Goal: Task Accomplishment & Management: Manage account settings

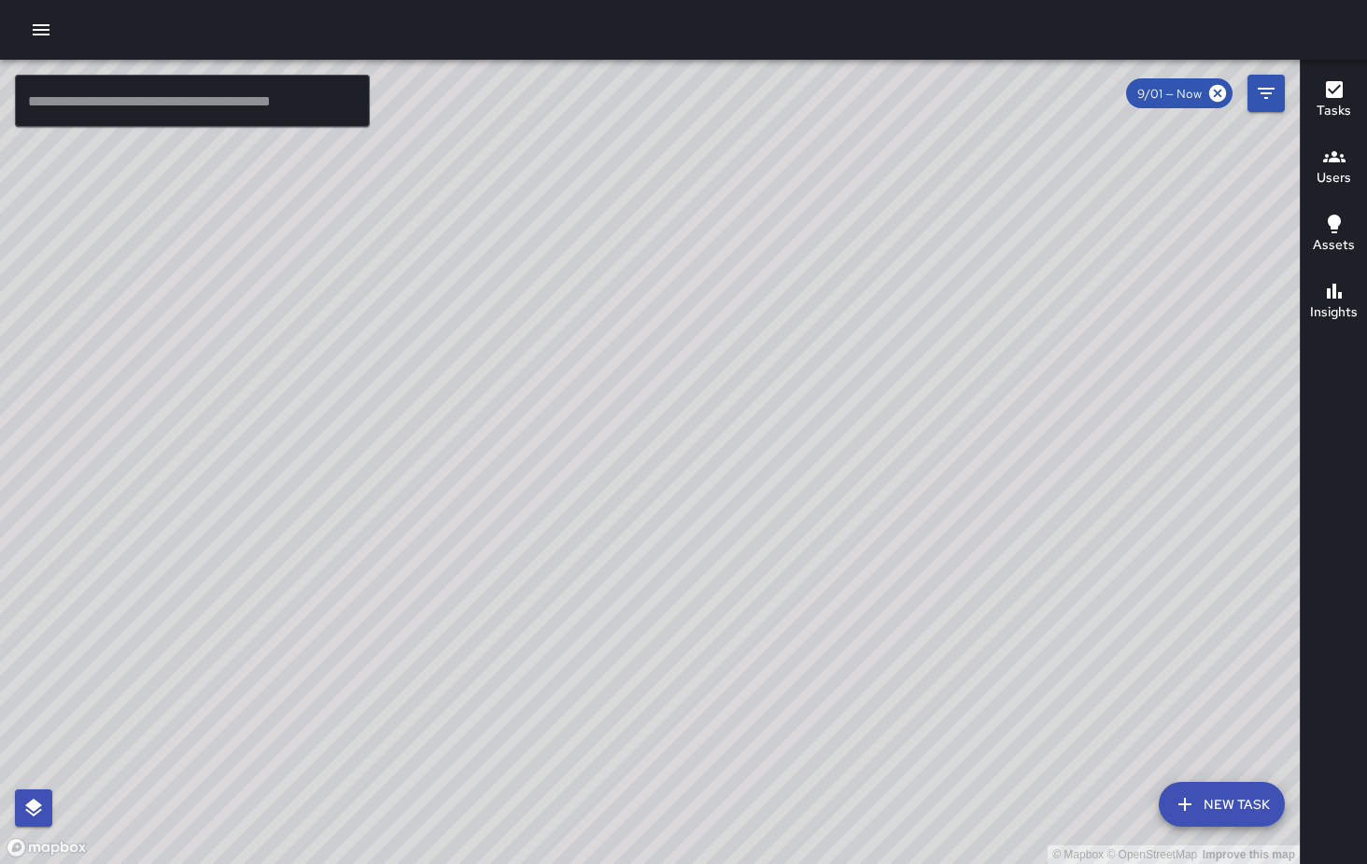
click at [36, 27] on icon "button" at bounding box center [41, 30] width 22 height 22
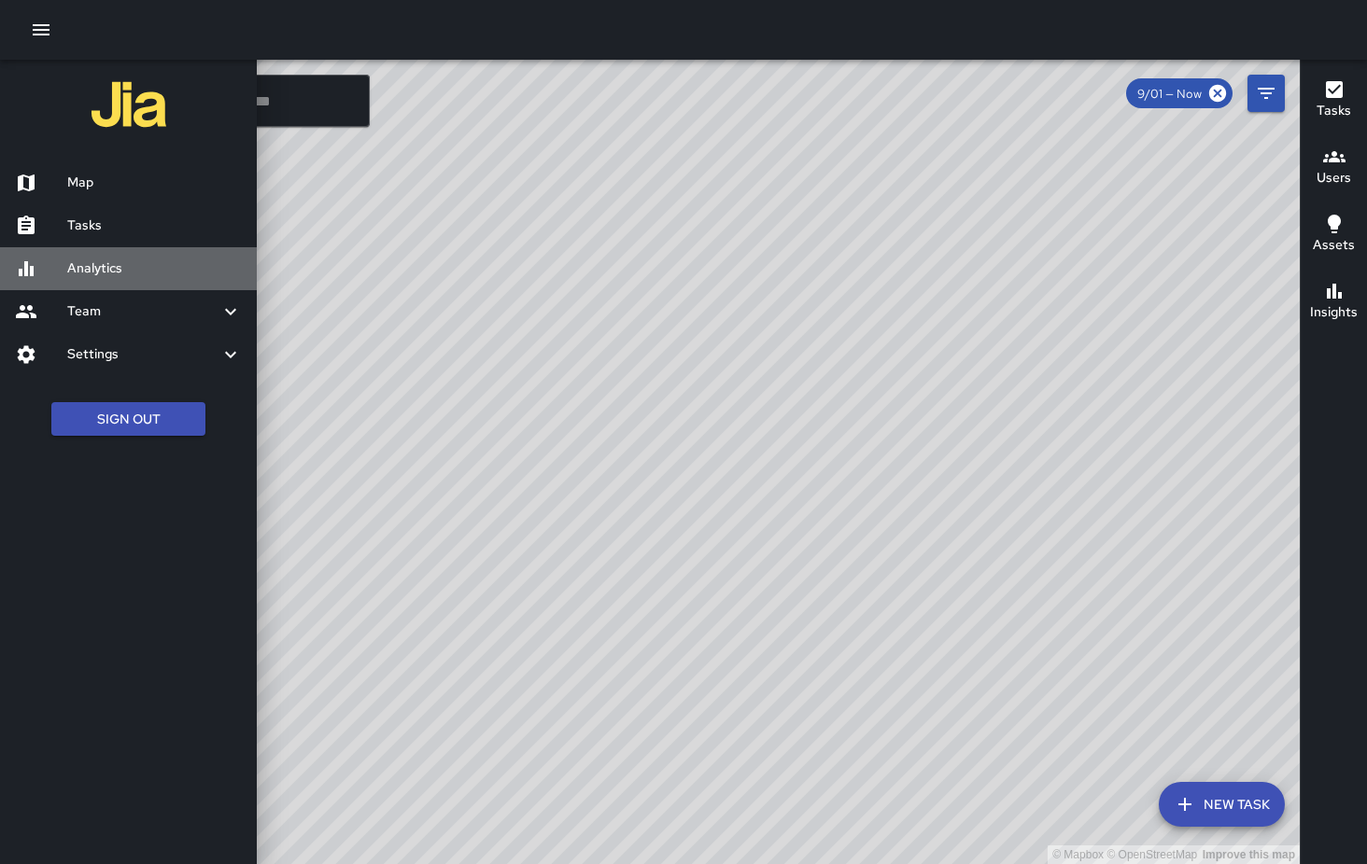
click at [99, 274] on h6 "Analytics" at bounding box center [154, 269] width 175 height 21
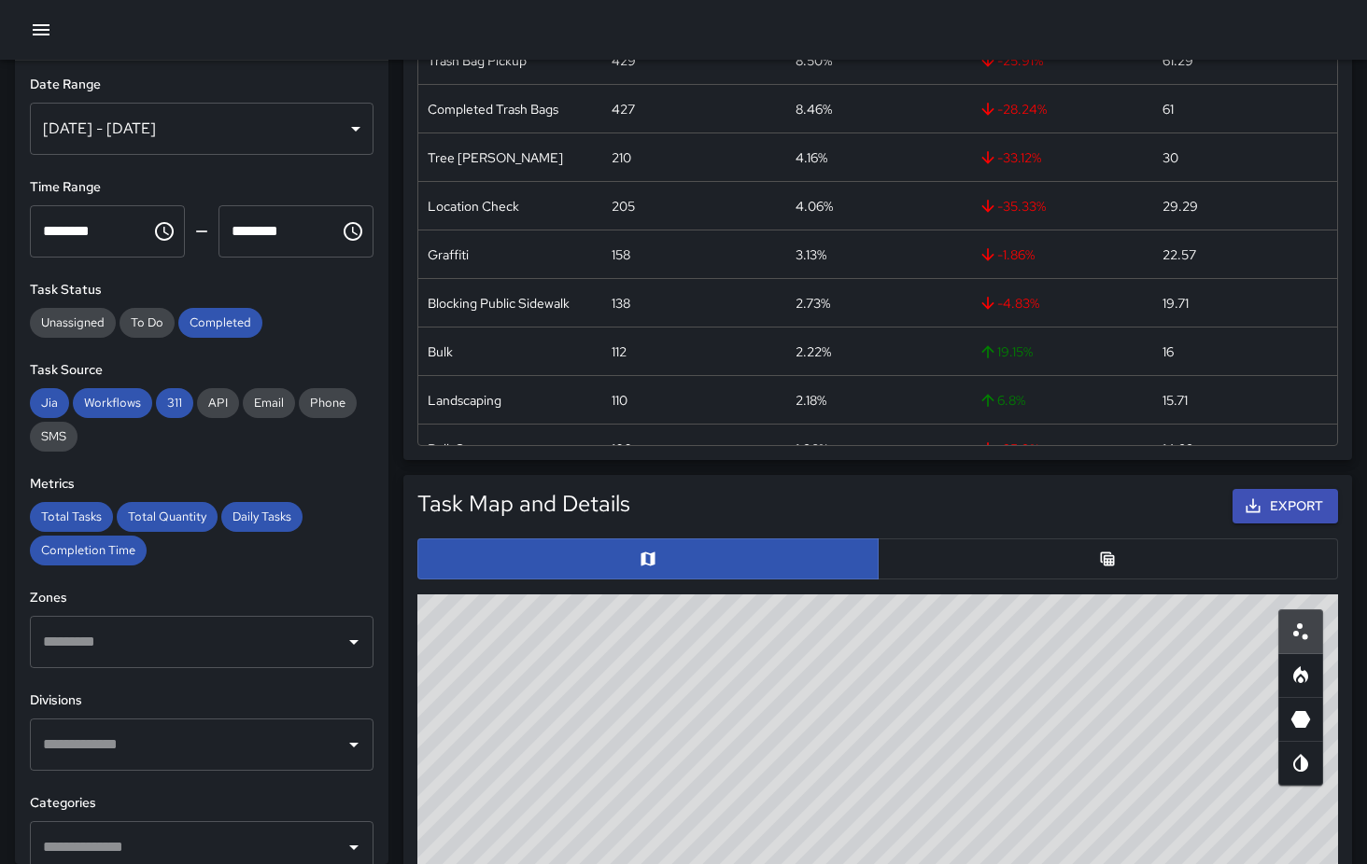
scroll to position [477, 0]
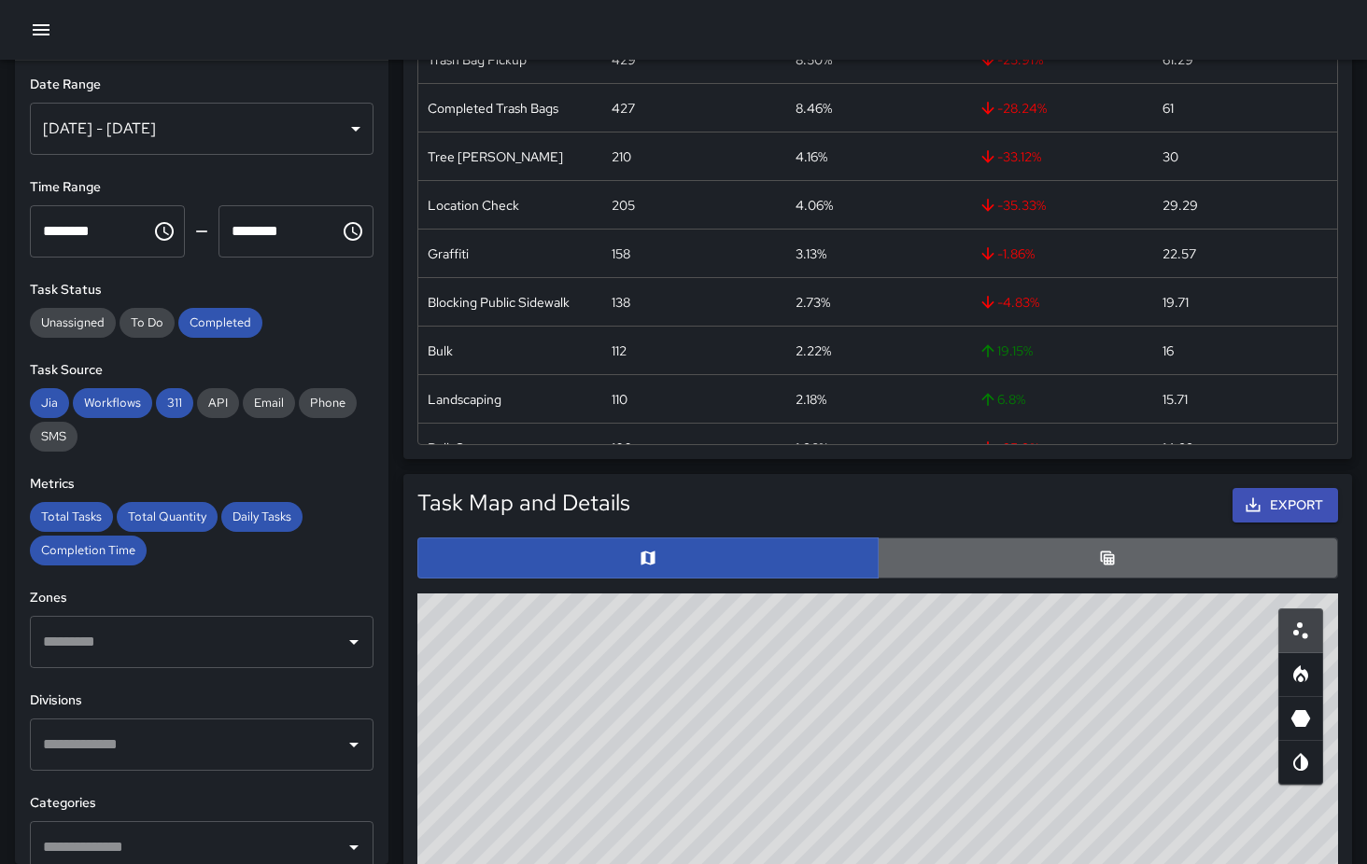
click at [1064, 554] on button "button" at bounding box center [1107, 558] width 461 height 41
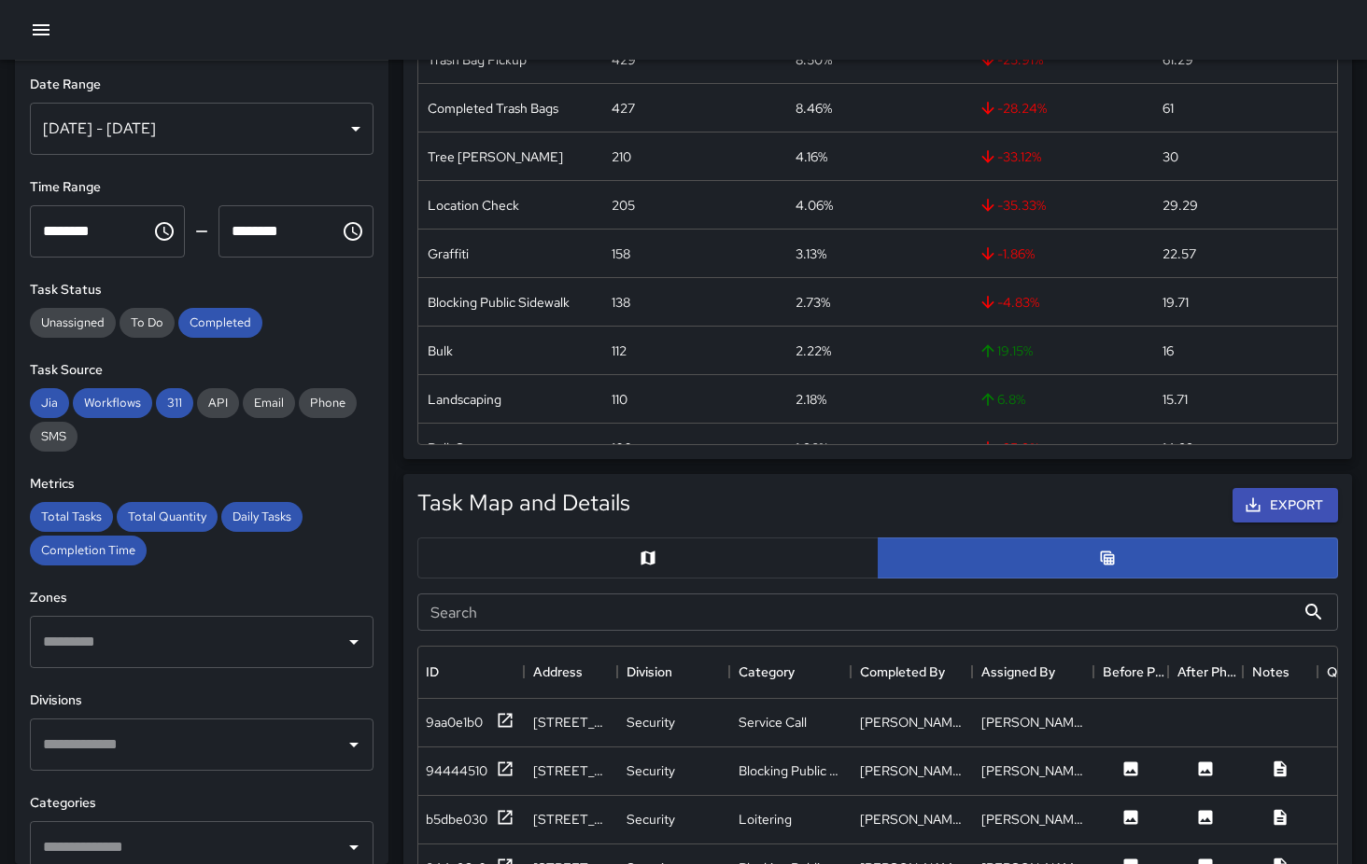
scroll to position [160, 2]
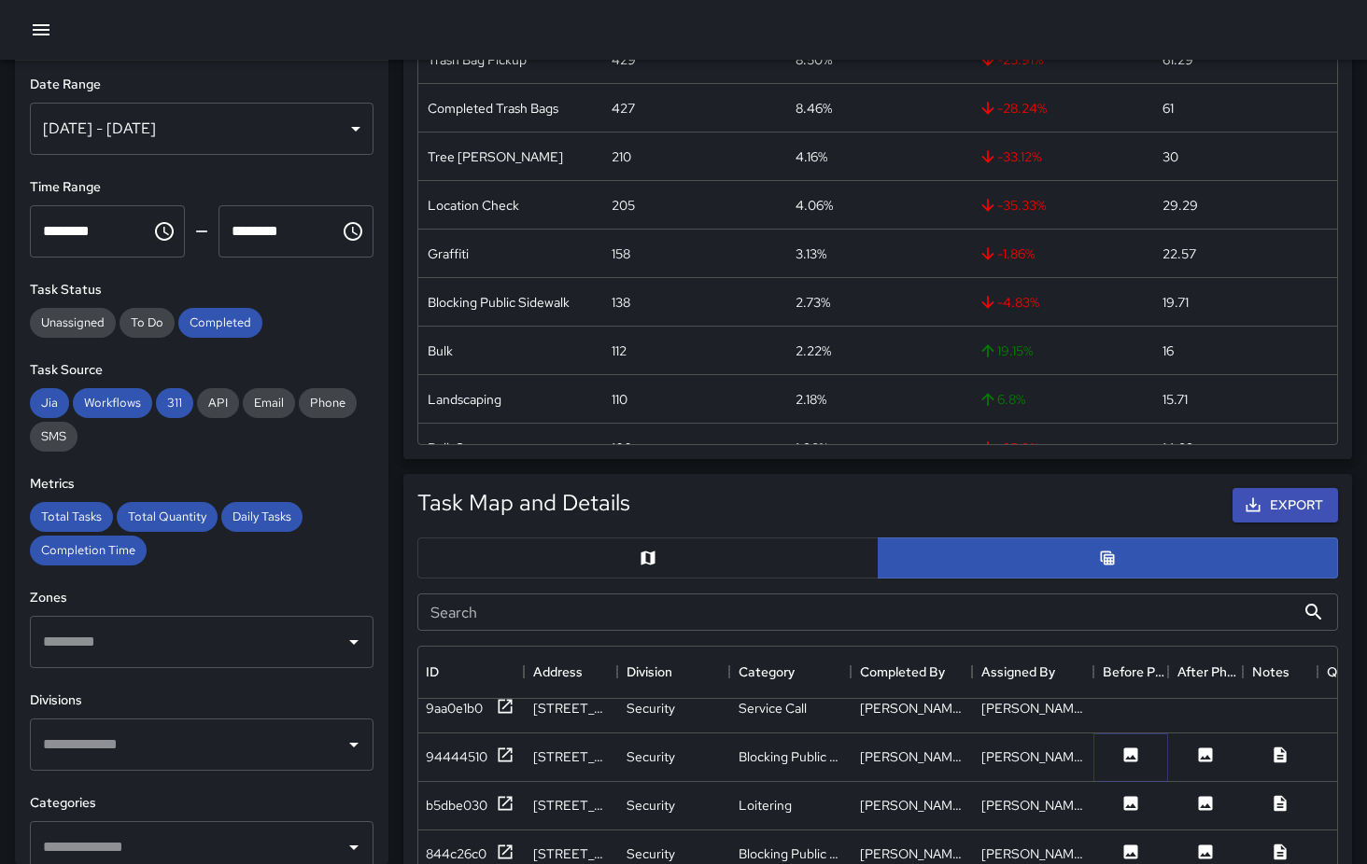
click at [1133, 758] on icon at bounding box center [1130, 755] width 19 height 19
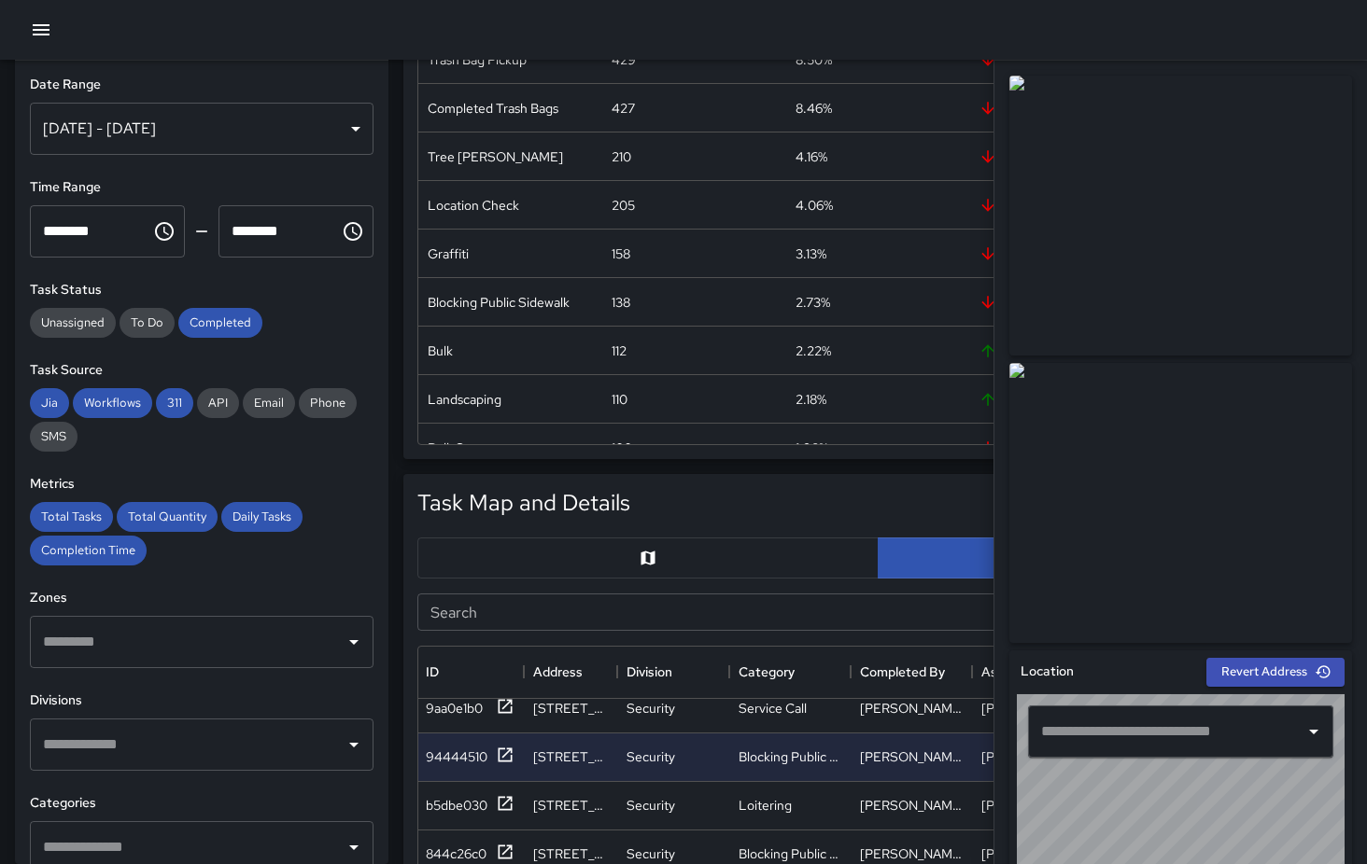
type input "**********"
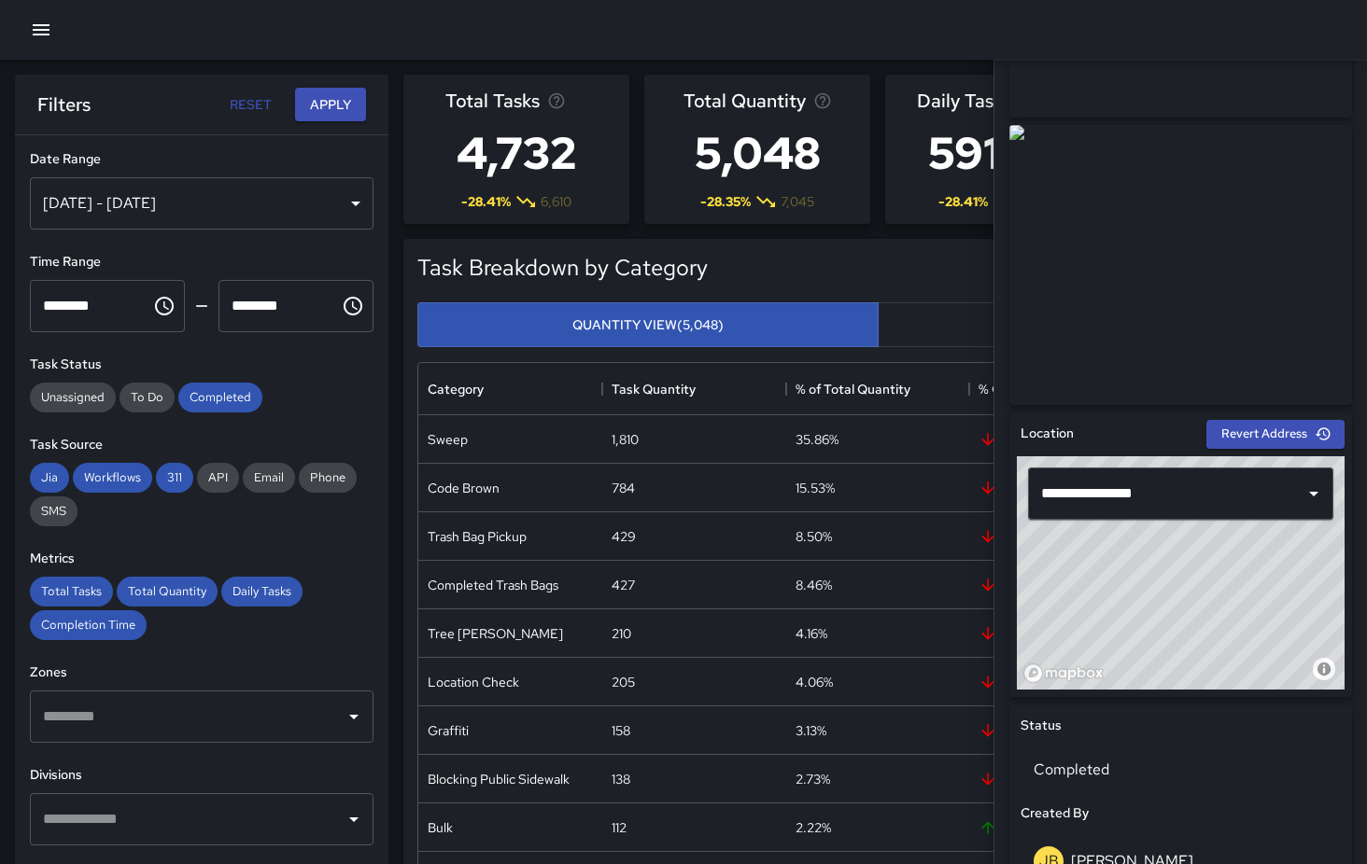
scroll to position [0, 0]
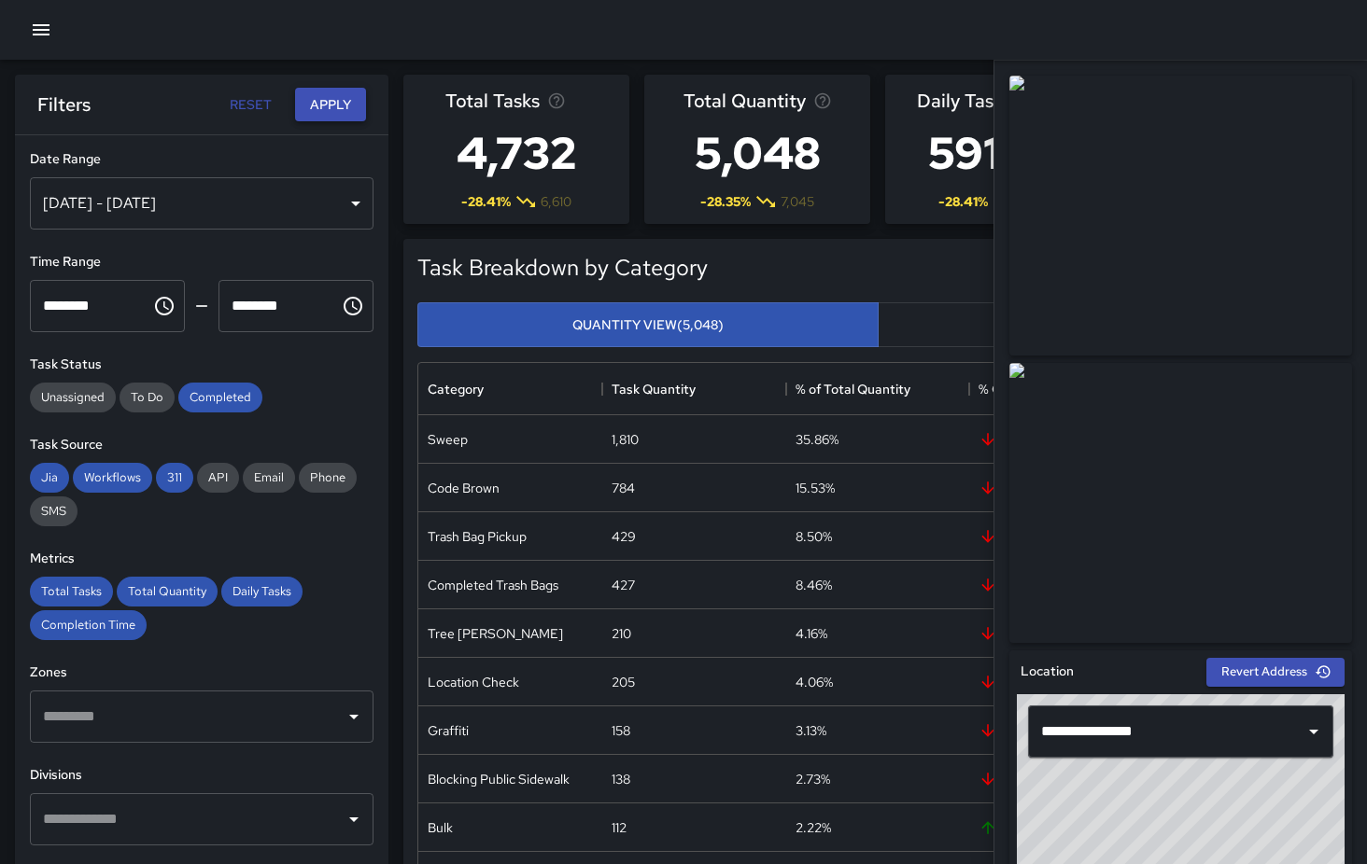
click at [335, 105] on button "Apply" at bounding box center [330, 105] width 71 height 35
click at [251, 109] on button "Reset" at bounding box center [250, 105] width 60 height 35
click at [1301, 144] on img at bounding box center [1180, 216] width 343 height 280
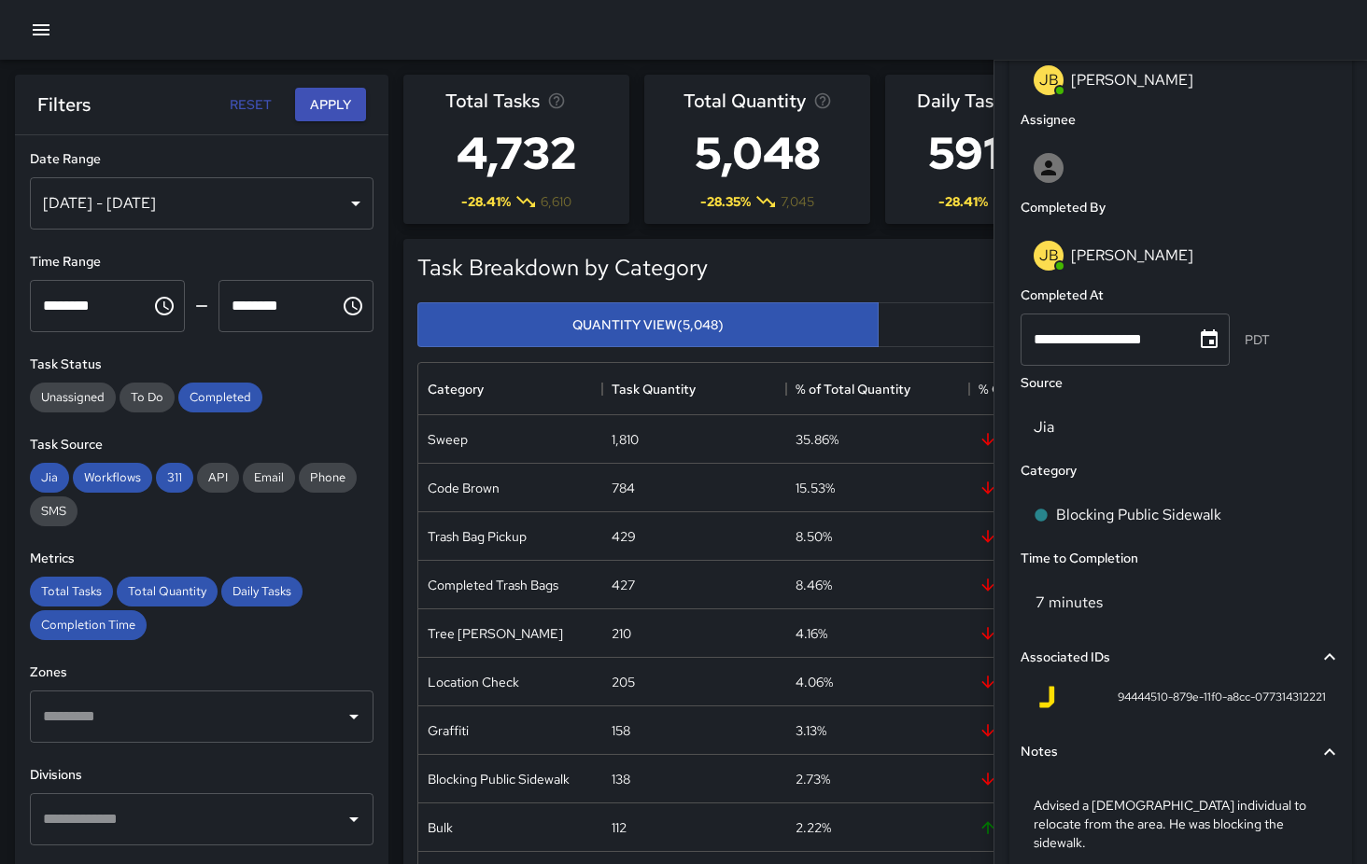
scroll to position [1113, 0]
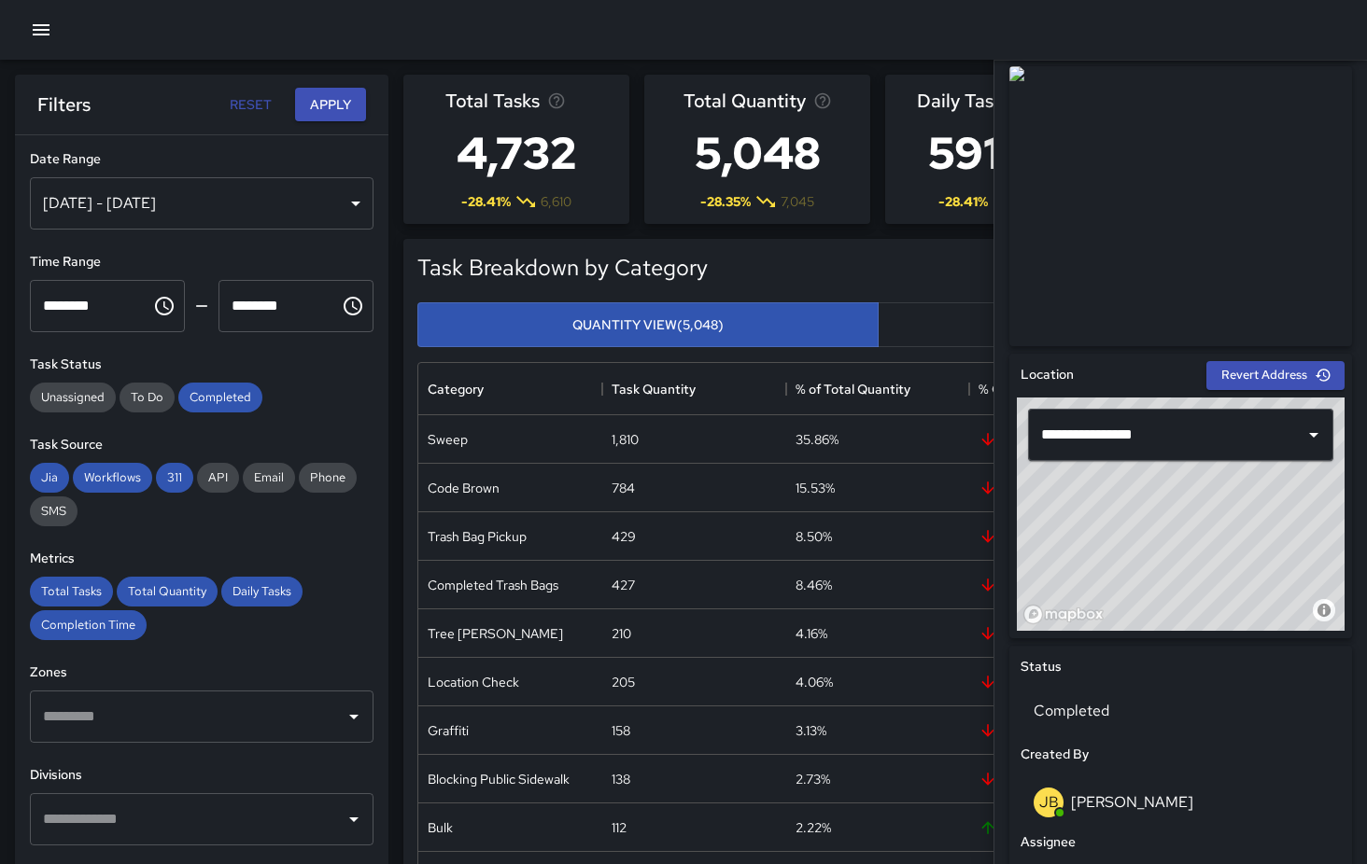
scroll to position [0, 0]
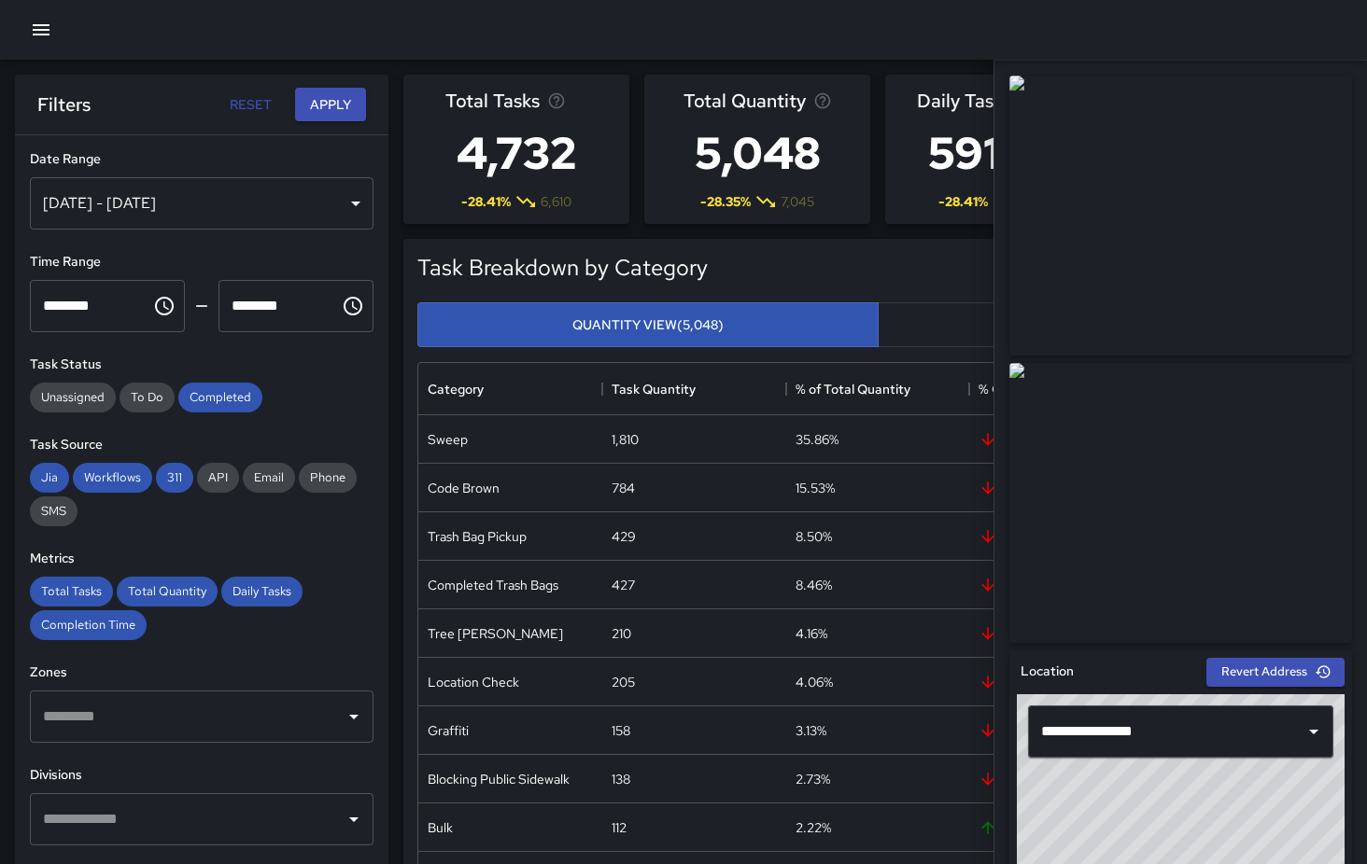
click at [942, 232] on div "Task Breakdown by Category Export Quantity View (5,048) Tasks View (4,732) Cate…" at bounding box center [869, 580] width 963 height 712
click at [905, 232] on div "Task Breakdown by Category Export Quantity View (5,048) Tasks View (4,732) Cate…" at bounding box center [869, 580] width 963 height 712
click at [42, 21] on icon "button" at bounding box center [41, 30] width 22 height 22
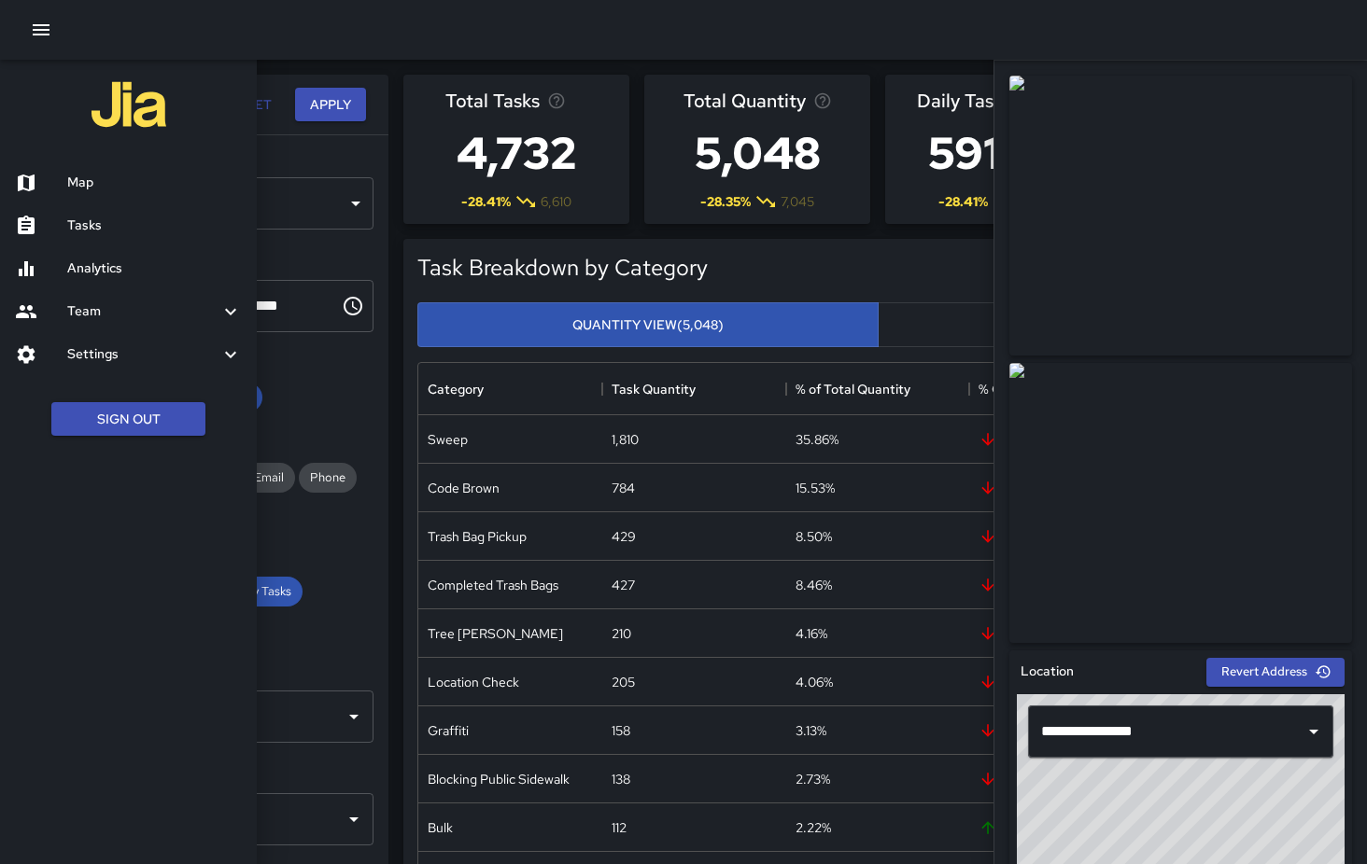
click at [86, 271] on h6 "Analytics" at bounding box center [154, 269] width 175 height 21
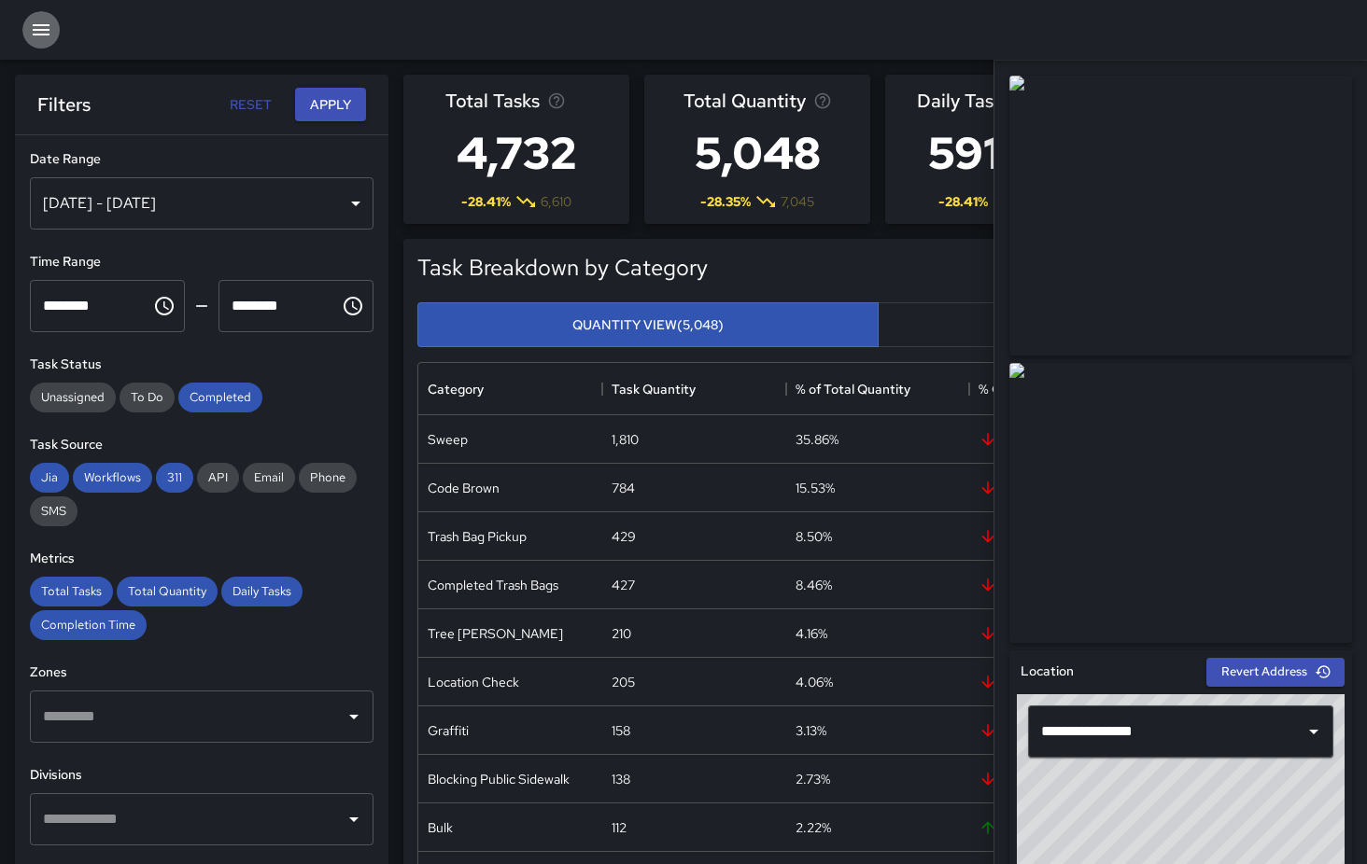
click at [49, 36] on icon "button" at bounding box center [41, 30] width 22 height 22
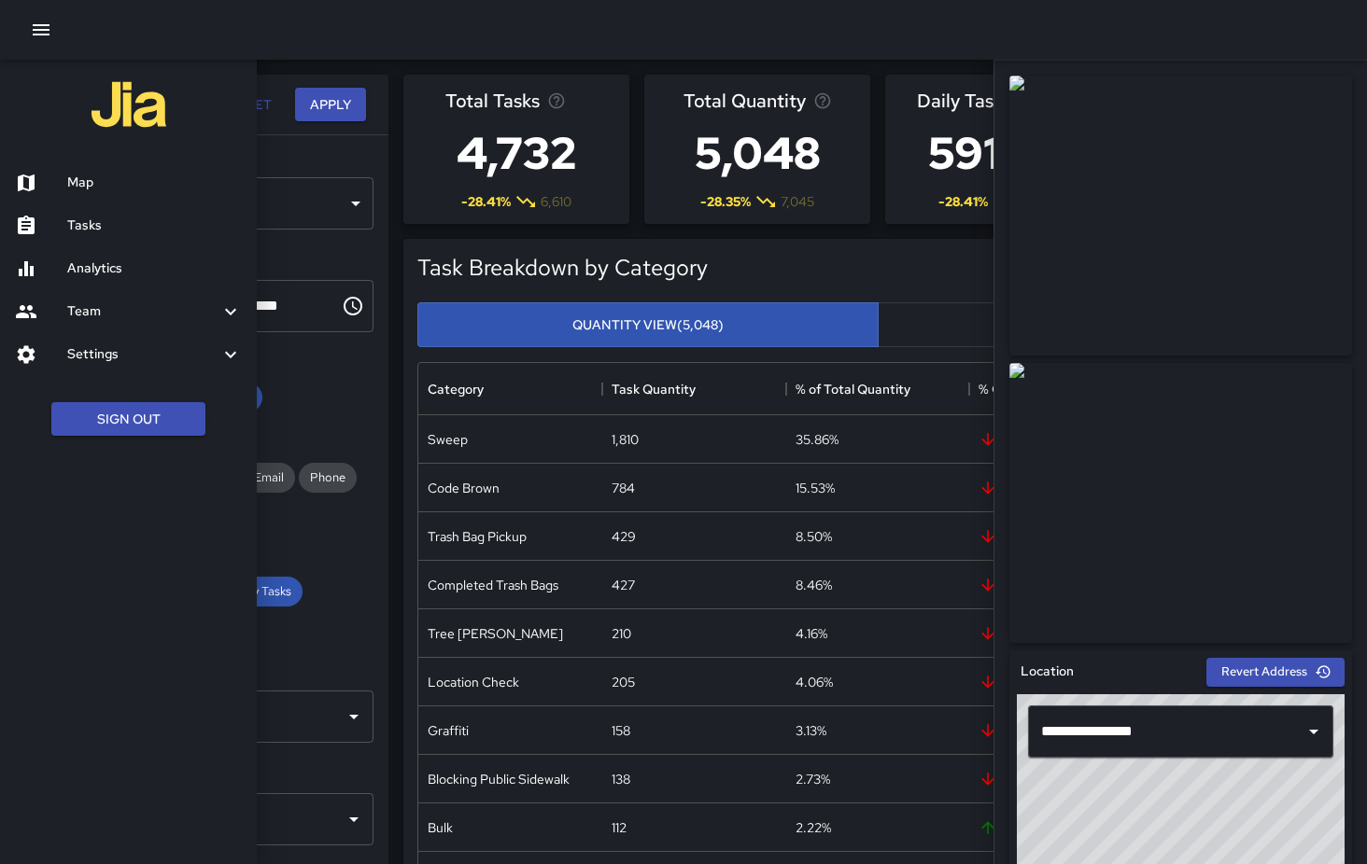
click at [103, 202] on div "Map" at bounding box center [128, 182] width 257 height 43
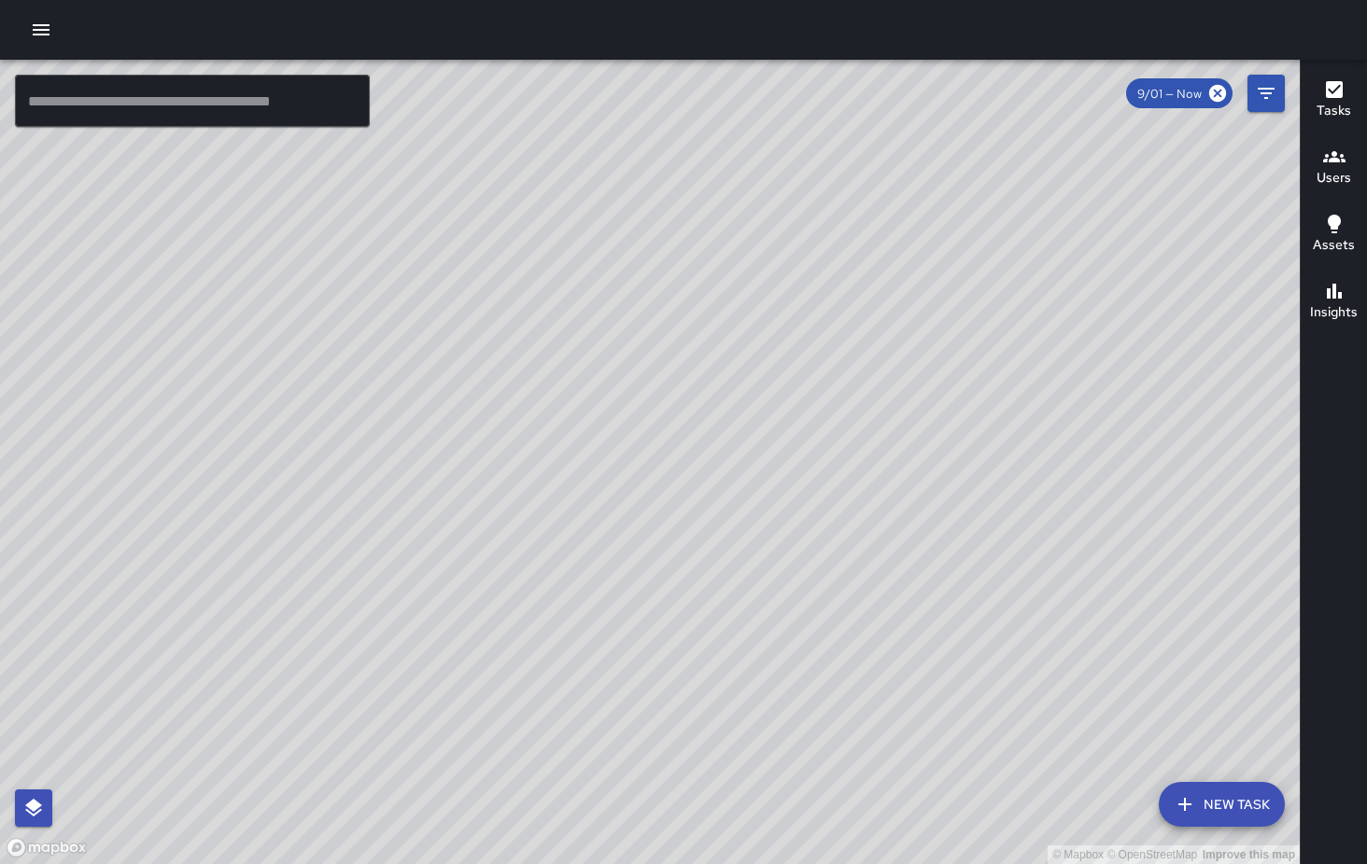
drag, startPoint x: 853, startPoint y: 270, endPoint x: 629, endPoint y: 568, distance: 373.4
click at [629, 568] on div "© Mapbox © OpenStreetMap Improve this map" at bounding box center [649, 462] width 1299 height 805
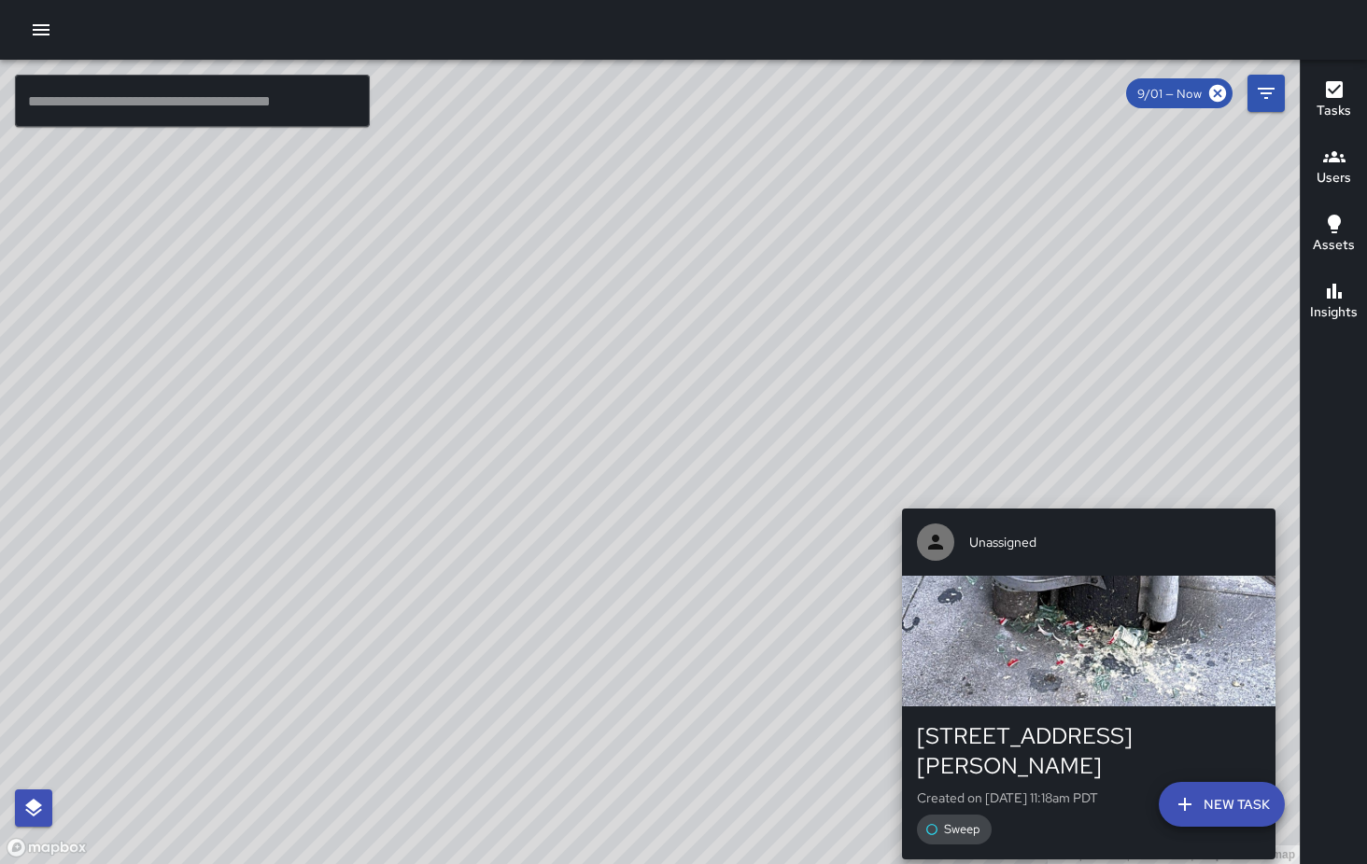
click at [1287, 499] on div "© Mapbox © OpenStreetMap Improve this map Unassigned 1122 Harrison Street Creat…" at bounding box center [649, 462] width 1299 height 805
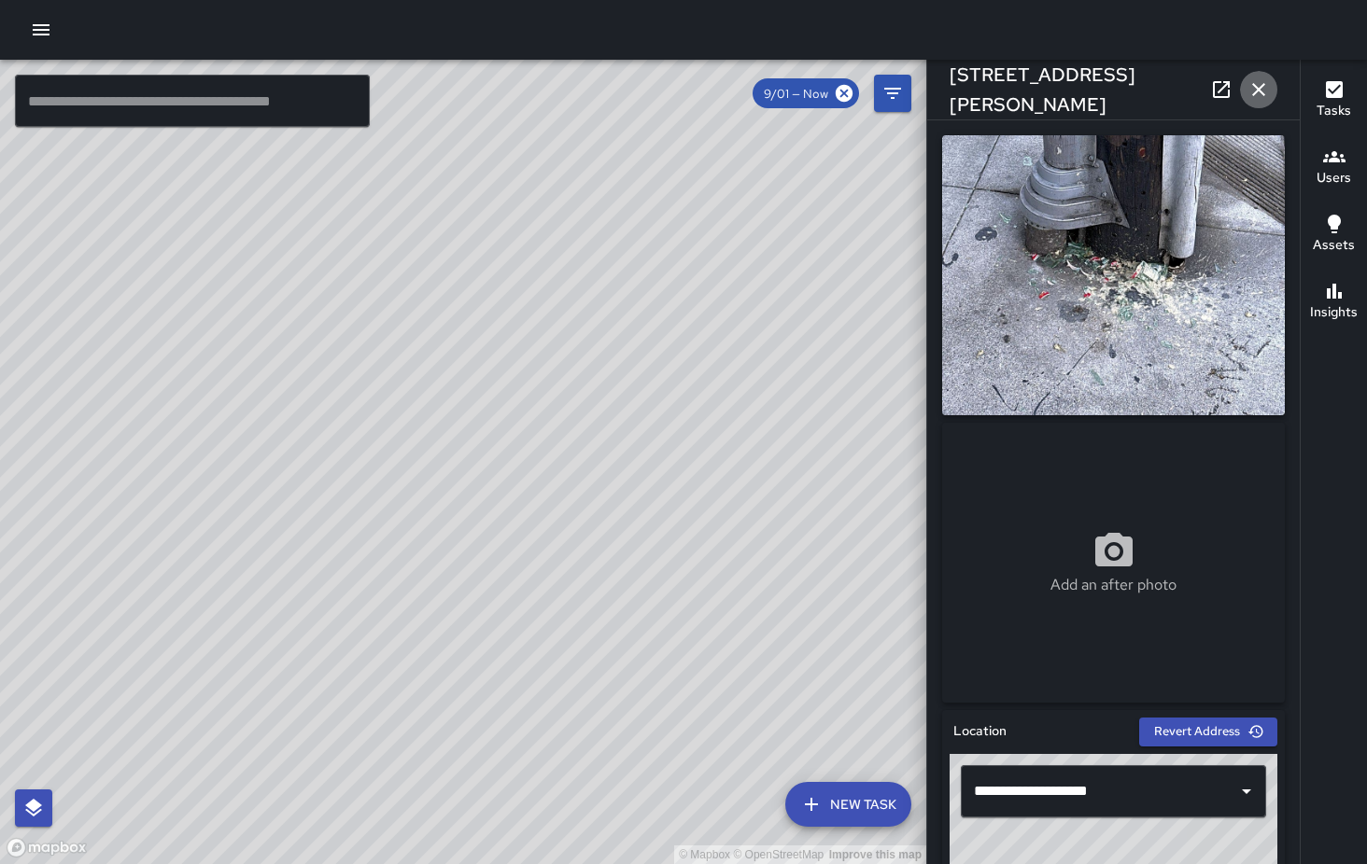
click at [1256, 80] on icon "button" at bounding box center [1258, 89] width 22 height 22
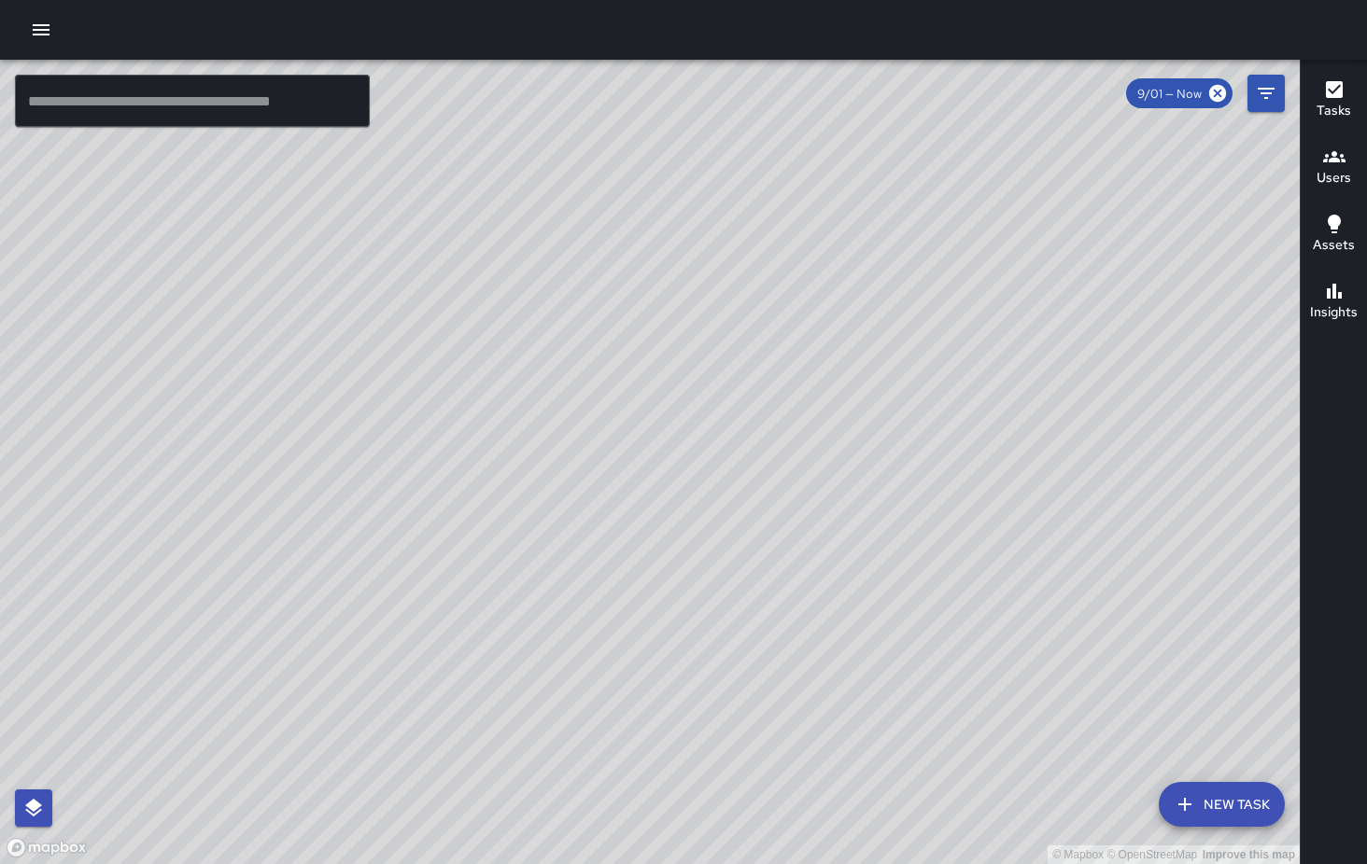
drag, startPoint x: 1004, startPoint y: 719, endPoint x: 805, endPoint y: 482, distance: 310.0
click at [805, 482] on div "© Mapbox © OpenStreetMap Improve this map" at bounding box center [649, 462] width 1299 height 805
drag, startPoint x: 784, startPoint y: 673, endPoint x: 932, endPoint y: 434, distance: 280.8
click at [932, 434] on div "© Mapbox © OpenStreetMap Improve this map" at bounding box center [649, 462] width 1299 height 805
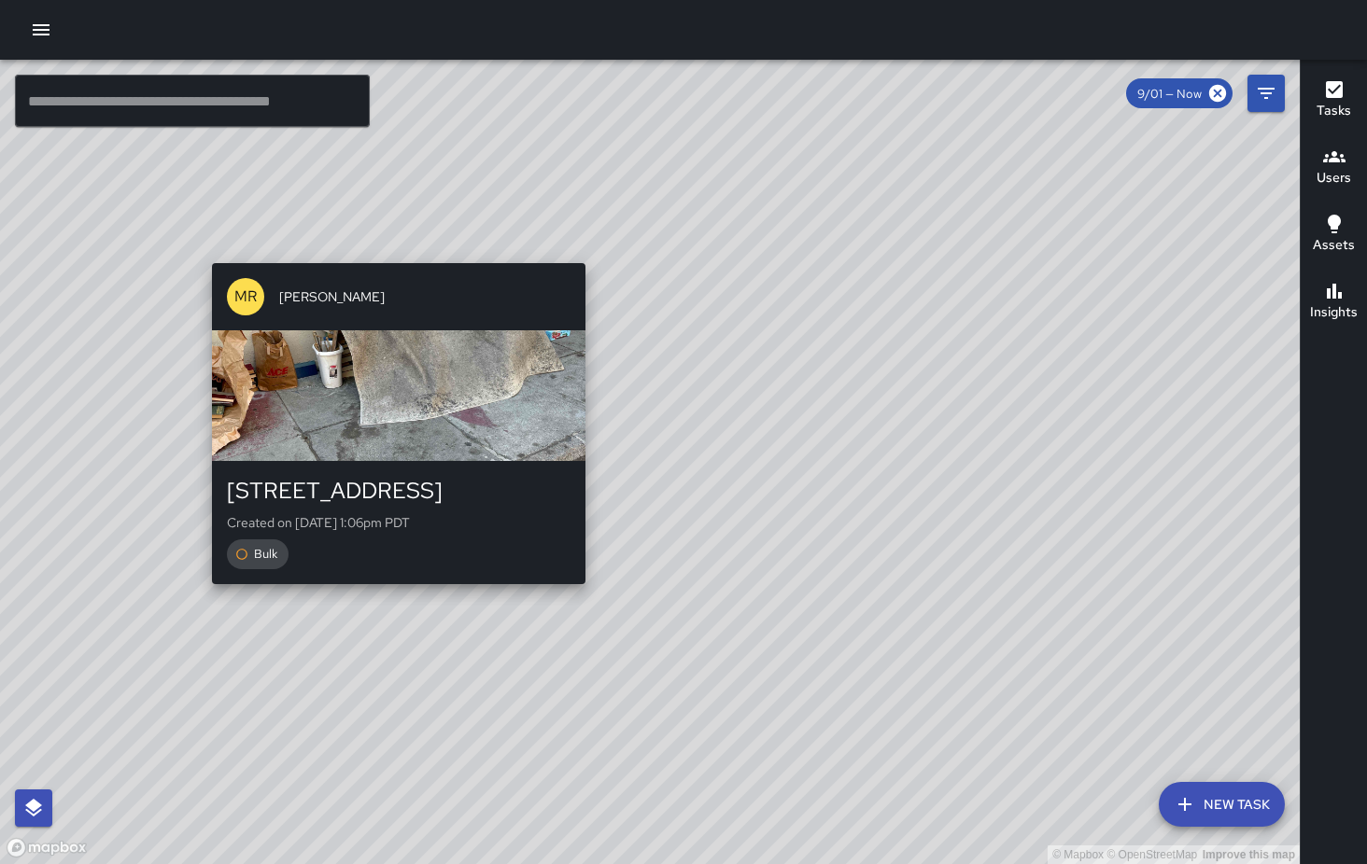
click at [392, 247] on div "© Mapbox © OpenStreetMap Improve this map MR Maria Rosas 351 9th Street Created…" at bounding box center [649, 462] width 1299 height 805
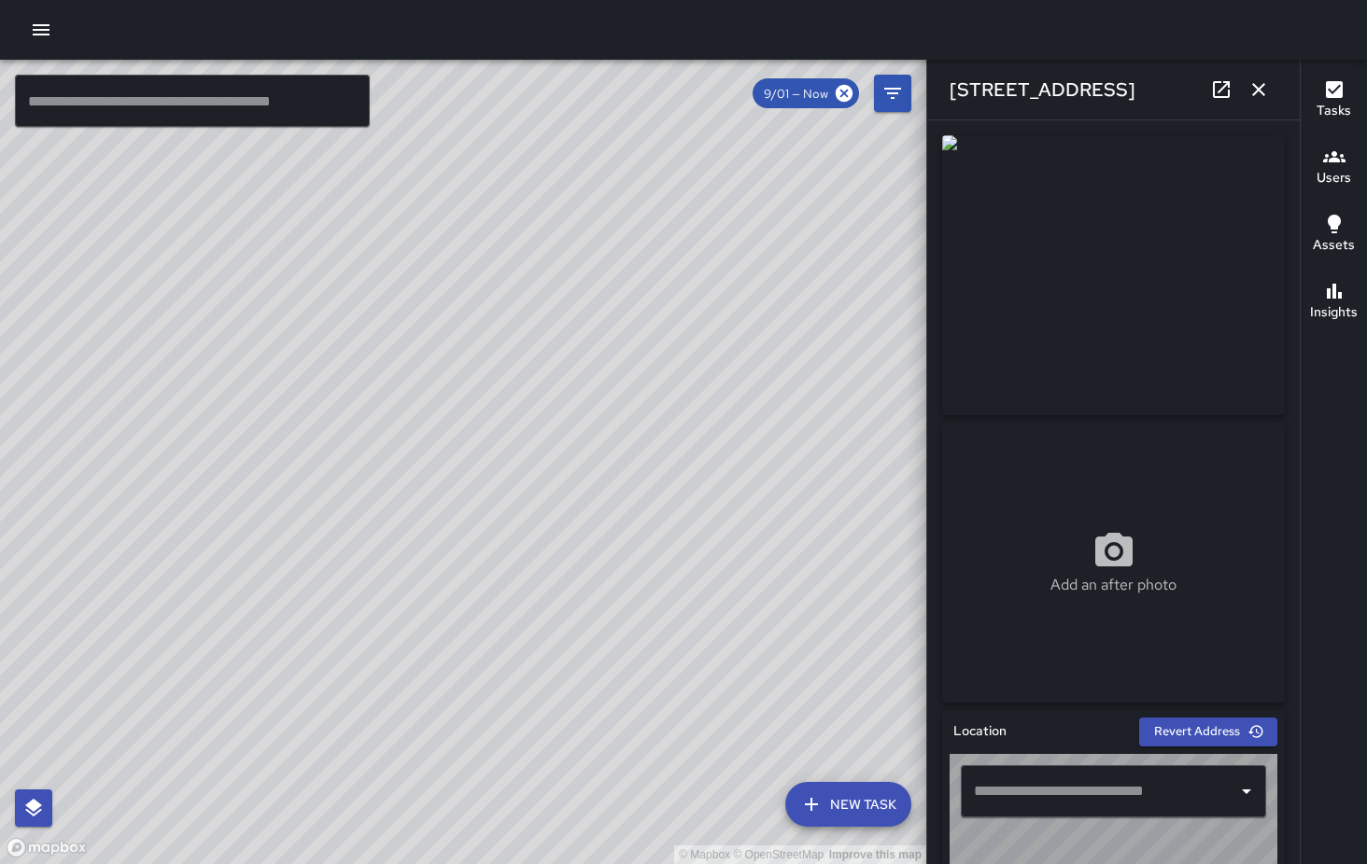
type input "**********"
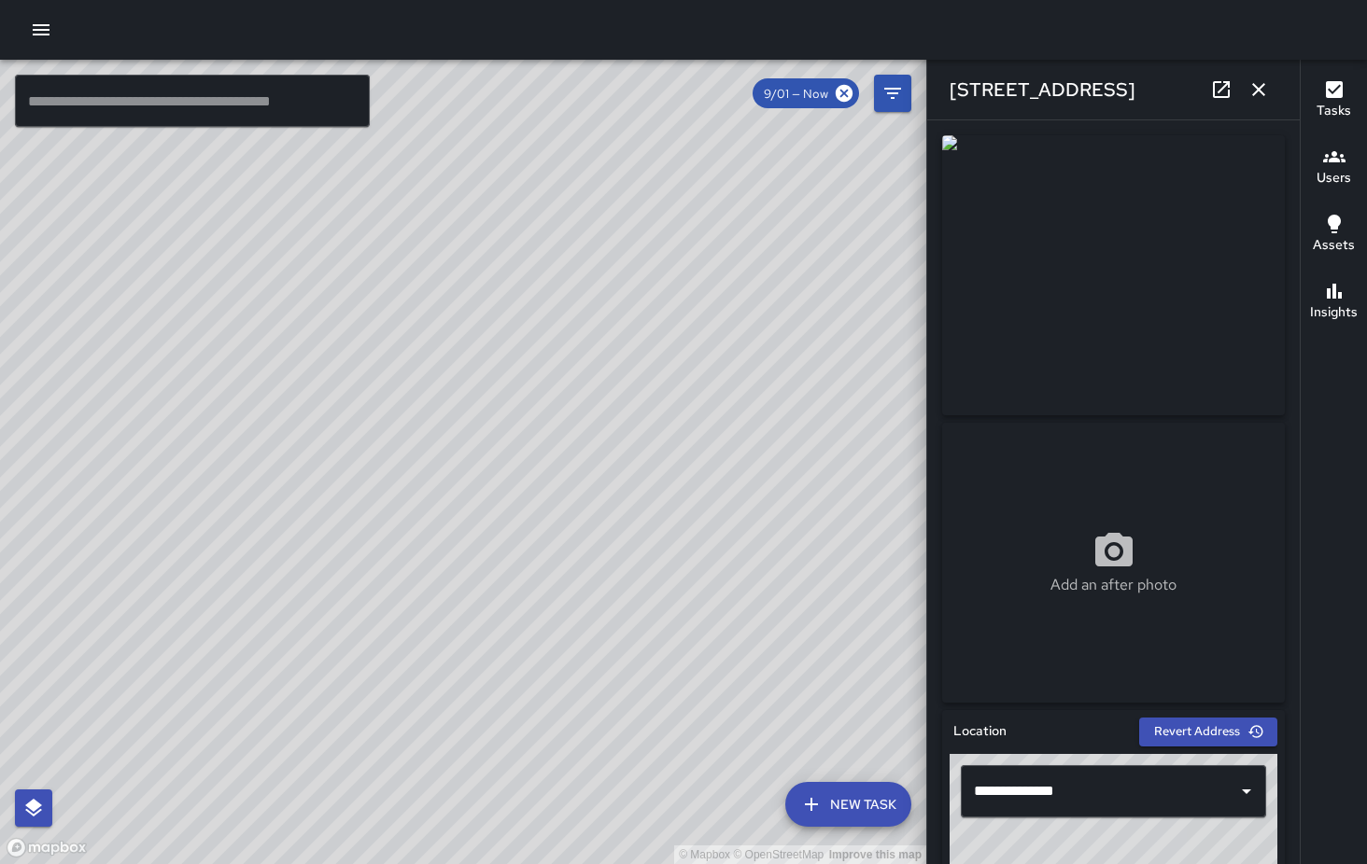
click at [473, 429] on div "© Mapbox © OpenStreetMap Improve this map JJ Jesus Jamaica 33 Gordon Street Com…" at bounding box center [463, 462] width 926 height 805
click at [1264, 95] on icon "button" at bounding box center [1258, 89] width 13 height 13
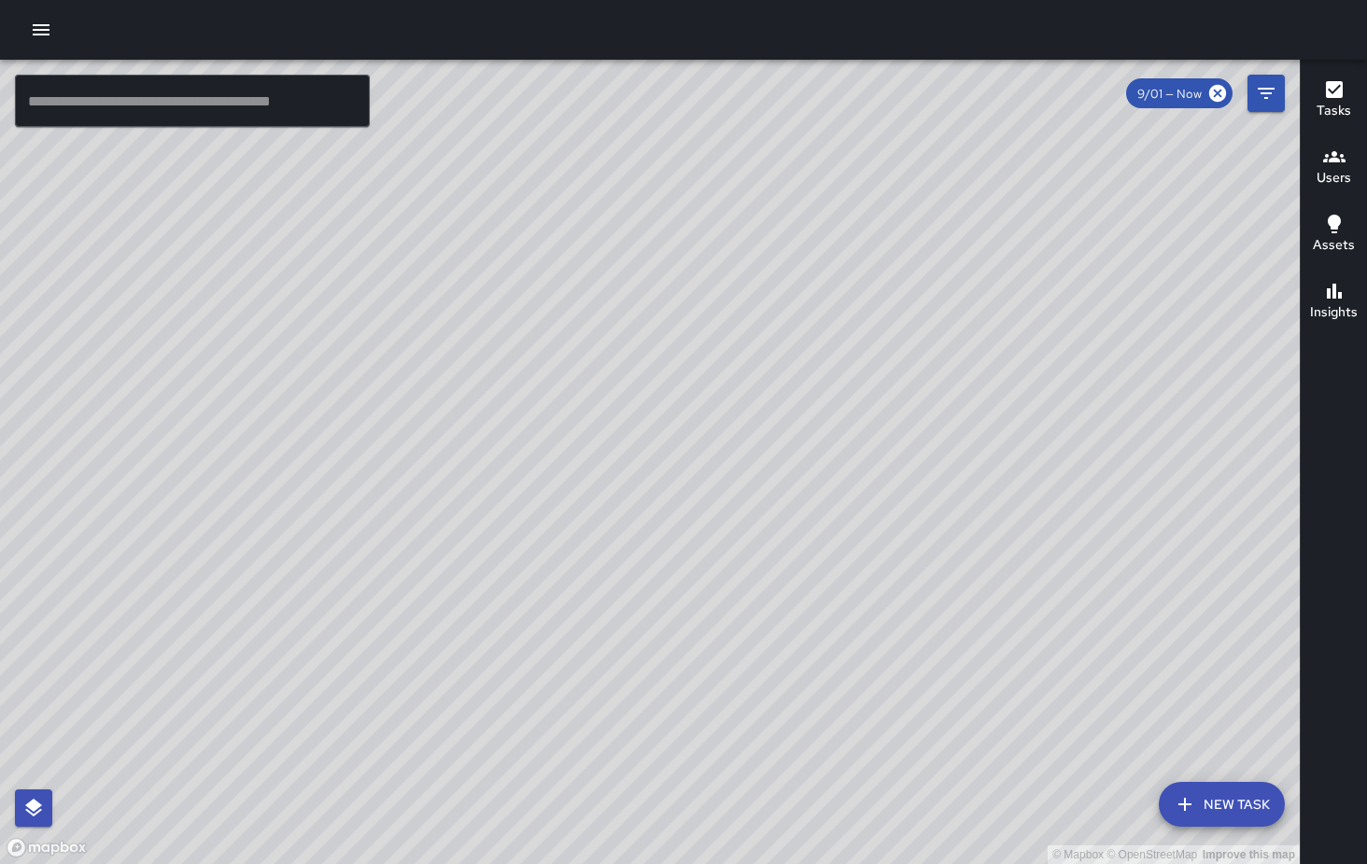
click at [47, 35] on icon "button" at bounding box center [41, 30] width 22 height 22
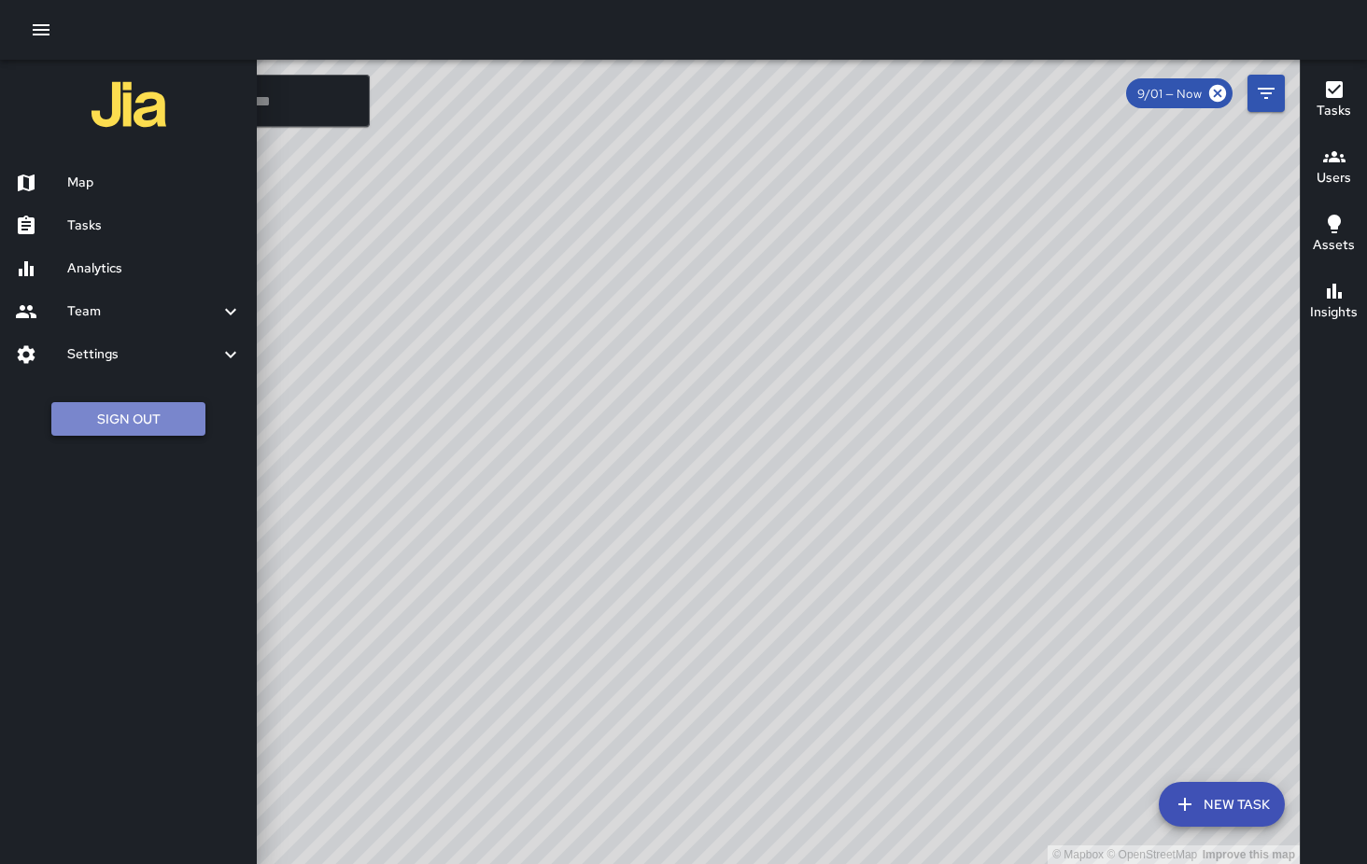
click at [152, 426] on button "Sign Out" at bounding box center [128, 419] width 154 height 35
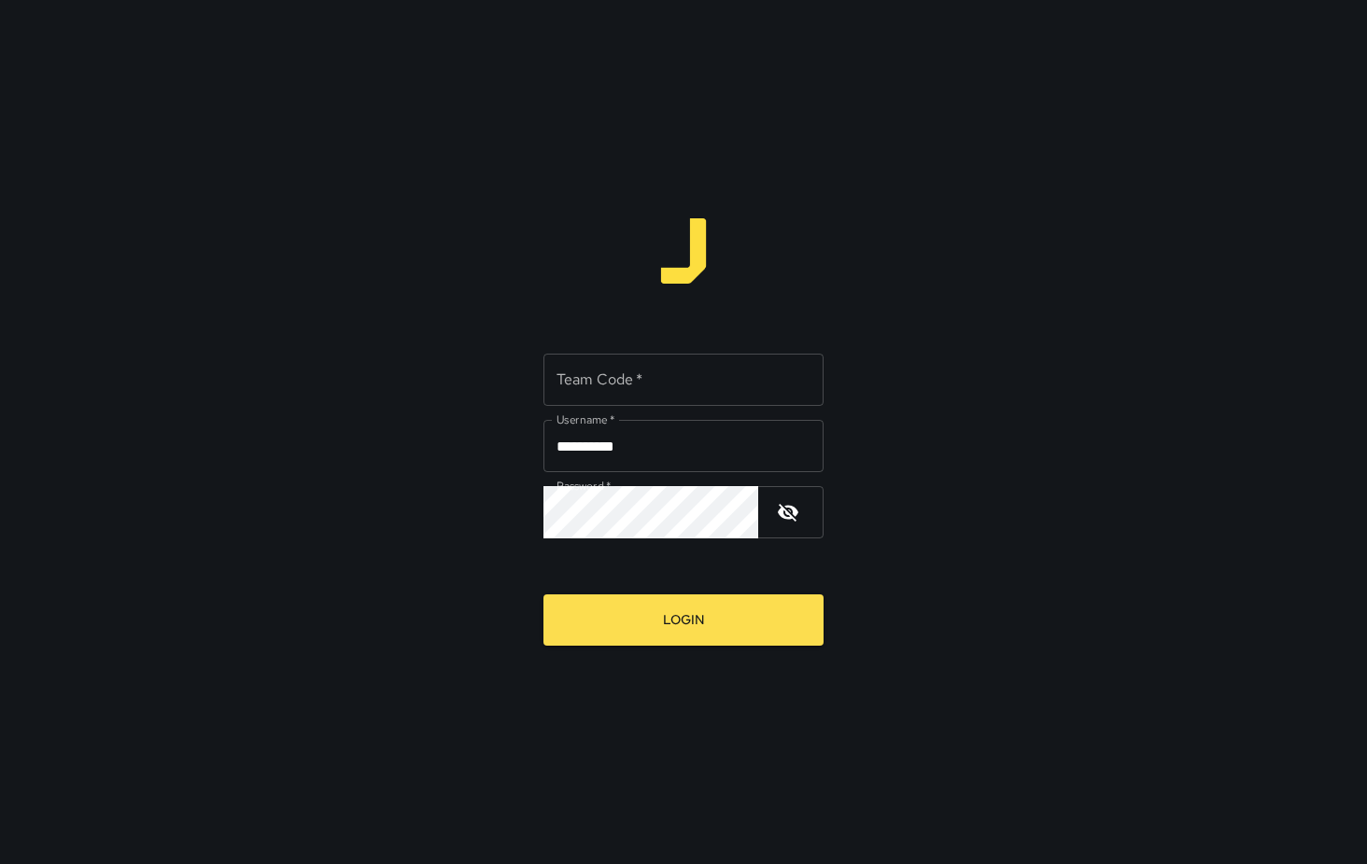
click at [652, 386] on input "Team Code   *" at bounding box center [683, 380] width 280 height 52
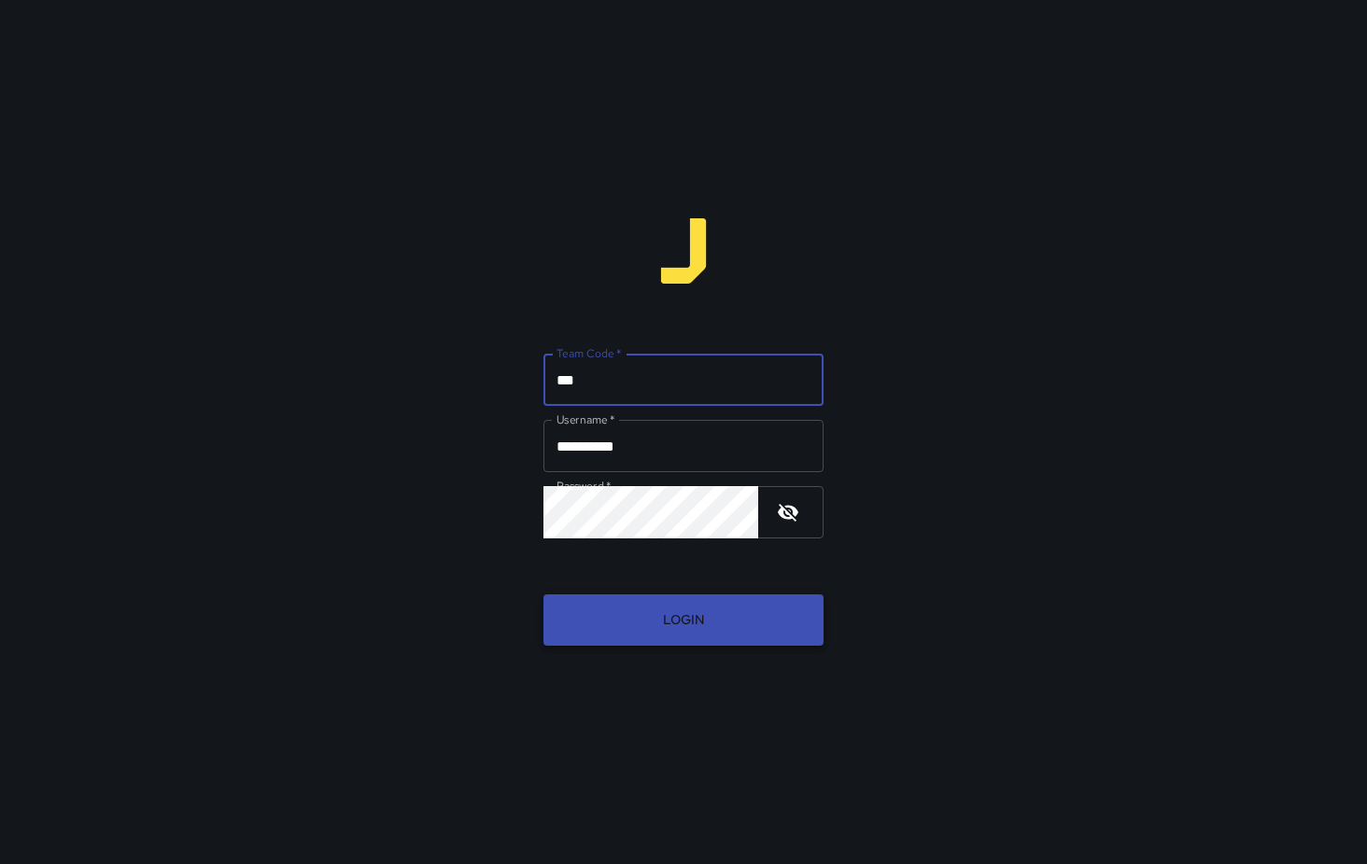
type input "***"
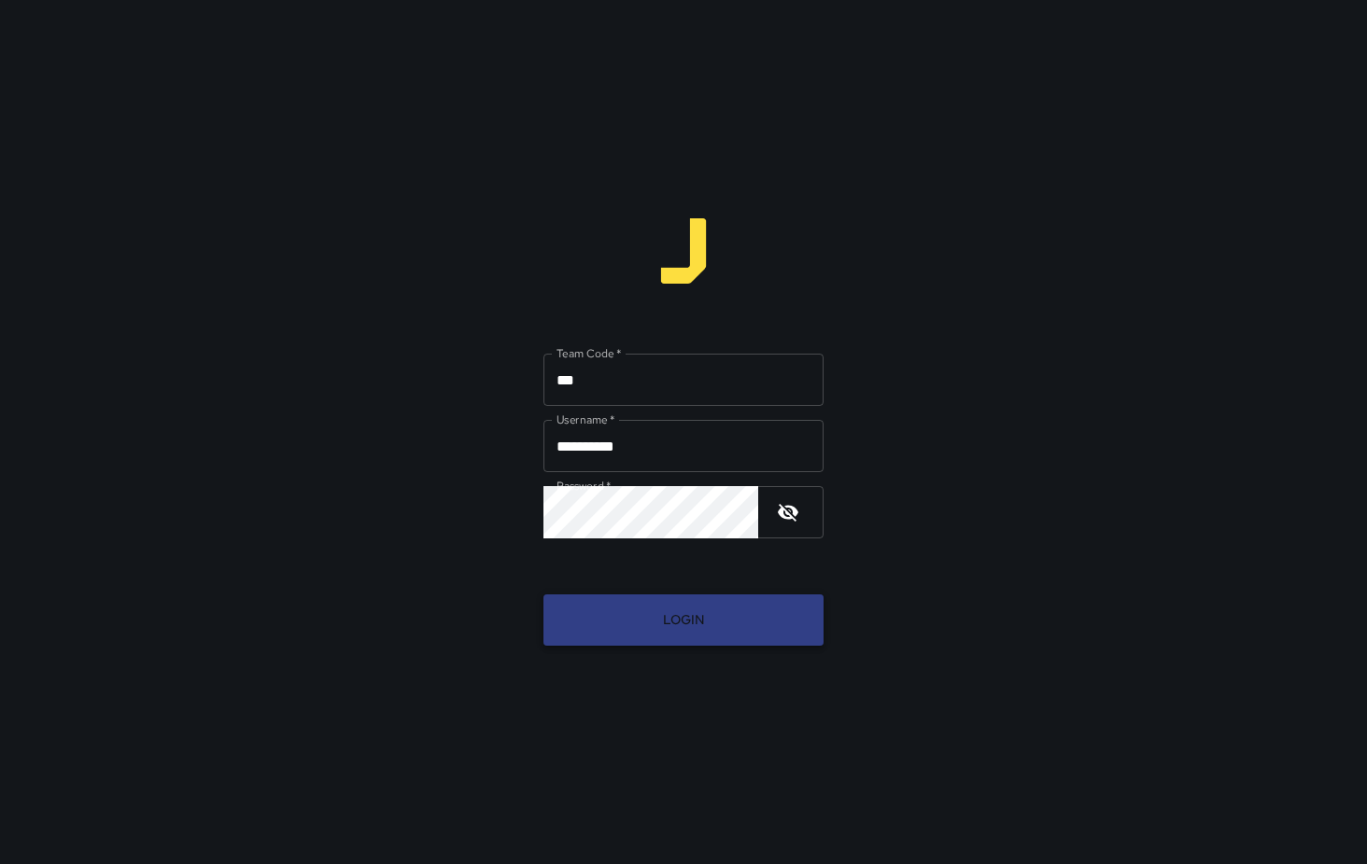
click at [692, 611] on button "Login" at bounding box center [683, 620] width 280 height 51
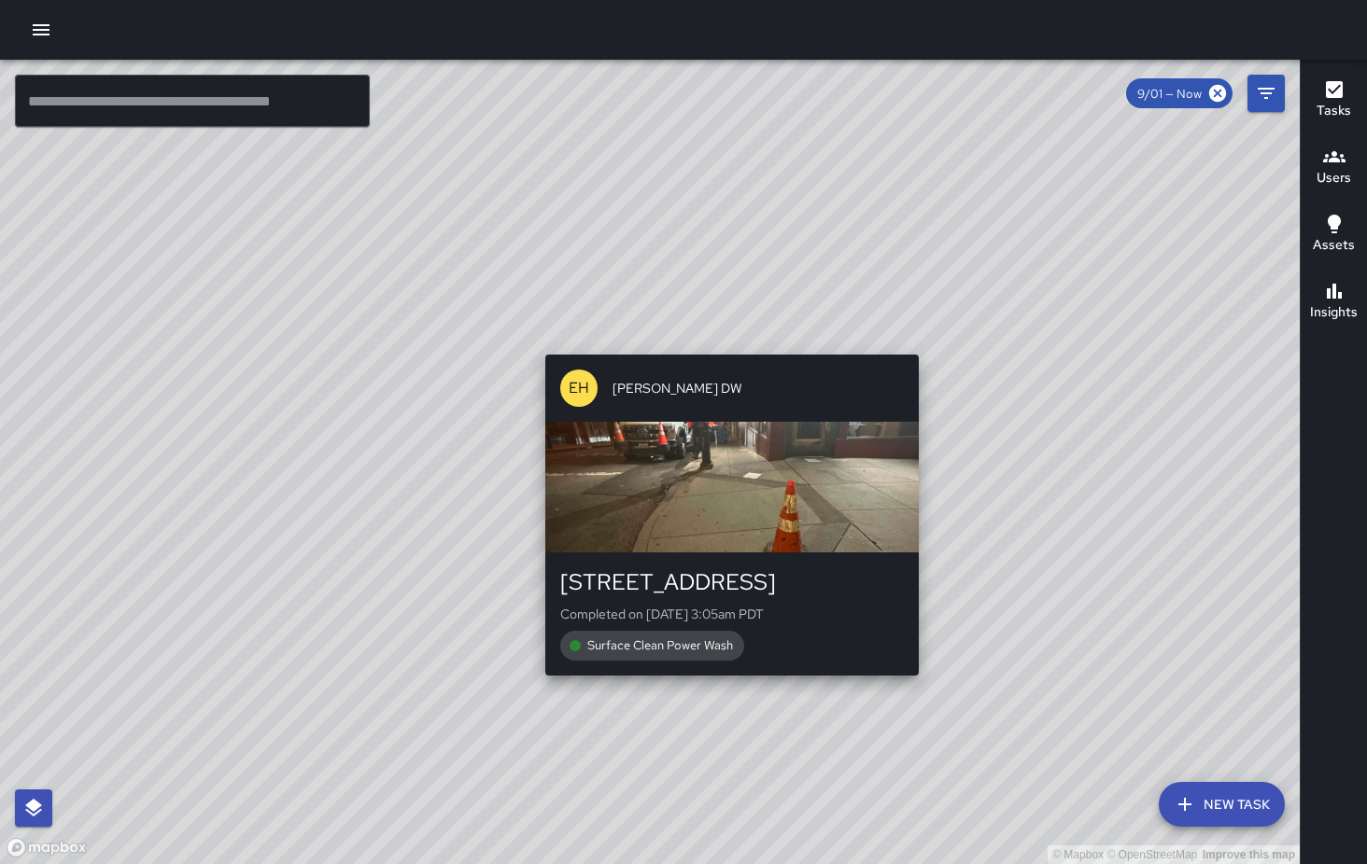
click at [927, 343] on div "© Mapbox © OpenStreetMap Improve this map EH Eric Hudson DW 1249 Grant Avenue C…" at bounding box center [649, 462] width 1299 height 805
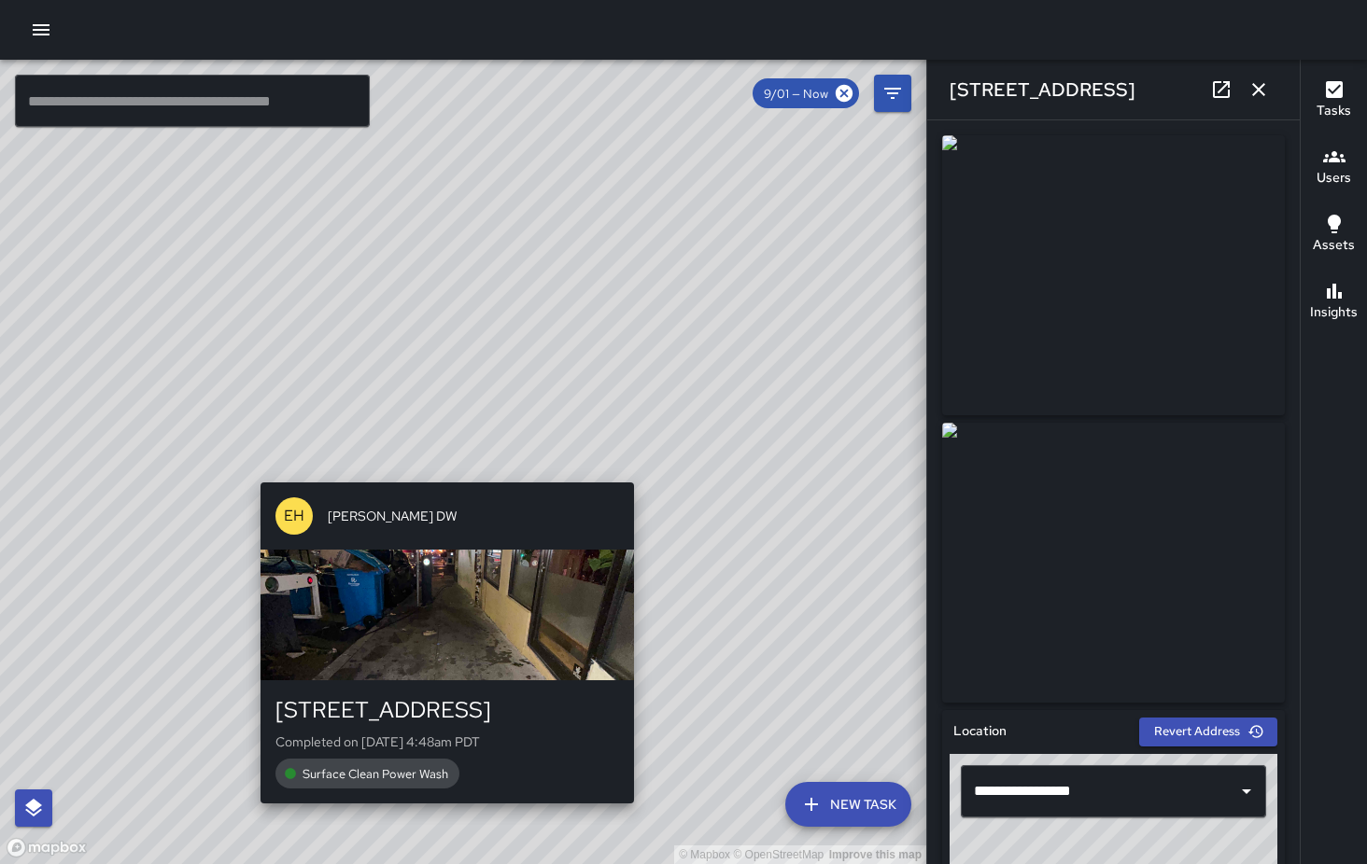
click at [441, 470] on div "© Mapbox © OpenStreetMap Improve this map EH Eric Hudson DW 1249 Grant Avenue C…" at bounding box center [463, 462] width 926 height 805
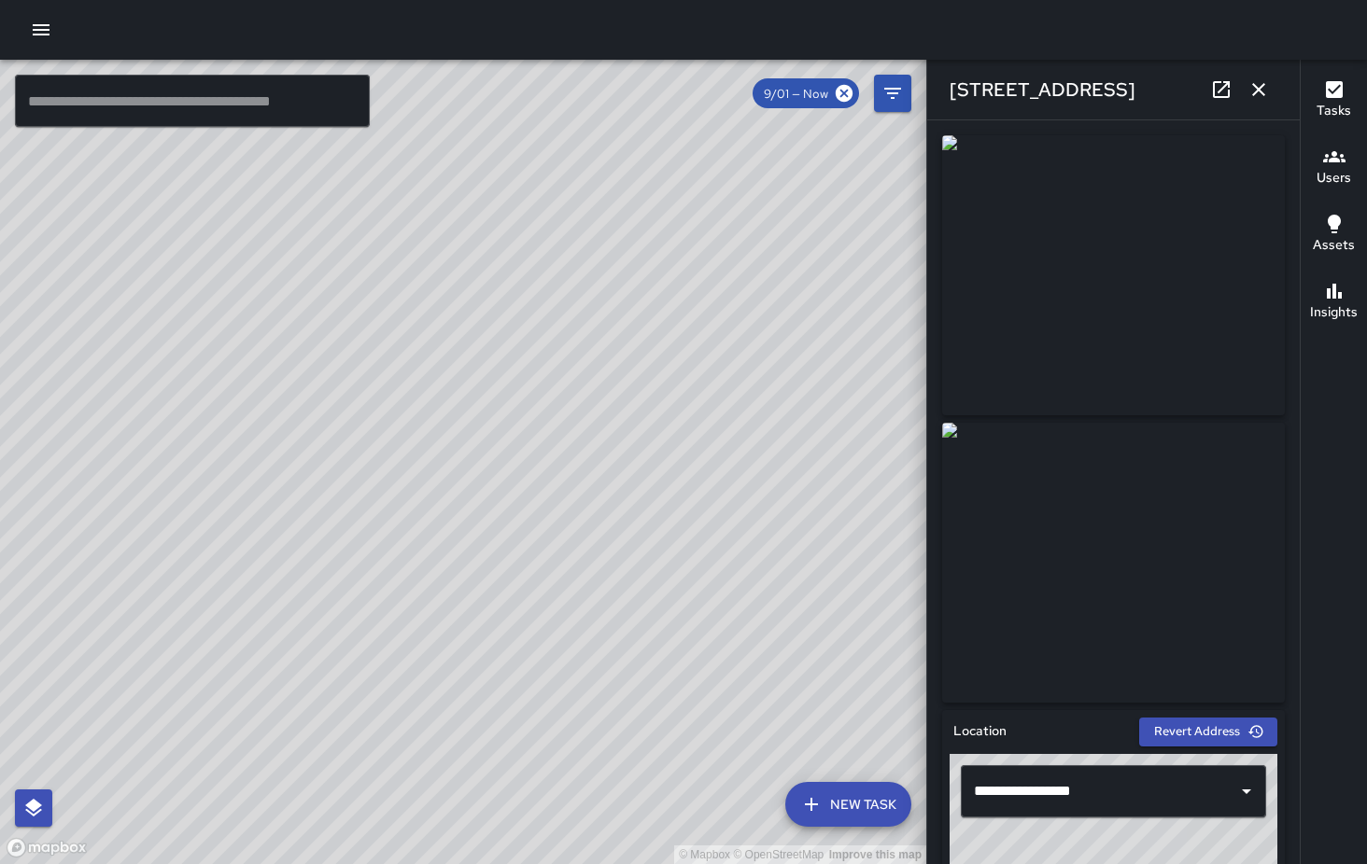
click at [1075, 522] on img at bounding box center [1113, 563] width 343 height 280
click at [1077, 344] on img at bounding box center [1113, 275] width 343 height 280
click at [1224, 89] on icon at bounding box center [1221, 89] width 22 height 22
click at [486, 449] on div "© Mapbox © OpenStreetMap Improve this map EH Eric Hudson DW 1249 Grant Avenue C…" at bounding box center [463, 462] width 926 height 805
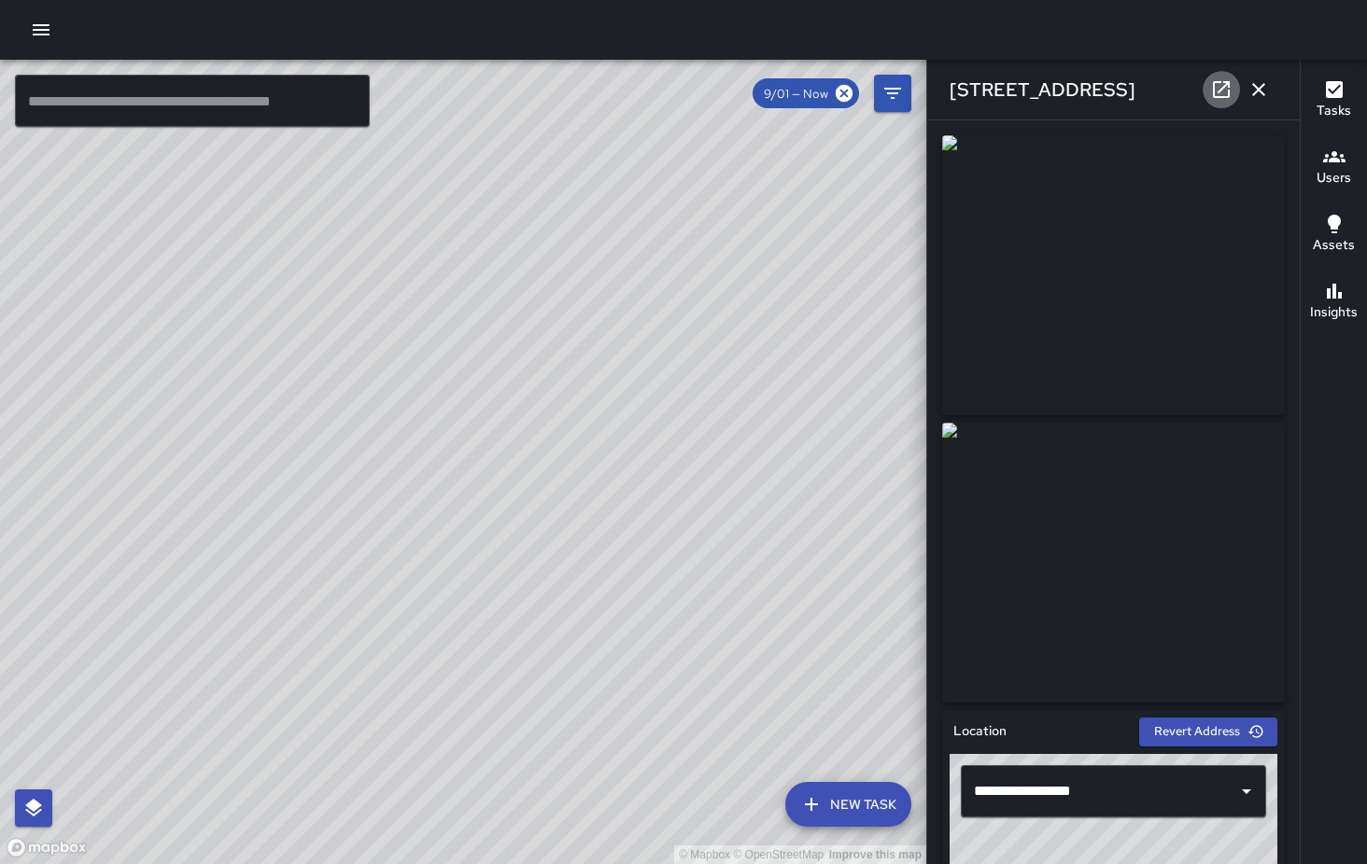
click at [1221, 84] on icon at bounding box center [1221, 89] width 22 height 22
drag, startPoint x: 378, startPoint y: 267, endPoint x: 673, endPoint y: 478, distance: 362.7
click at [674, 478] on div "© Mapbox © OpenStreetMap Improve this map" at bounding box center [463, 462] width 926 height 805
click at [598, 631] on div "© Mapbox © OpenStreetMap Improve this map" at bounding box center [463, 462] width 926 height 805
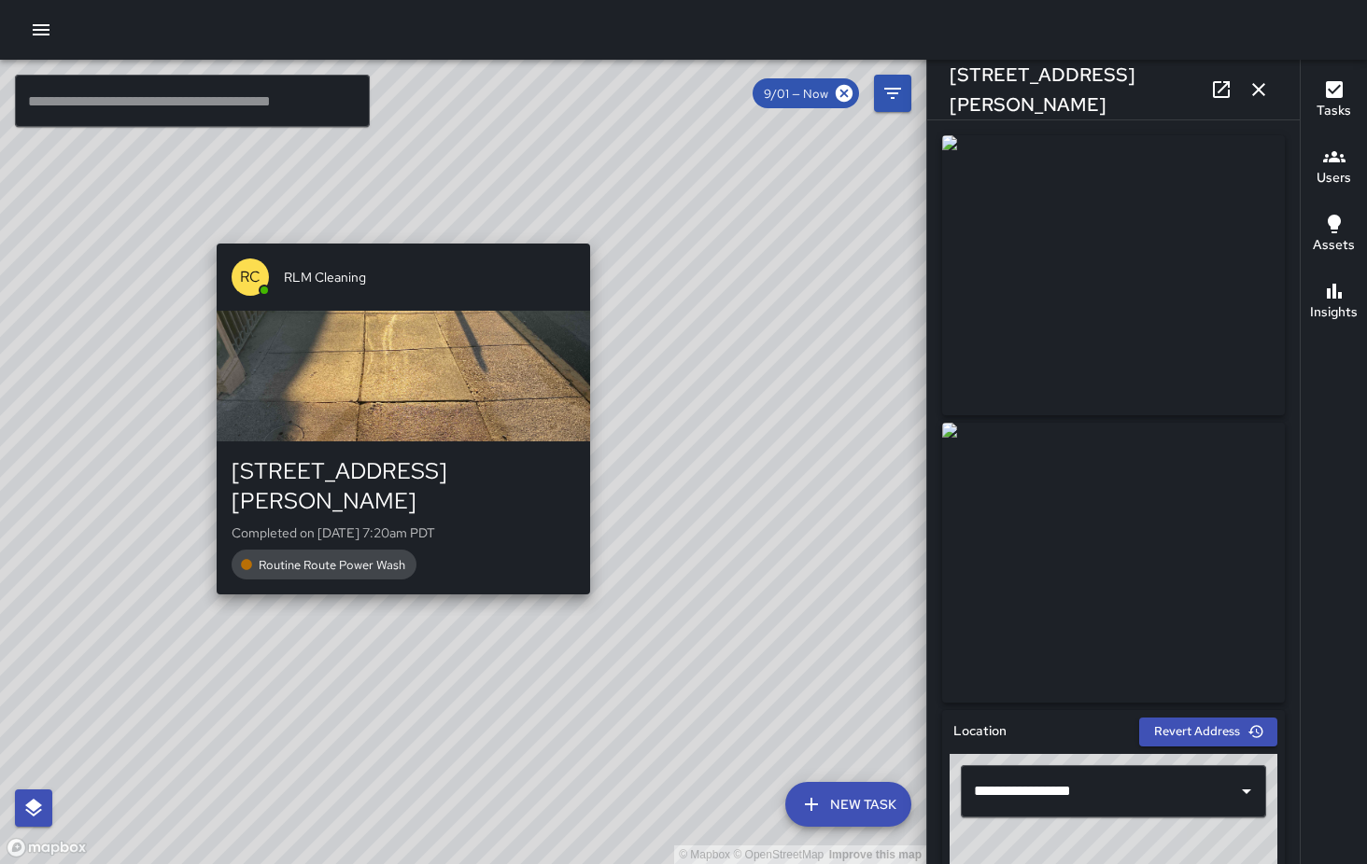
click at [598, 578] on div "© Mapbox © OpenStreetMap Improve this map RC RLM Cleaning 866 Jackson Street Co…" at bounding box center [463, 462] width 926 height 805
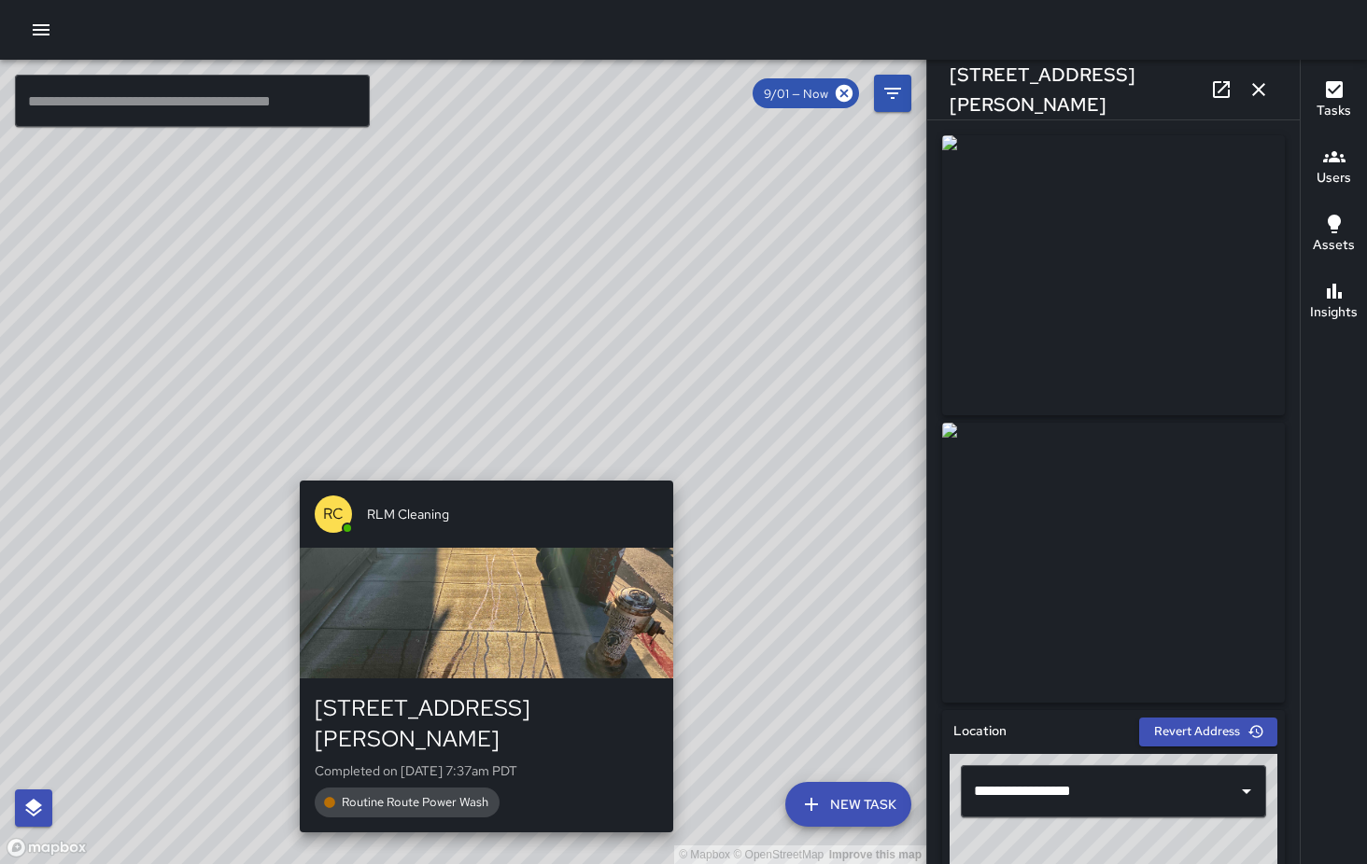
click at [477, 467] on div "© Mapbox © OpenStreetMap Improve this map RC RLM Cleaning 865 Jackson Street Co…" at bounding box center [463, 462] width 926 height 805
click at [484, 468] on div "© Mapbox © OpenStreetMap Improve this map RC RLM Cleaning 865 Jackson Street Co…" at bounding box center [463, 462] width 926 height 805
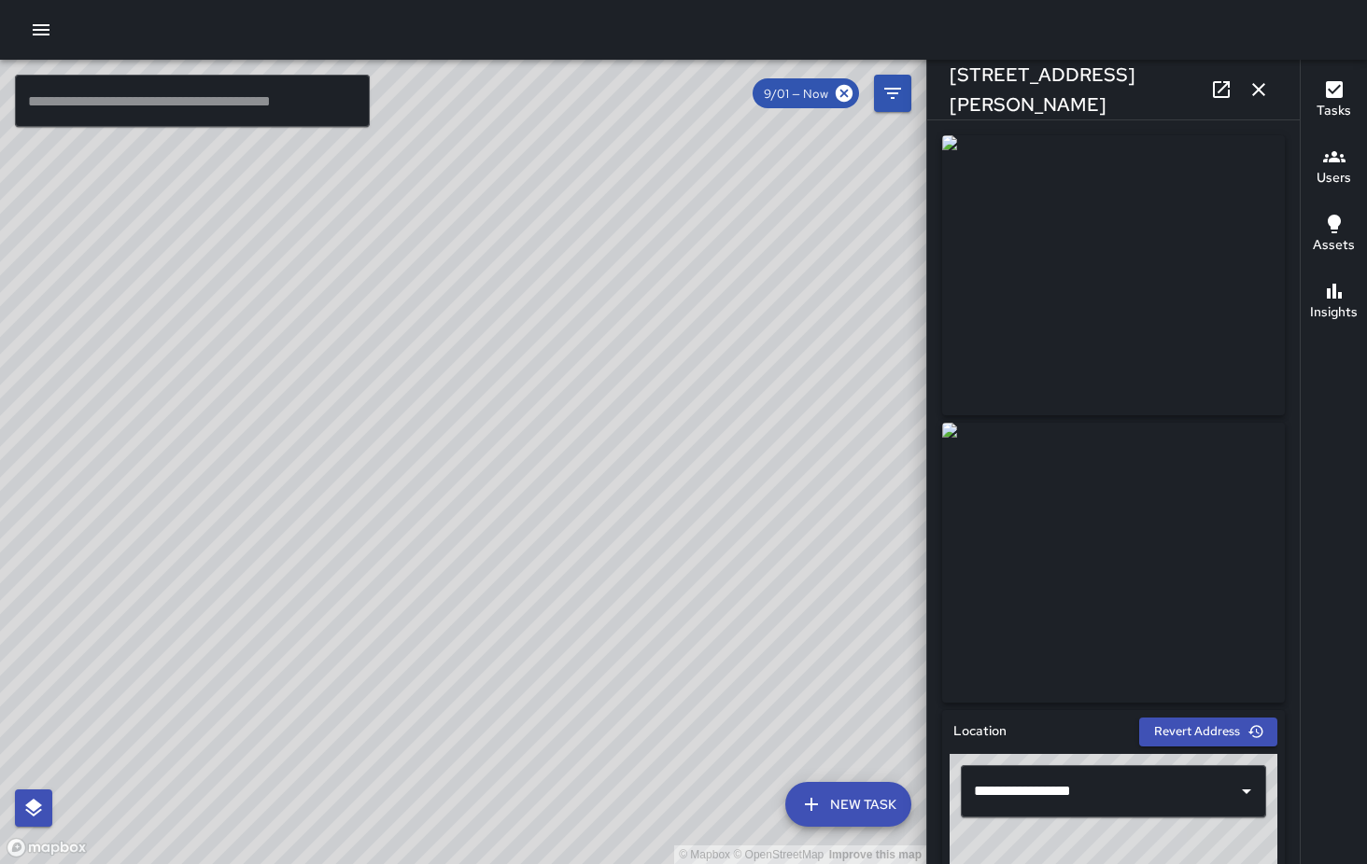
click at [474, 474] on div "© Mapbox © OpenStreetMap Improve this map RC RLM Cleaning 865 Jackson Street Co…" at bounding box center [463, 462] width 926 height 805
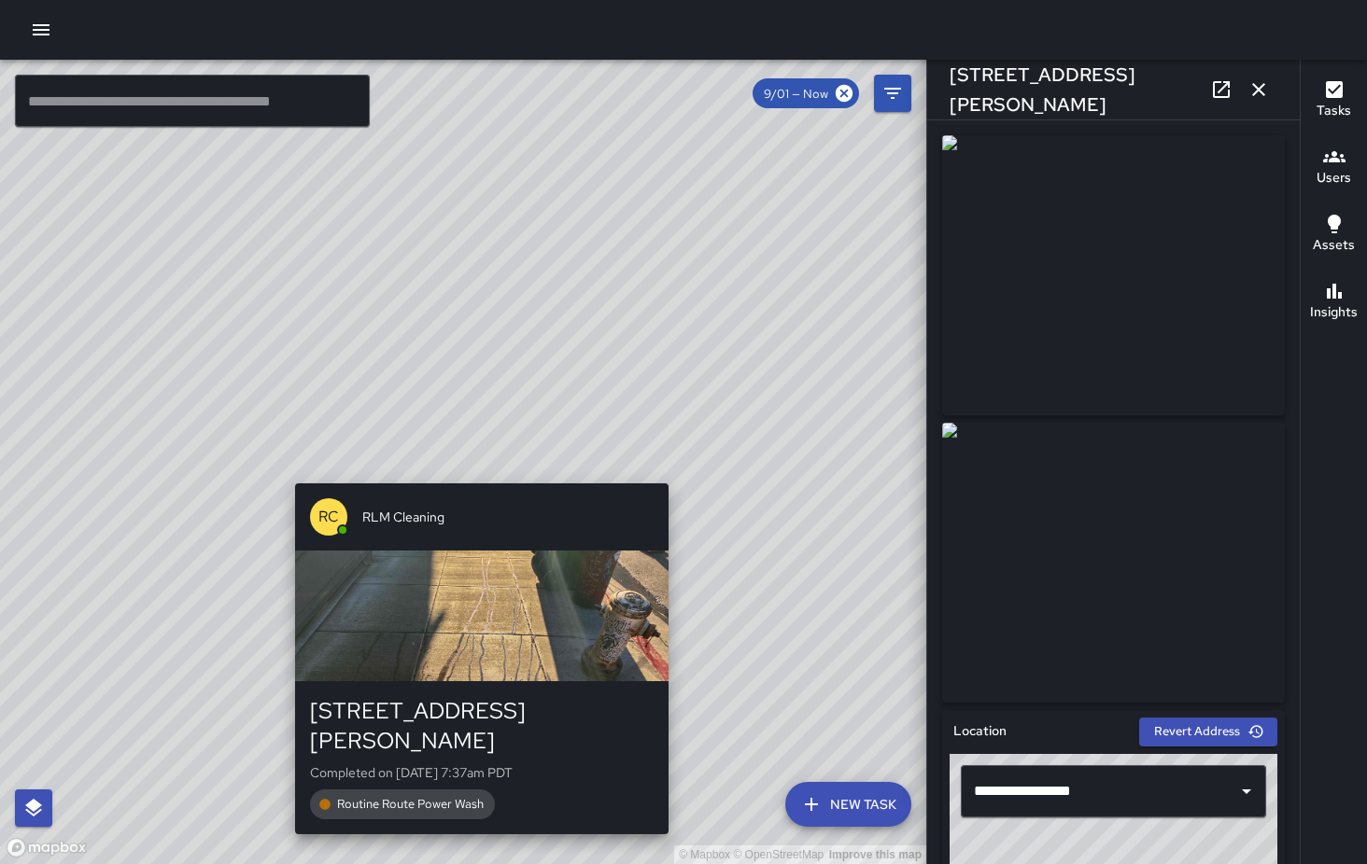
type input "**********"
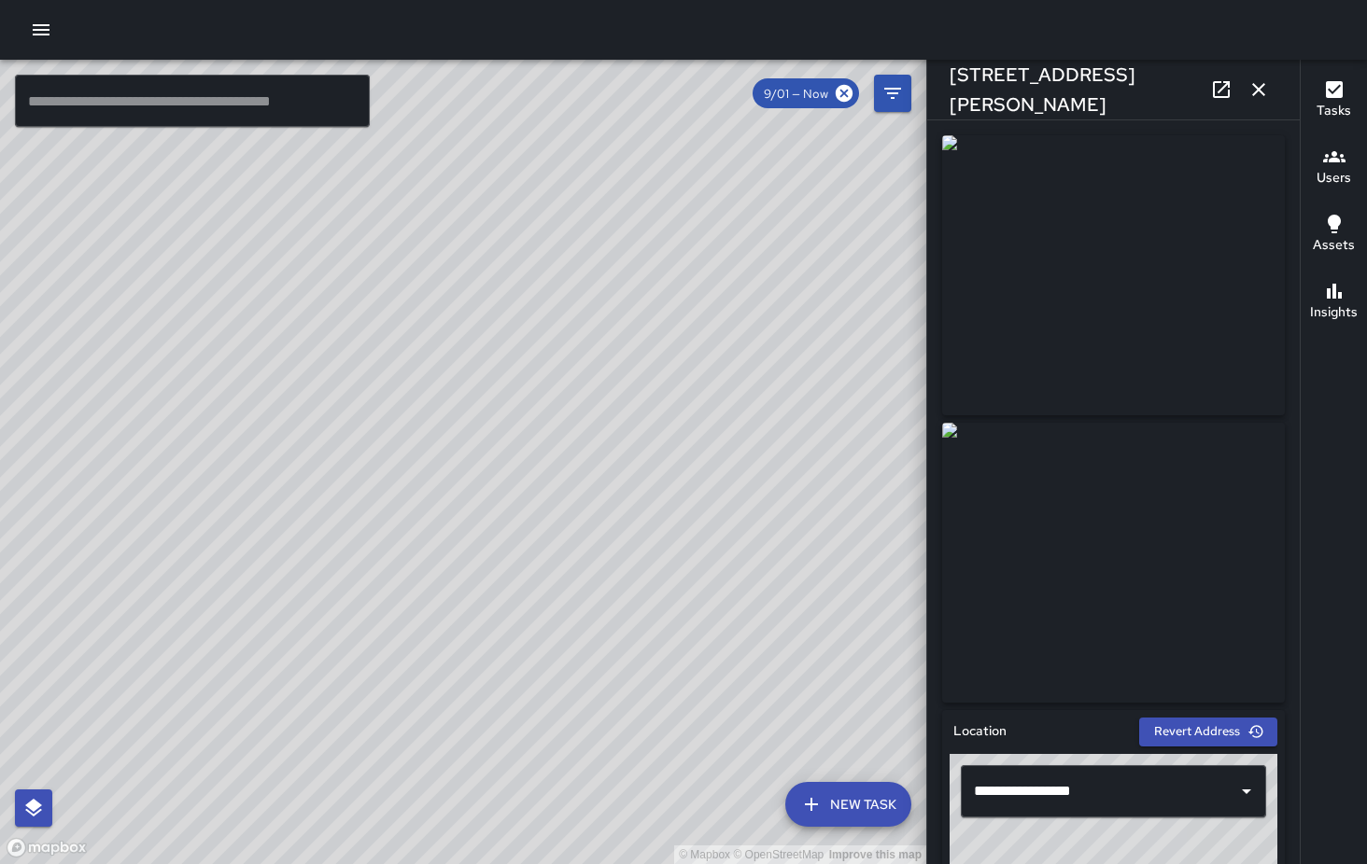
click at [1264, 89] on icon "button" at bounding box center [1258, 89] width 22 height 22
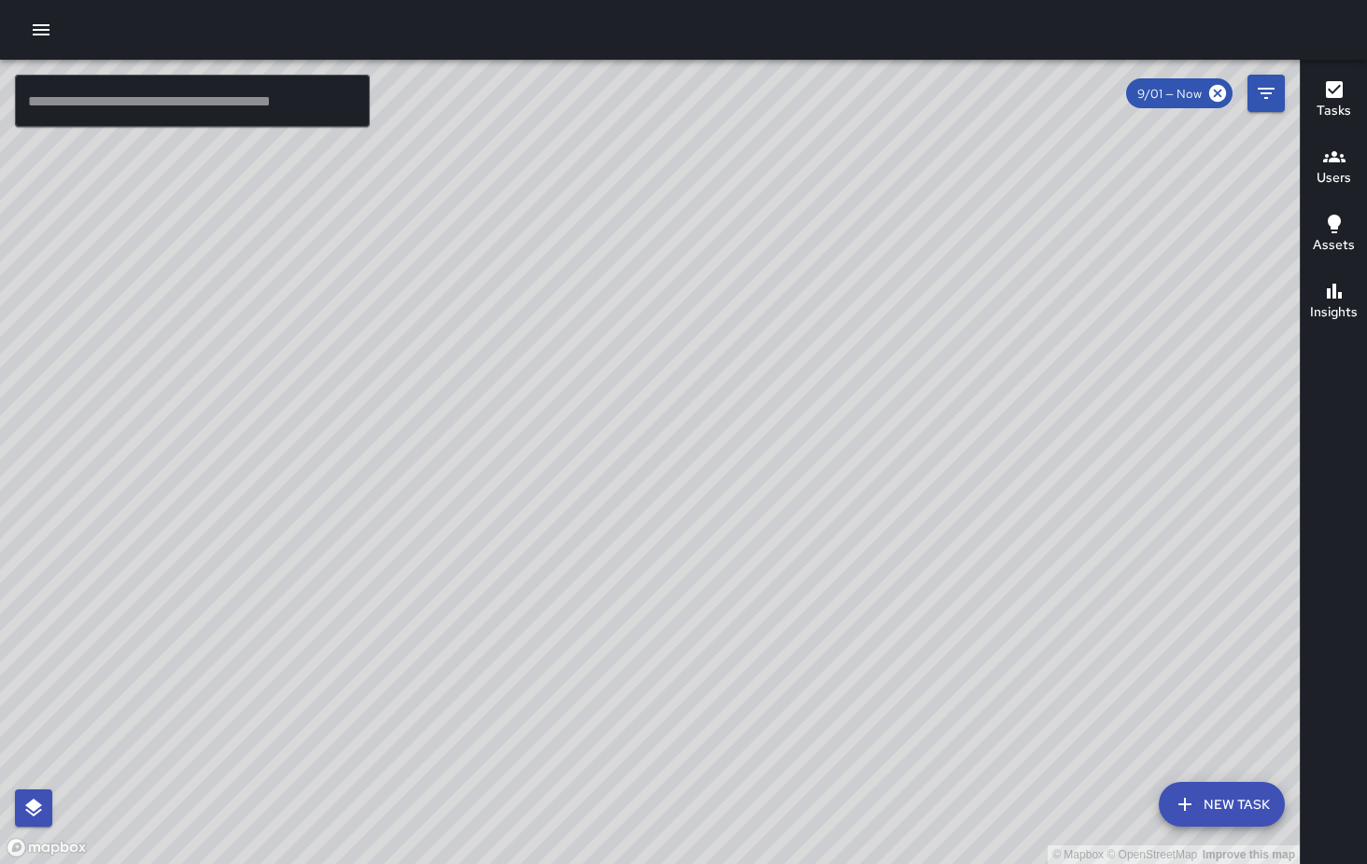
drag, startPoint x: 293, startPoint y: 745, endPoint x: 616, endPoint y: 428, distance: 452.8
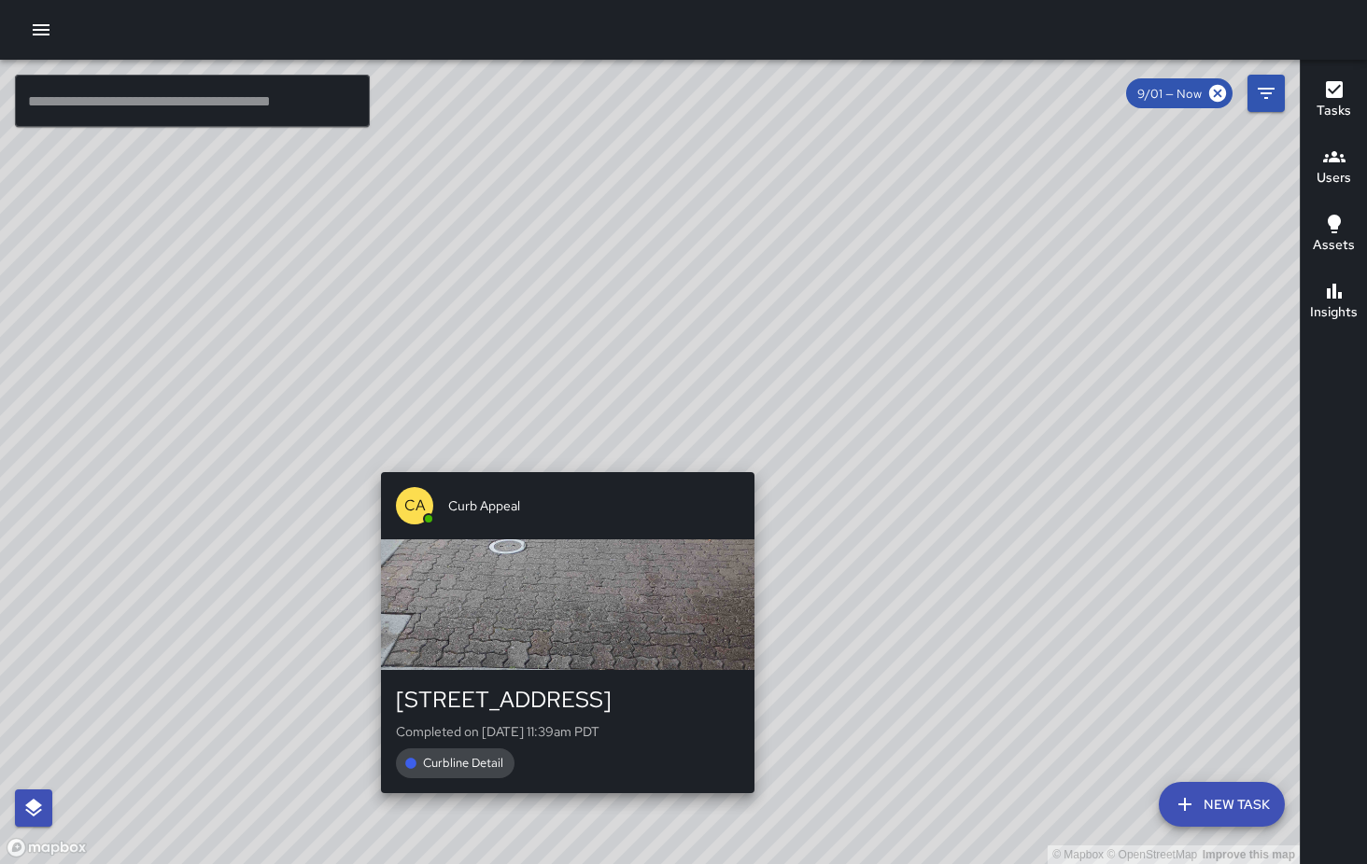
click at [562, 459] on div "© Mapbox © OpenStreetMap Improve this map CA Curb Appeal 1410 Fillmore Street C…" at bounding box center [649, 462] width 1299 height 805
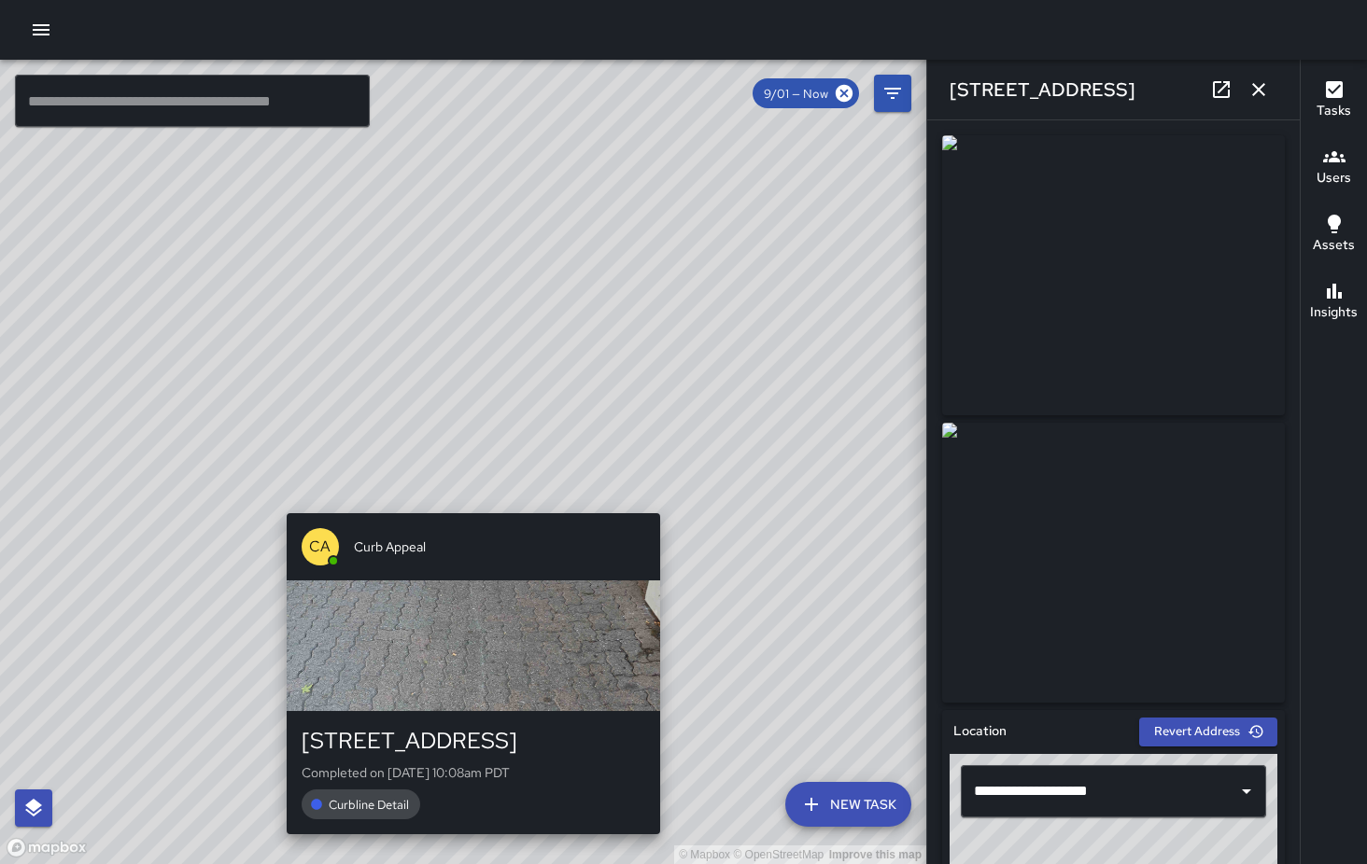
click at [471, 500] on div "© Mapbox © OpenStreetMap Improve this map CA Curb Appeal 1410 Fillmore Street C…" at bounding box center [463, 462] width 926 height 805
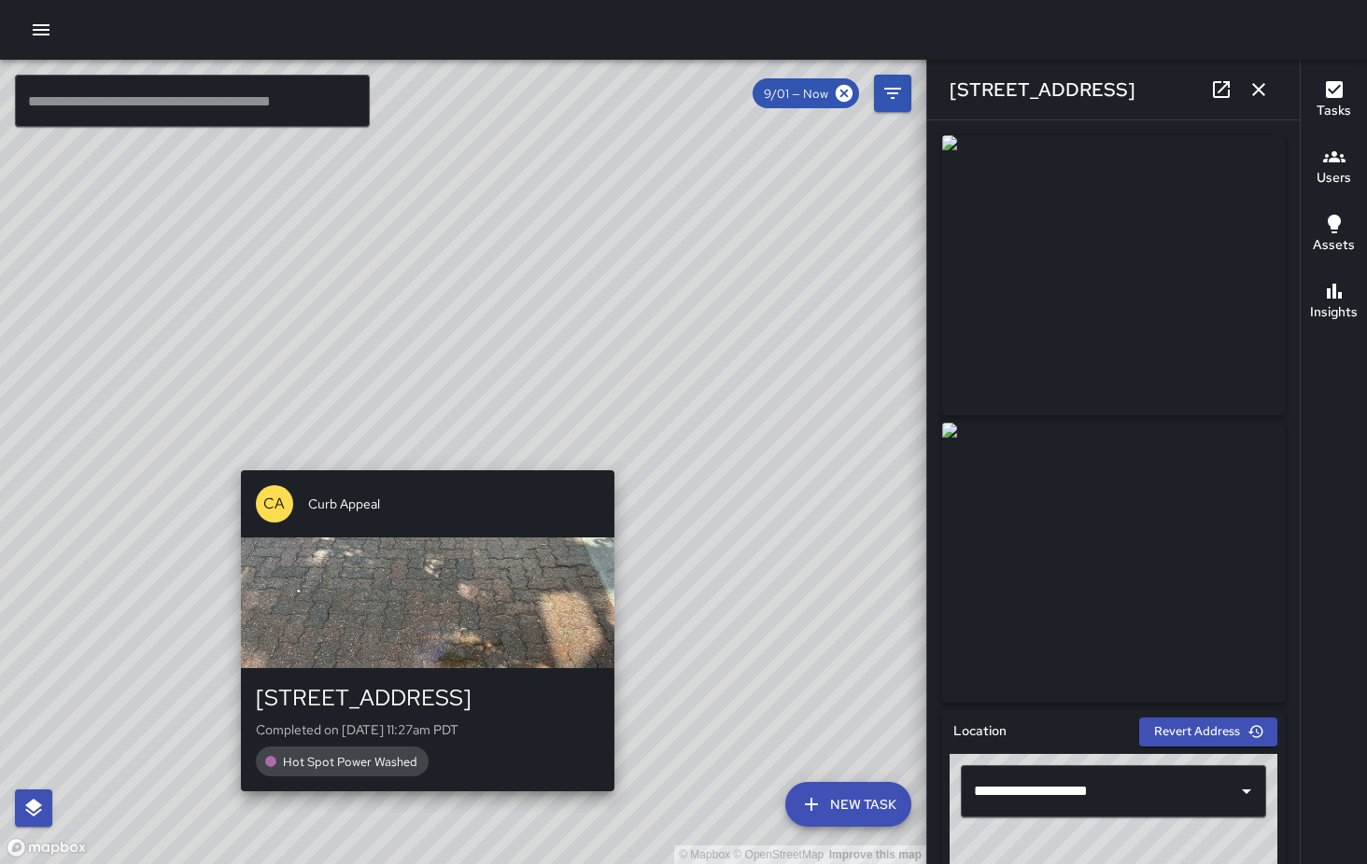
click at [423, 455] on div "© Mapbox © OpenStreetMap Improve this map CA Curb Appeal 1401 Fillmore Street C…" at bounding box center [463, 462] width 926 height 805
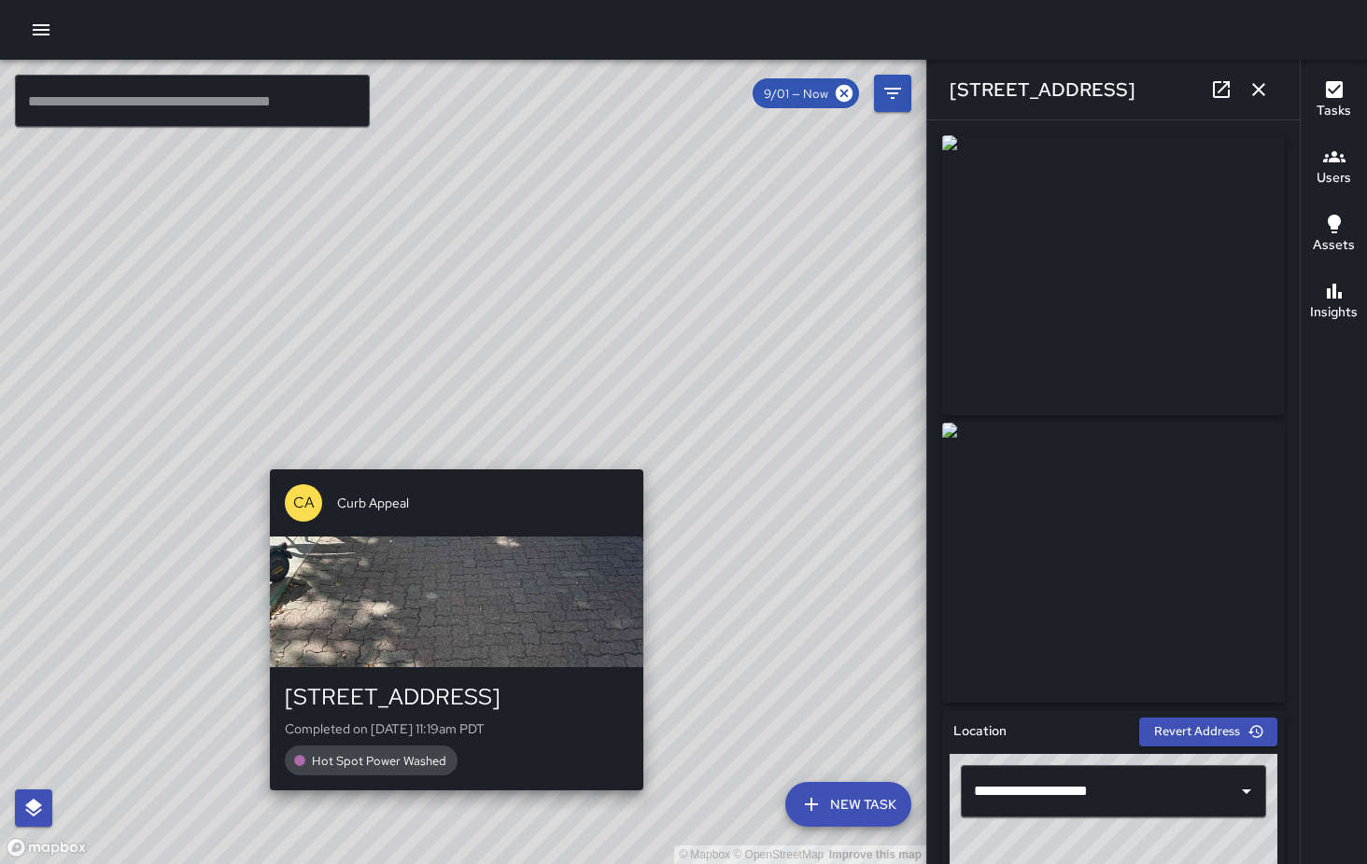
click at [444, 461] on div "© Mapbox © OpenStreetMap Improve this map CA Curb Appeal 1401 Fillmore Street C…" at bounding box center [463, 462] width 926 height 805
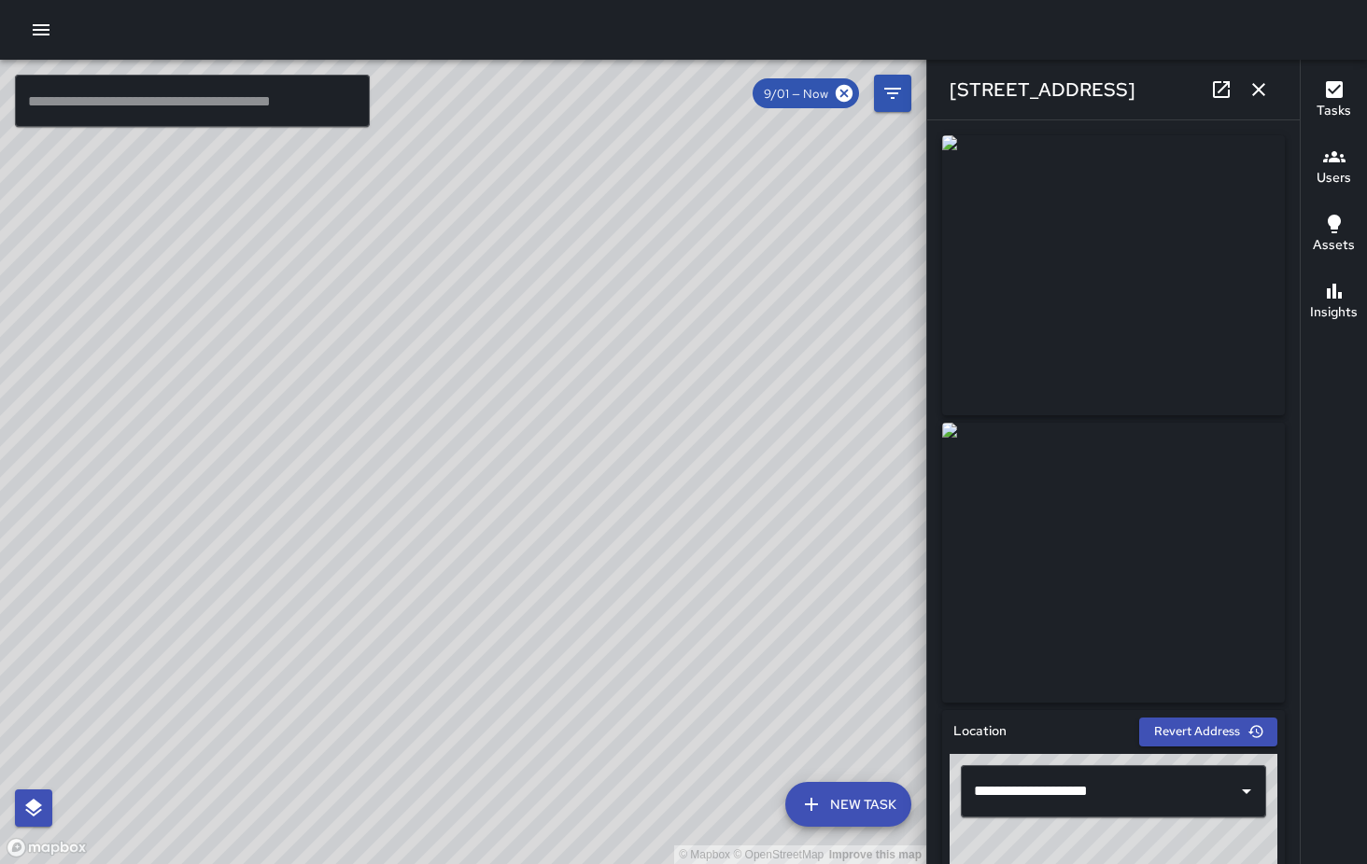
click at [523, 470] on div "© Mapbox © OpenStreetMap Improve this map CA Curb Appeal 1410 Fillmore Street C…" at bounding box center [463, 462] width 926 height 805
drag, startPoint x: 492, startPoint y: 548, endPoint x: 523, endPoint y: 263, distance: 286.4
click at [523, 263] on div "© Mapbox © OpenStreetMap Improve this map" at bounding box center [463, 462] width 926 height 805
drag, startPoint x: 604, startPoint y: 543, endPoint x: 571, endPoint y: 283, distance: 262.5
click at [571, 283] on div "© Mapbox © OpenStreetMap Improve this map" at bounding box center [463, 462] width 926 height 805
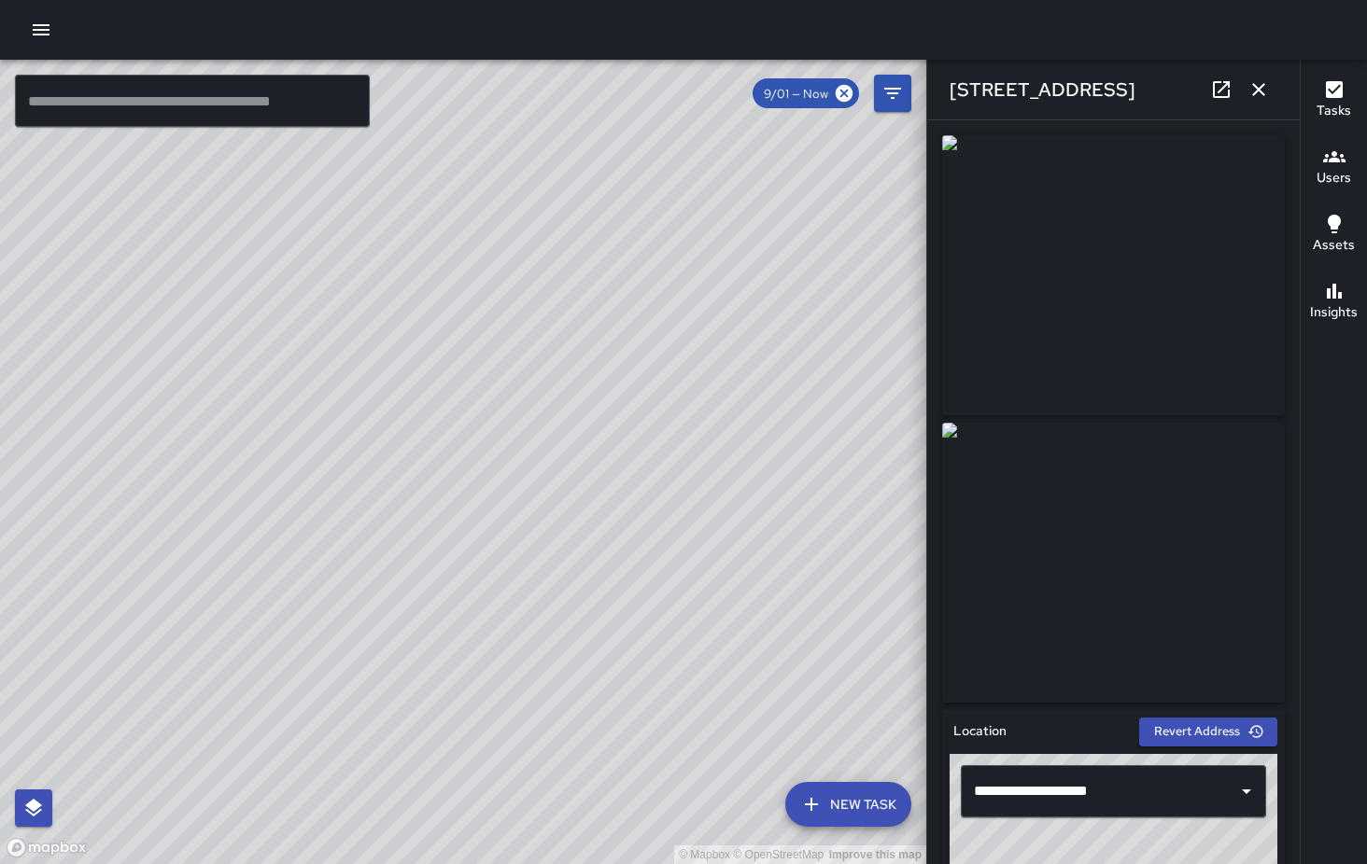
click at [542, 510] on div "© Mapbox © OpenStreetMap Improve this map CA Curb Appeal 1125 Fillmore Street C…" at bounding box center [463, 462] width 926 height 805
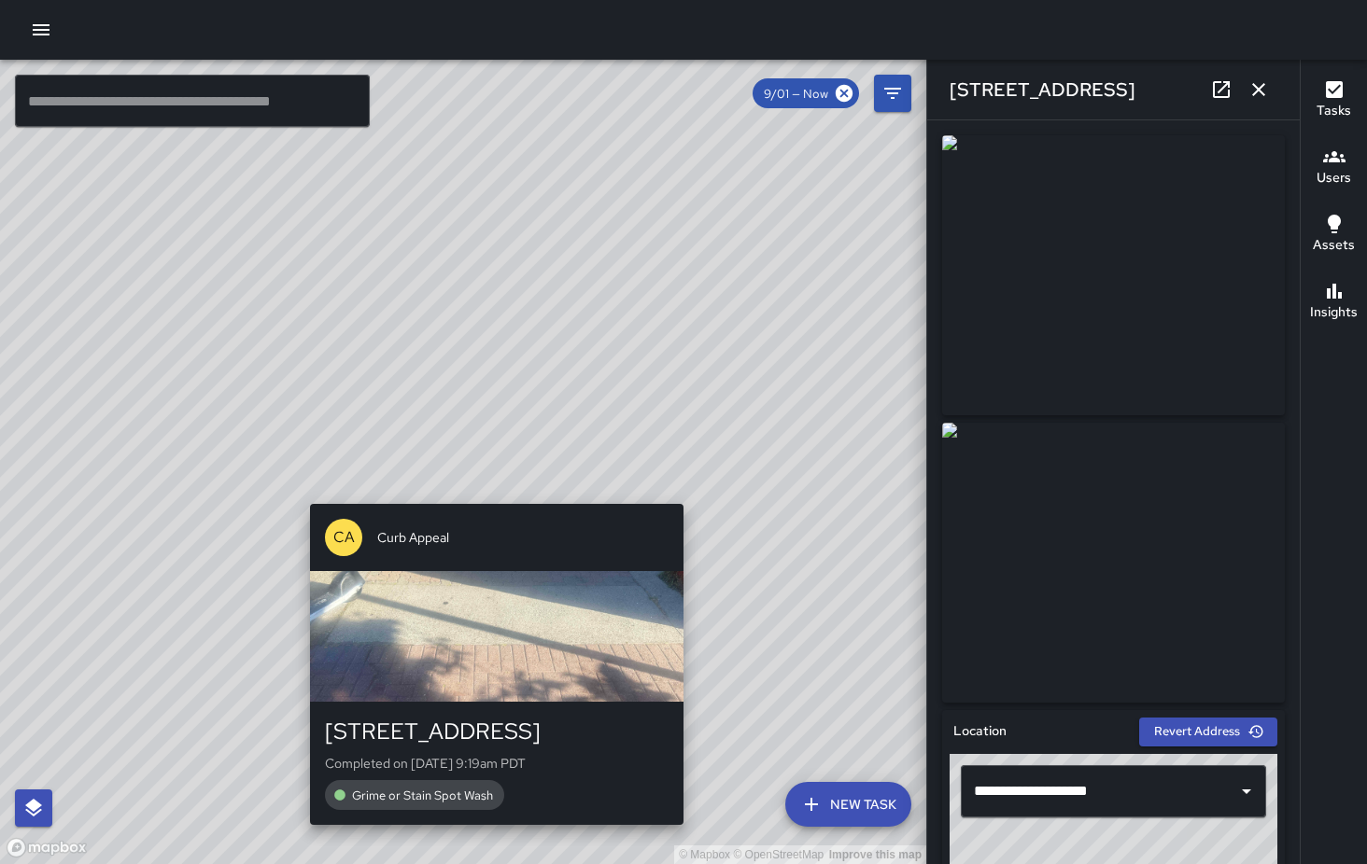
click at [486, 489] on div "© Mapbox © OpenStreetMap Improve this map CA Curb Appeal 1150 Fillmore Street C…" at bounding box center [463, 462] width 926 height 805
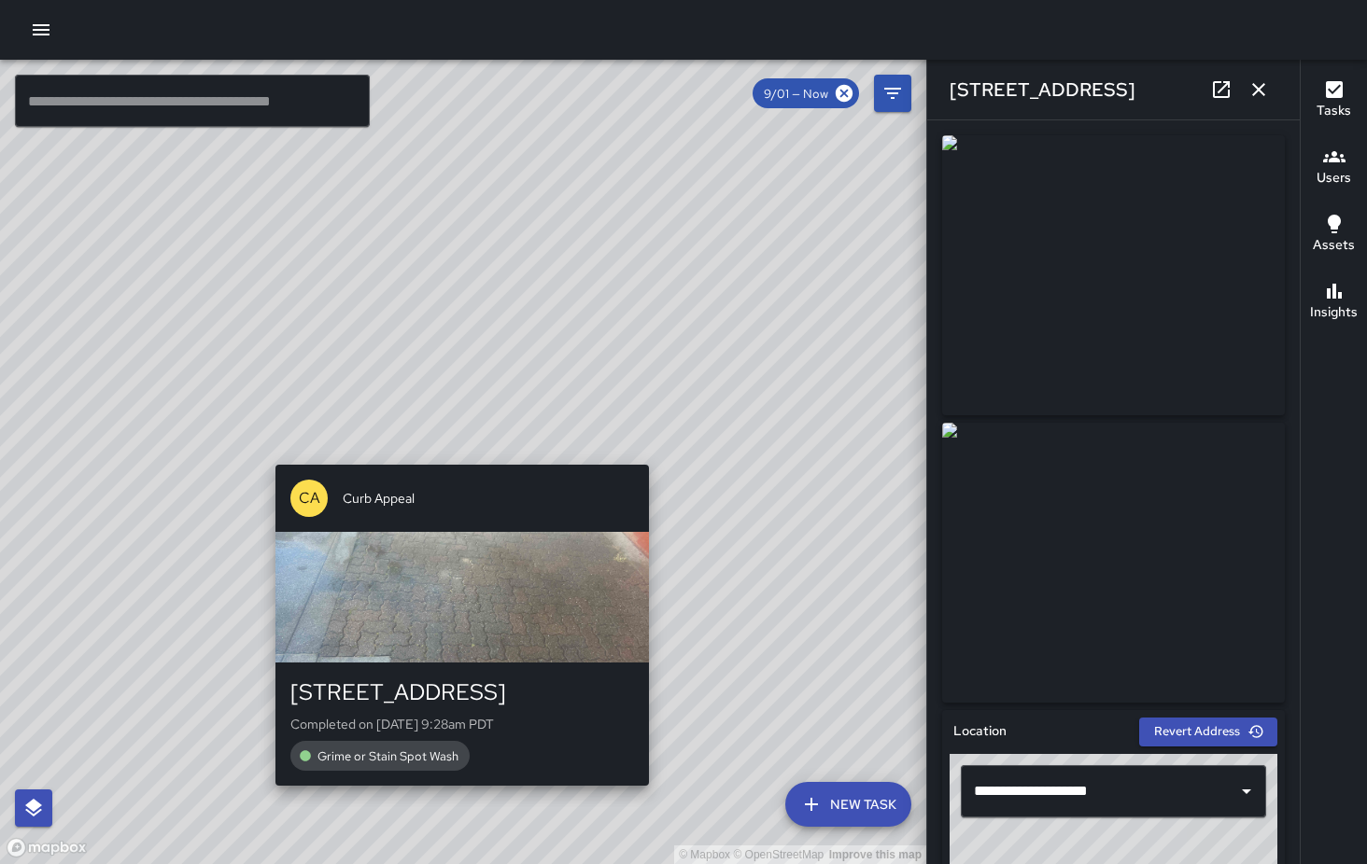
click at [453, 451] on div "© Mapbox © OpenStreetMap Improve this map CA Curb Appeal 1150 Fillmore Street C…" at bounding box center [463, 462] width 926 height 805
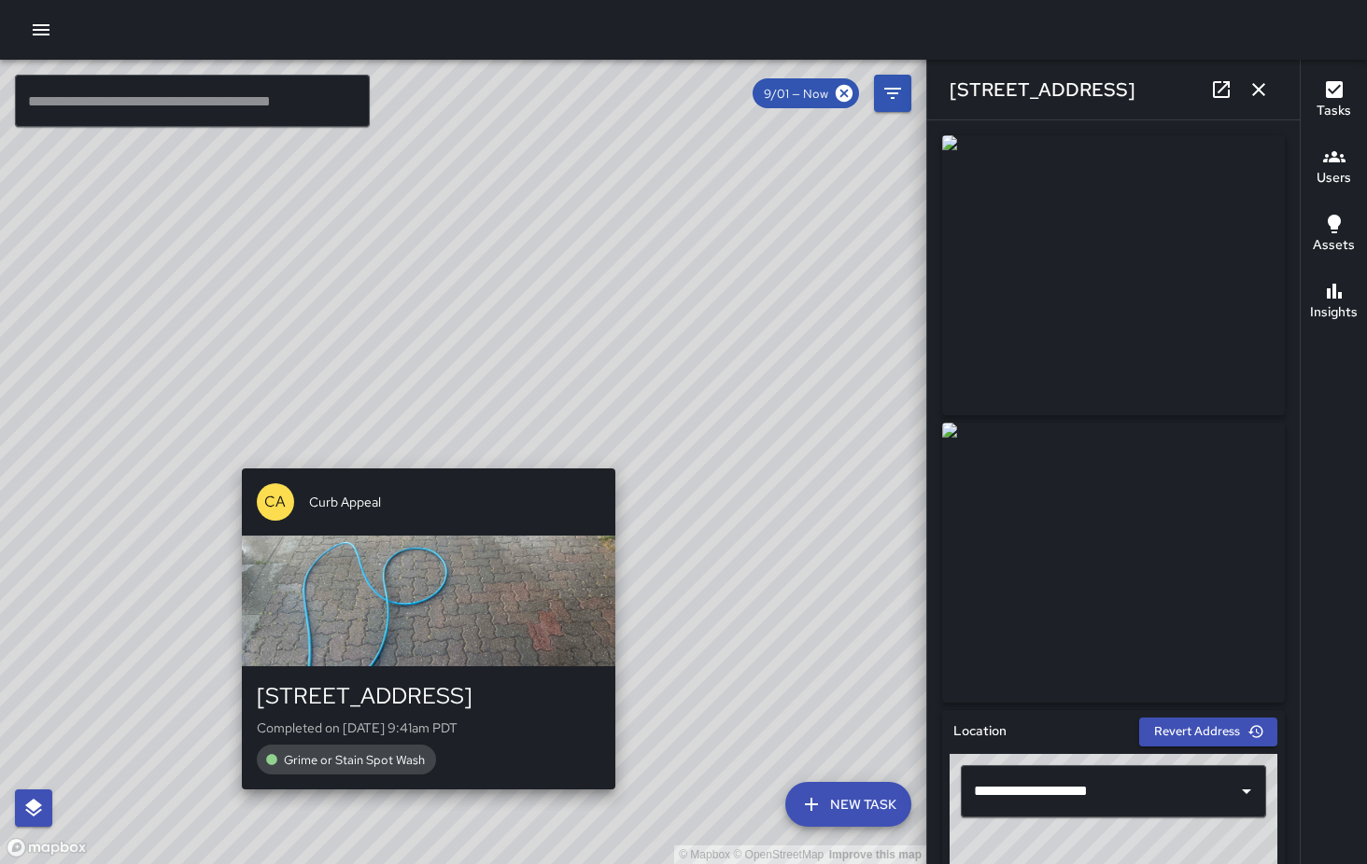
click at [426, 455] on div "© Mapbox © OpenStreetMap Improve this map CA Curb Appeal 1125 Fillmore Street C…" at bounding box center [463, 462] width 926 height 805
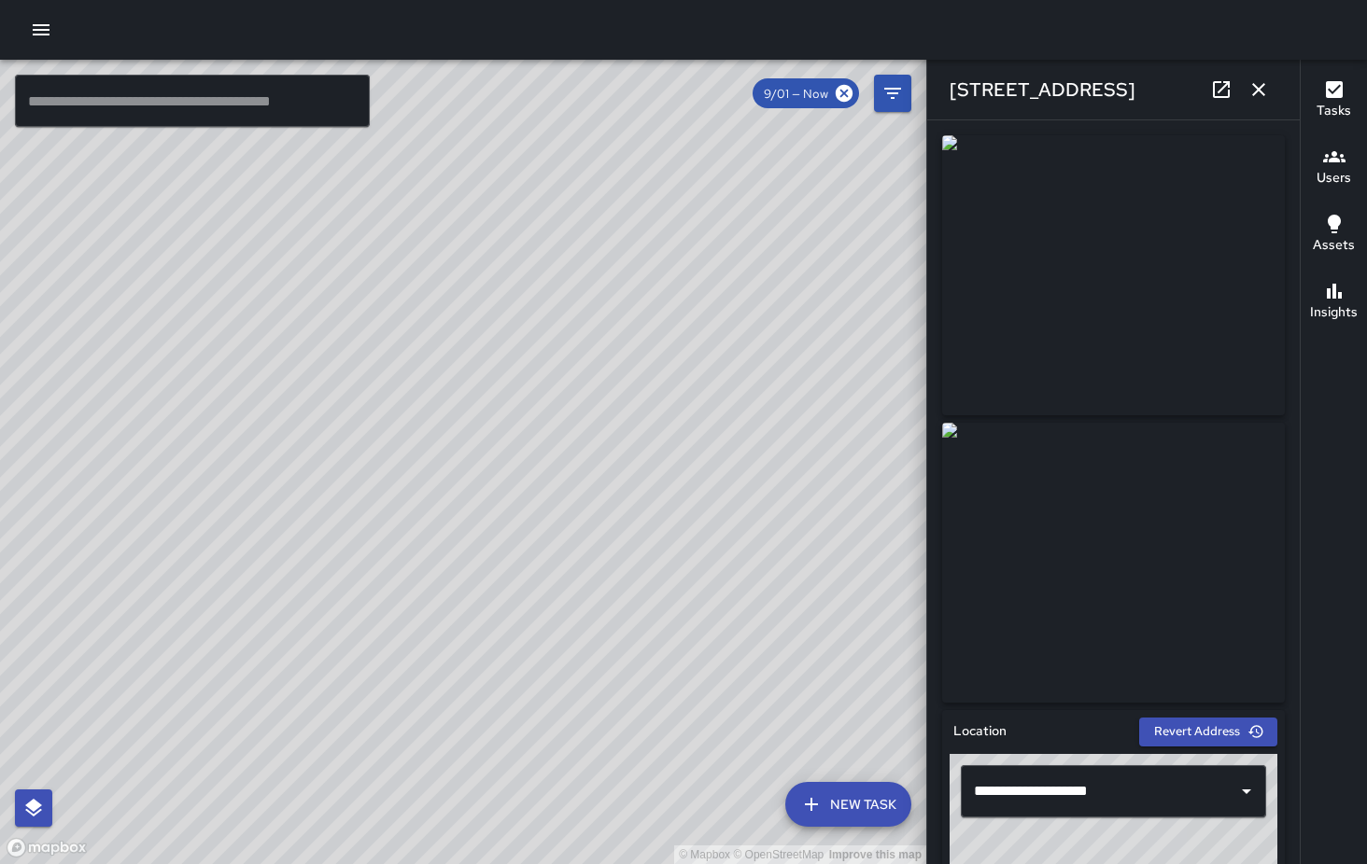
click at [498, 540] on div "© Mapbox © OpenStreetMap Improve this map CA Curb Appeal 1117 Fillmore Street C…" at bounding box center [463, 462] width 926 height 805
click at [477, 471] on div "© Mapbox © OpenStreetMap Improve this map CA Curb Appeal 1117 Fillmore Street C…" at bounding box center [463, 462] width 926 height 805
click at [1227, 86] on icon at bounding box center [1221, 89] width 22 height 22
drag, startPoint x: 573, startPoint y: 231, endPoint x: 638, endPoint y: 743, distance: 516.5
click at [634, 744] on div "© Mapbox © OpenStreetMap Improve this map" at bounding box center [463, 462] width 926 height 805
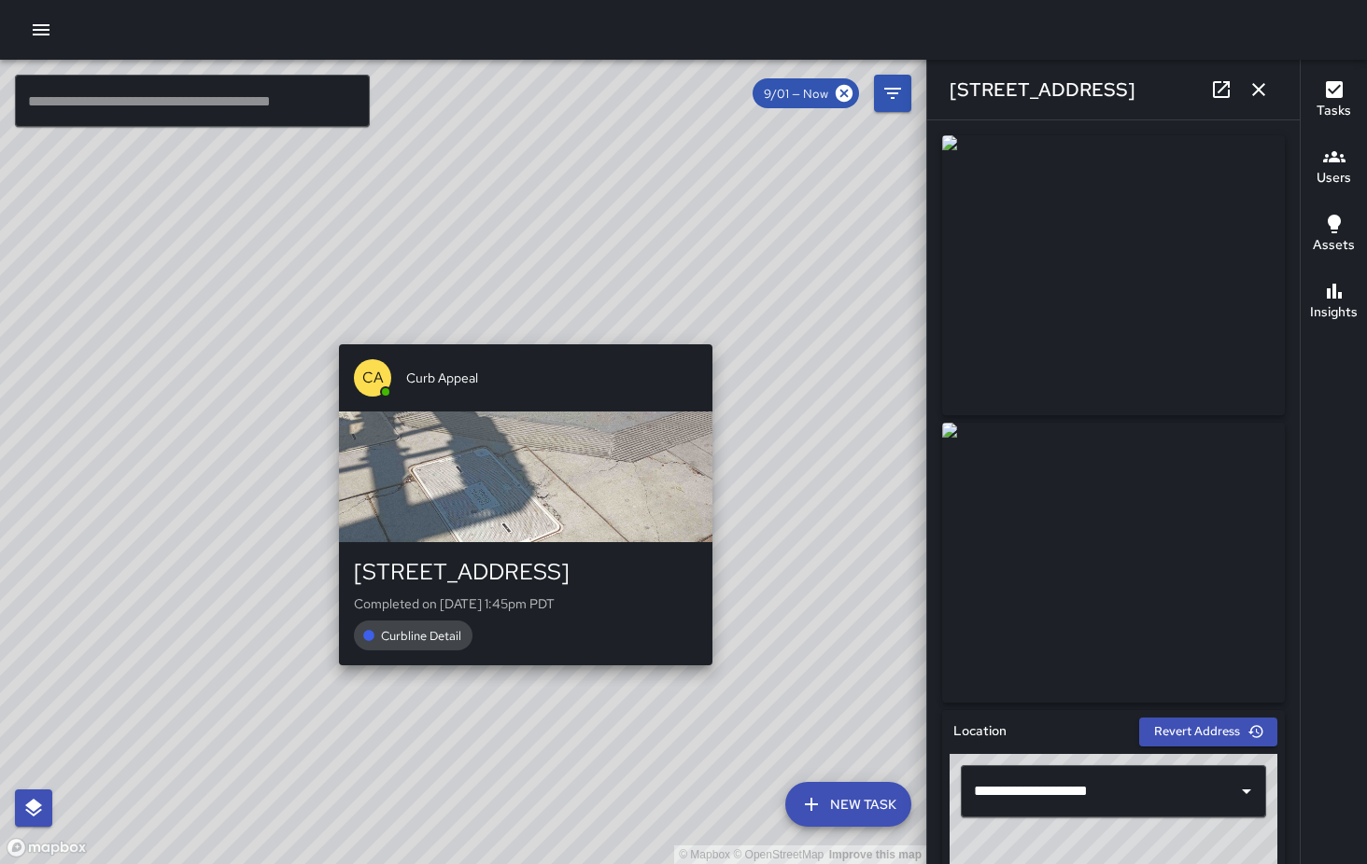
click at [522, 334] on div "© Mapbox © OpenStreetMap Improve this map CA Curb Appeal 1601 Fillmore Street C…" at bounding box center [463, 462] width 926 height 805
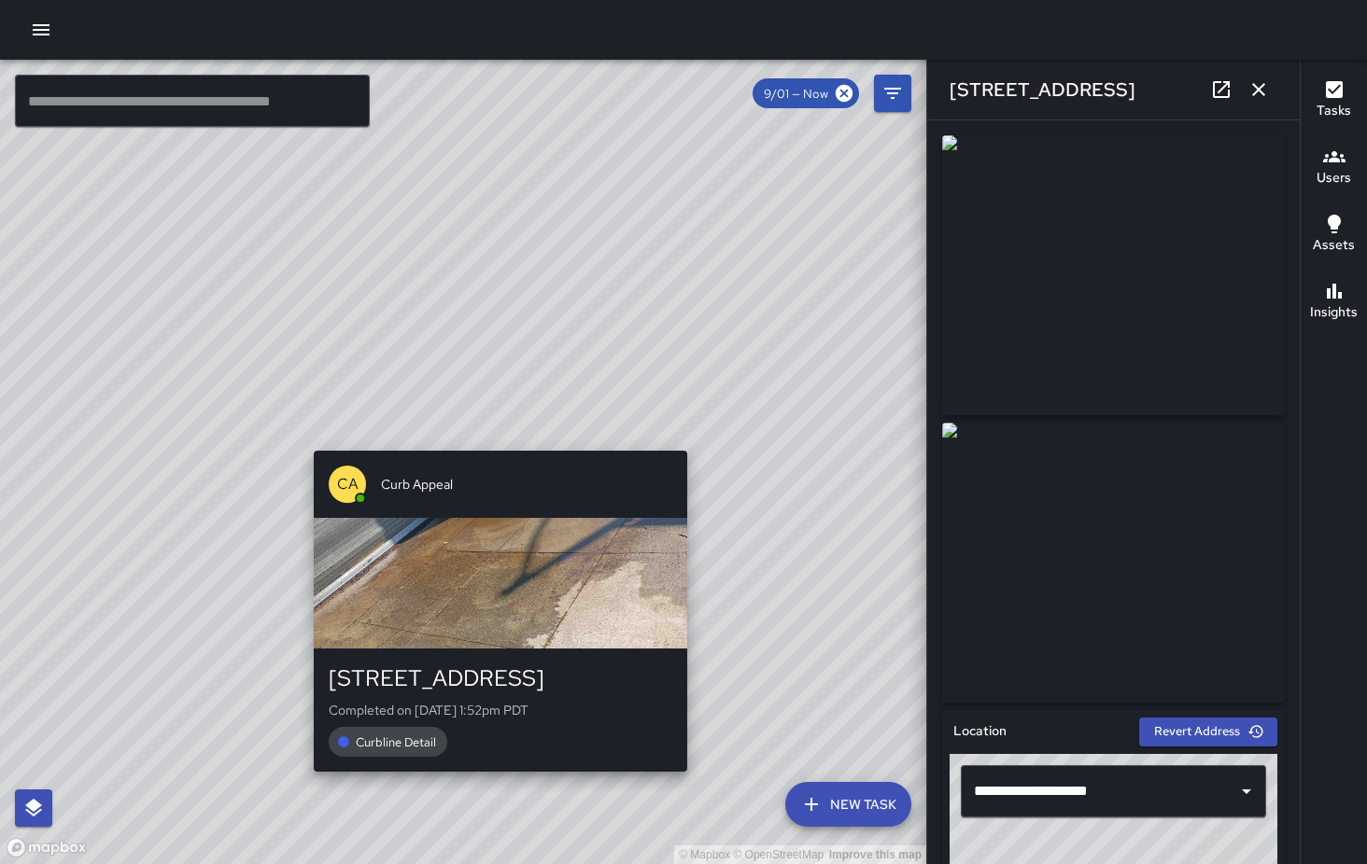
click at [492, 432] on div "© Mapbox © OpenStreetMap Improve this map CA Curb Appeal 1601 Fillmore Street C…" at bounding box center [463, 462] width 926 height 805
click at [493, 439] on div "© Mapbox © OpenStreetMap Improve this map CA Curb Appeal 1601 Fillmore Street C…" at bounding box center [463, 462] width 926 height 805
type input "**********"
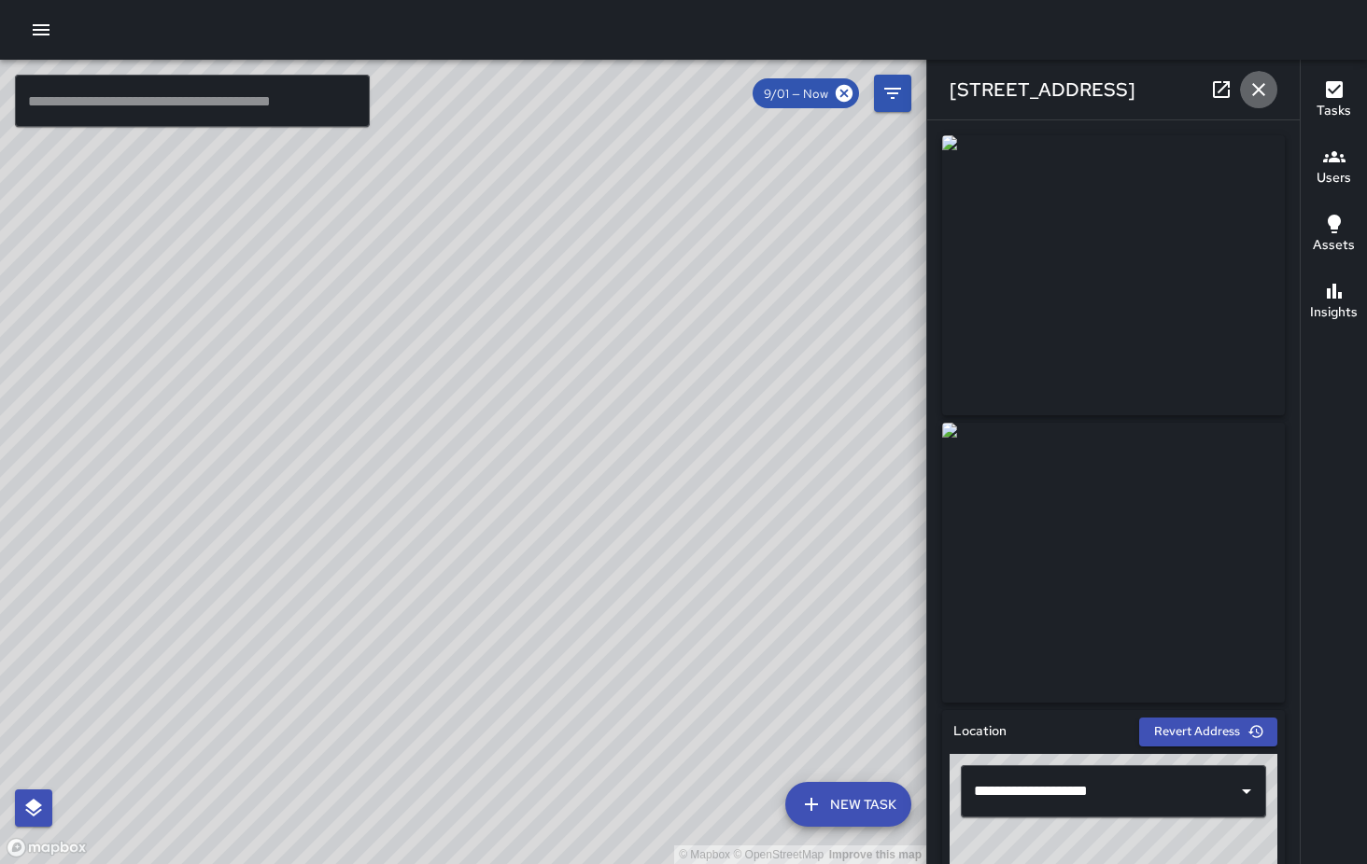
click at [1264, 96] on icon "button" at bounding box center [1258, 89] width 13 height 13
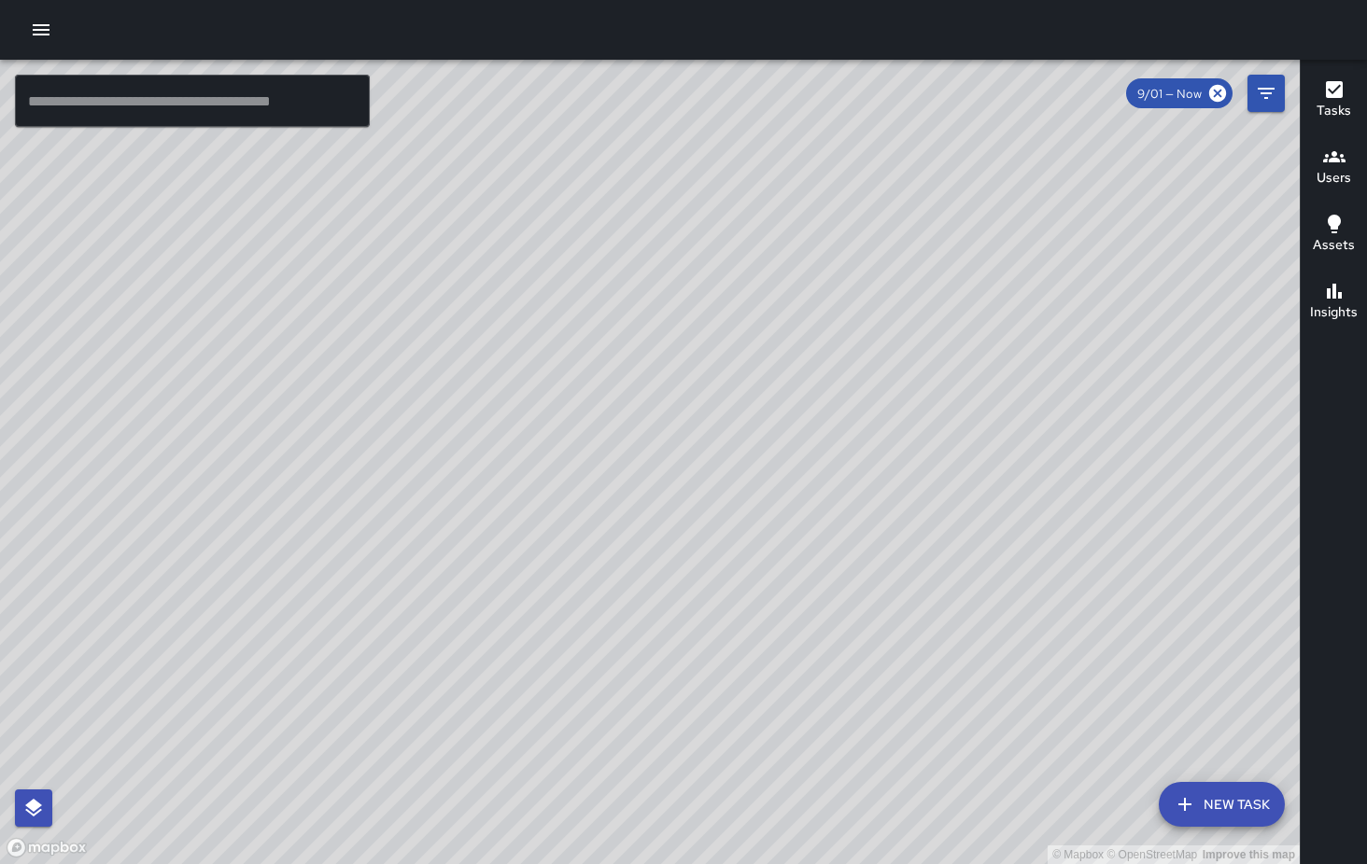
drag, startPoint x: 684, startPoint y: 279, endPoint x: 722, endPoint y: 642, distance: 365.0
click at [722, 642] on div "© Mapbox © OpenStreetMap Improve this map" at bounding box center [649, 462] width 1299 height 805
drag, startPoint x: 521, startPoint y: 609, endPoint x: 826, endPoint y: 319, distance: 420.6
click at [826, 319] on div "© Mapbox © OpenStreetMap Improve this map" at bounding box center [649, 462] width 1299 height 805
drag, startPoint x: 426, startPoint y: 490, endPoint x: 959, endPoint y: 461, distance: 533.8
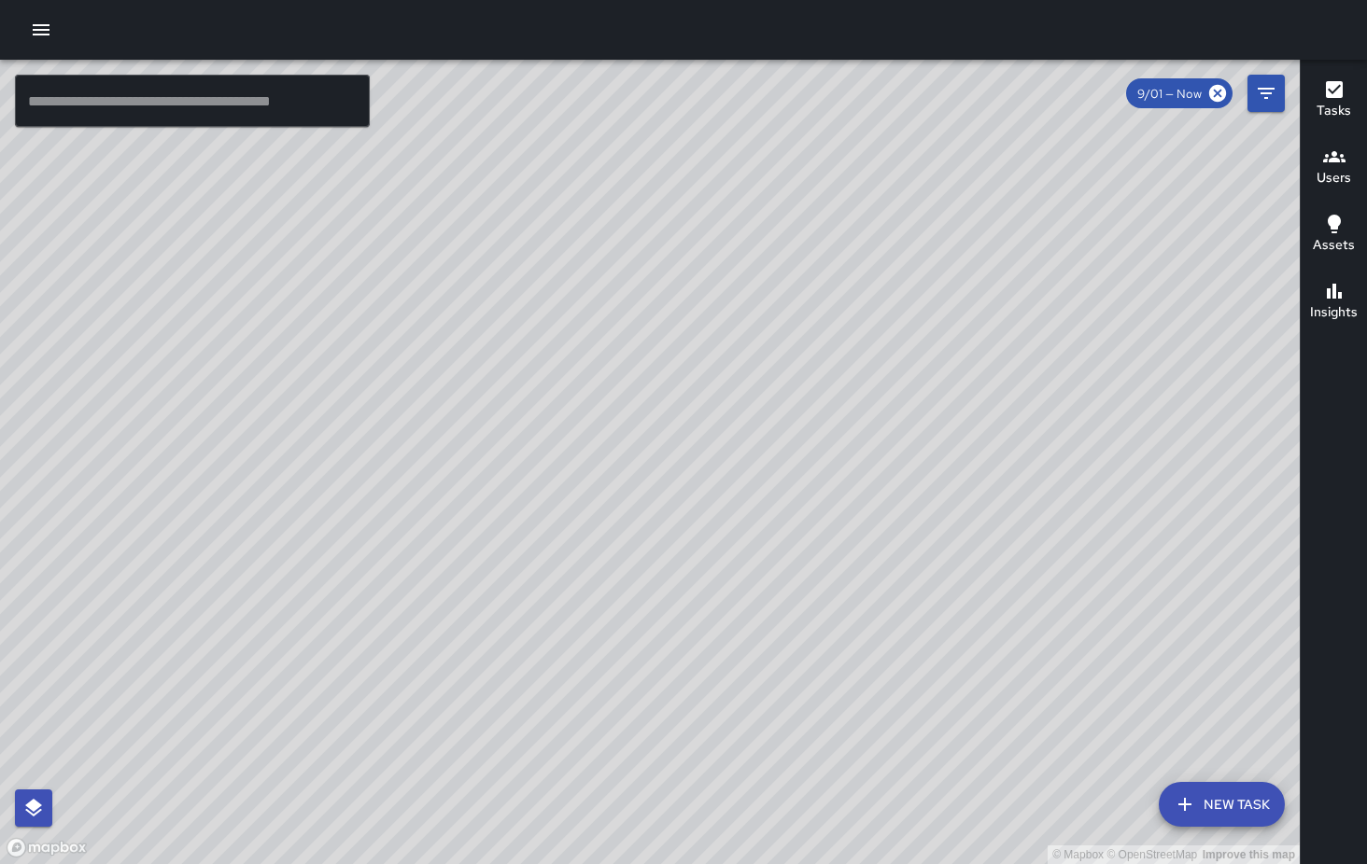
click at [959, 461] on div "© Mapbox © OpenStreetMap Improve this map" at bounding box center [649, 462] width 1299 height 805
drag, startPoint x: 449, startPoint y: 478, endPoint x: 1001, endPoint y: 453, distance: 552.3
click at [1001, 453] on div "© Mapbox © OpenStreetMap Improve this map" at bounding box center [649, 462] width 1299 height 805
click at [1194, 99] on span "9/01 — Now" at bounding box center [1169, 94] width 87 height 16
click at [1264, 90] on icon "Filters" at bounding box center [1265, 93] width 17 height 11
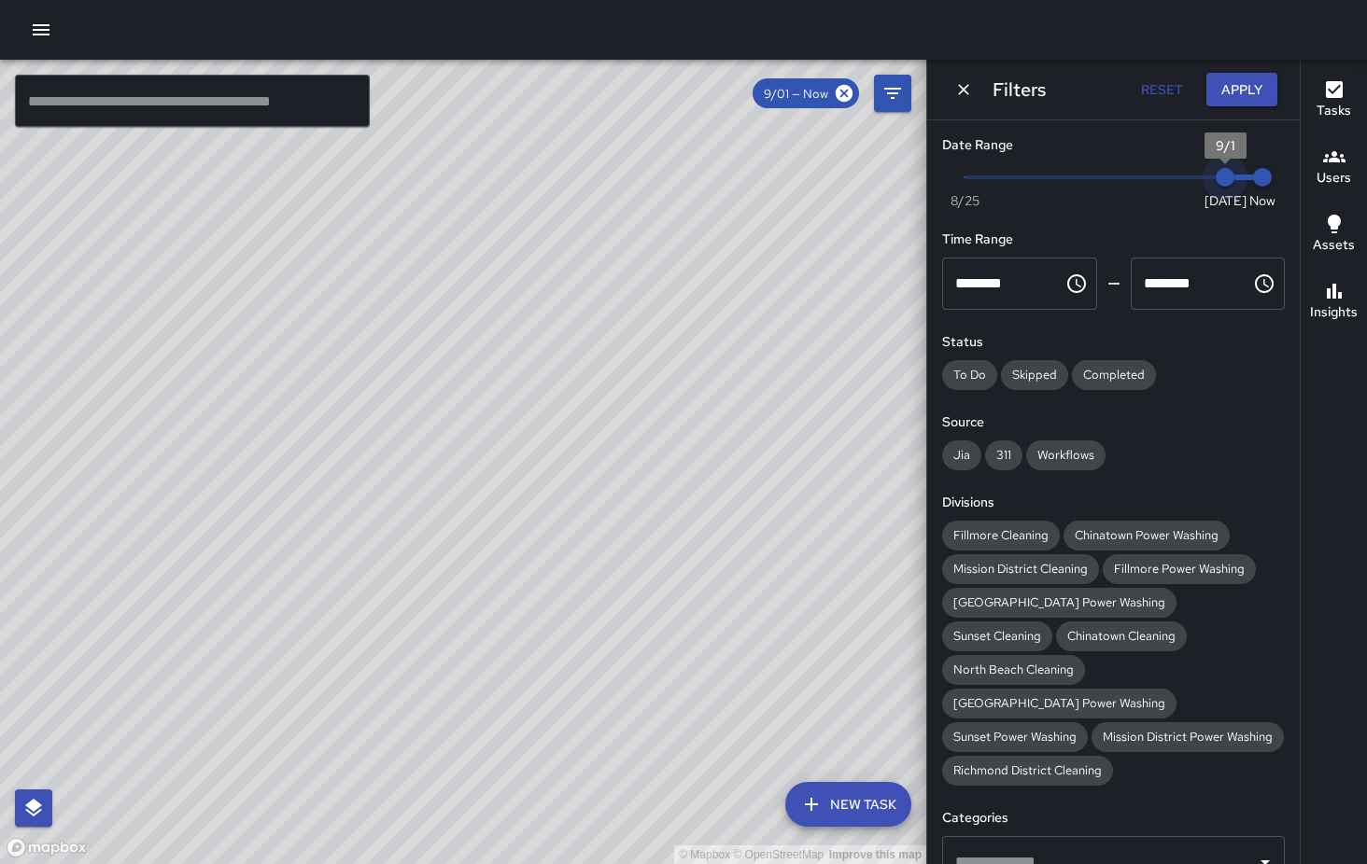
type input "*"
drag, startPoint x: 1222, startPoint y: 182, endPoint x: 1184, endPoint y: 182, distance: 38.3
click at [1184, 182] on span "8/31" at bounding box center [1187, 177] width 19 height 19
drag, startPoint x: 892, startPoint y: 680, endPoint x: 674, endPoint y: 593, distance: 235.1
click at [674, 593] on div "© Mapbox © OpenStreetMap Improve this map" at bounding box center [463, 462] width 926 height 805
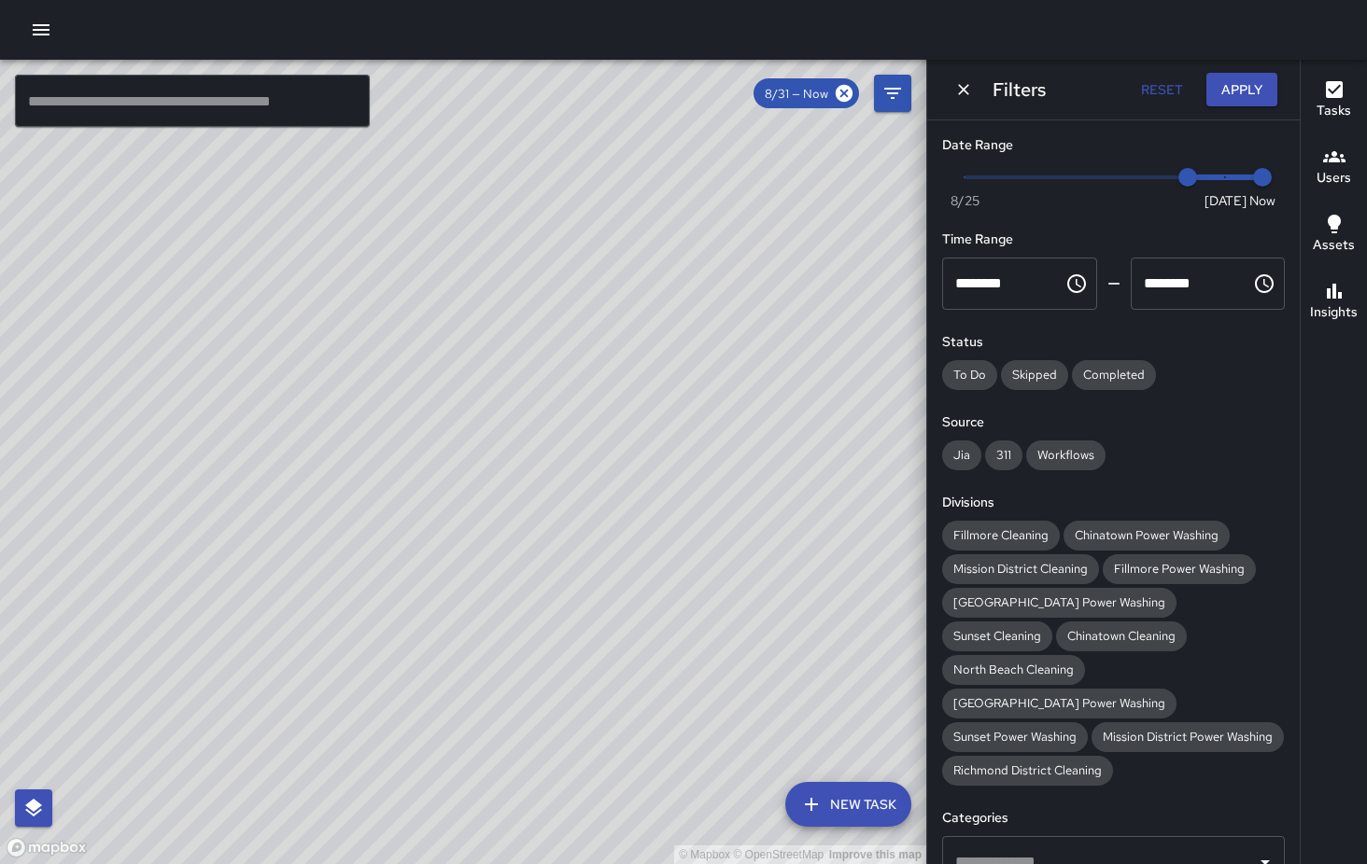
drag, startPoint x: 795, startPoint y: 680, endPoint x: 664, endPoint y: 496, distance: 226.1
click at [664, 496] on div "© Mapbox © OpenStreetMap Improve this map" at bounding box center [463, 462] width 926 height 805
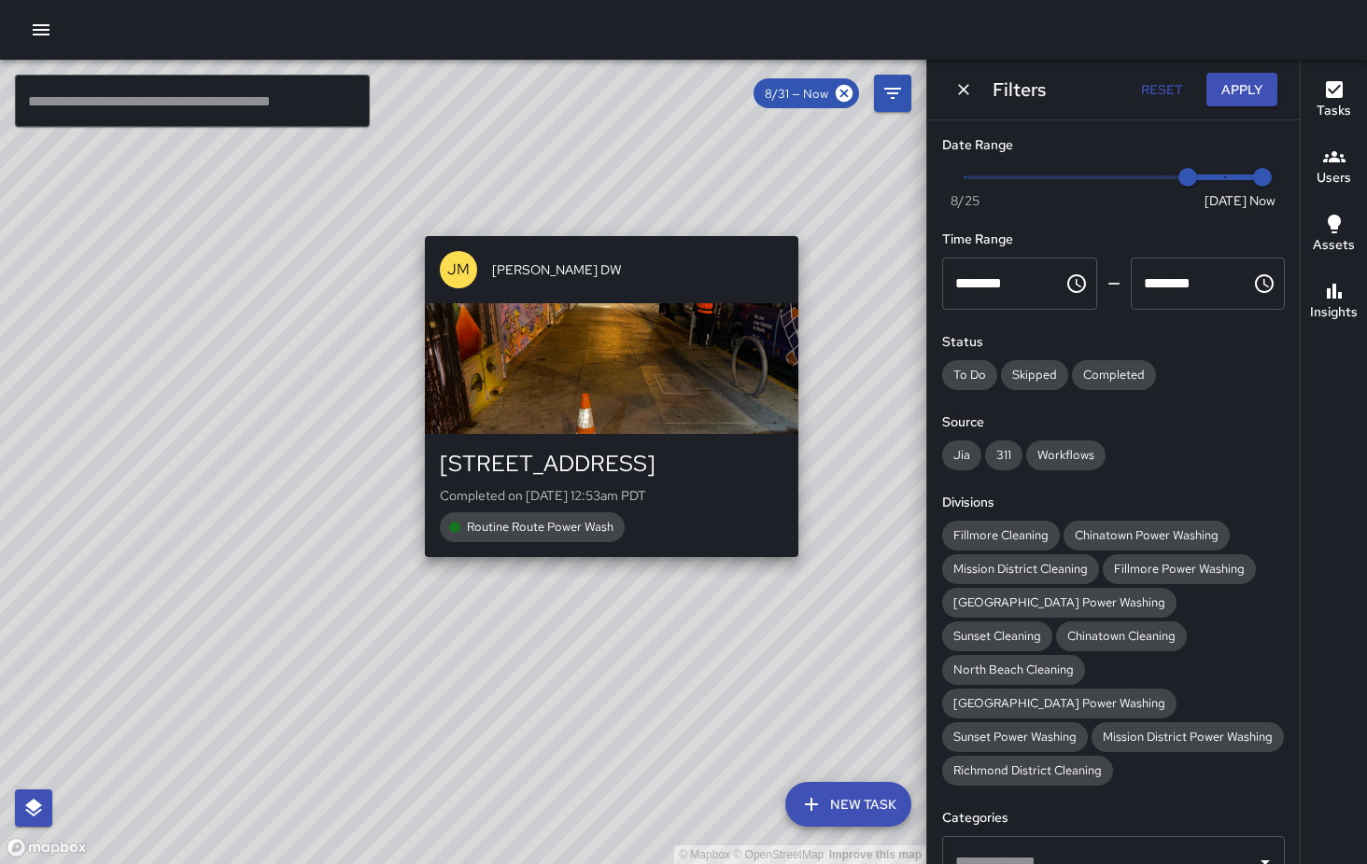
click at [678, 401] on div "button" at bounding box center [611, 368] width 373 height 131
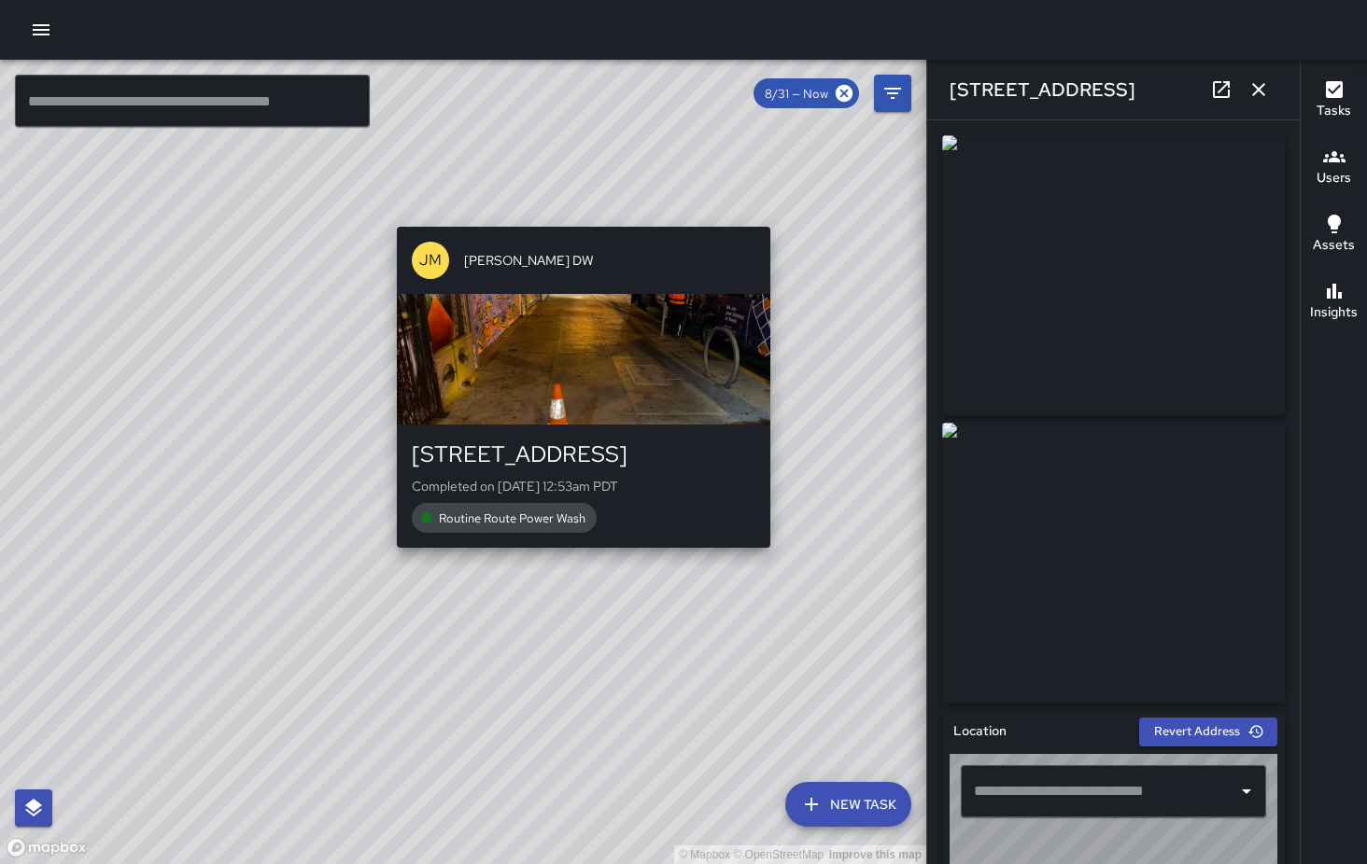
type input "**********"
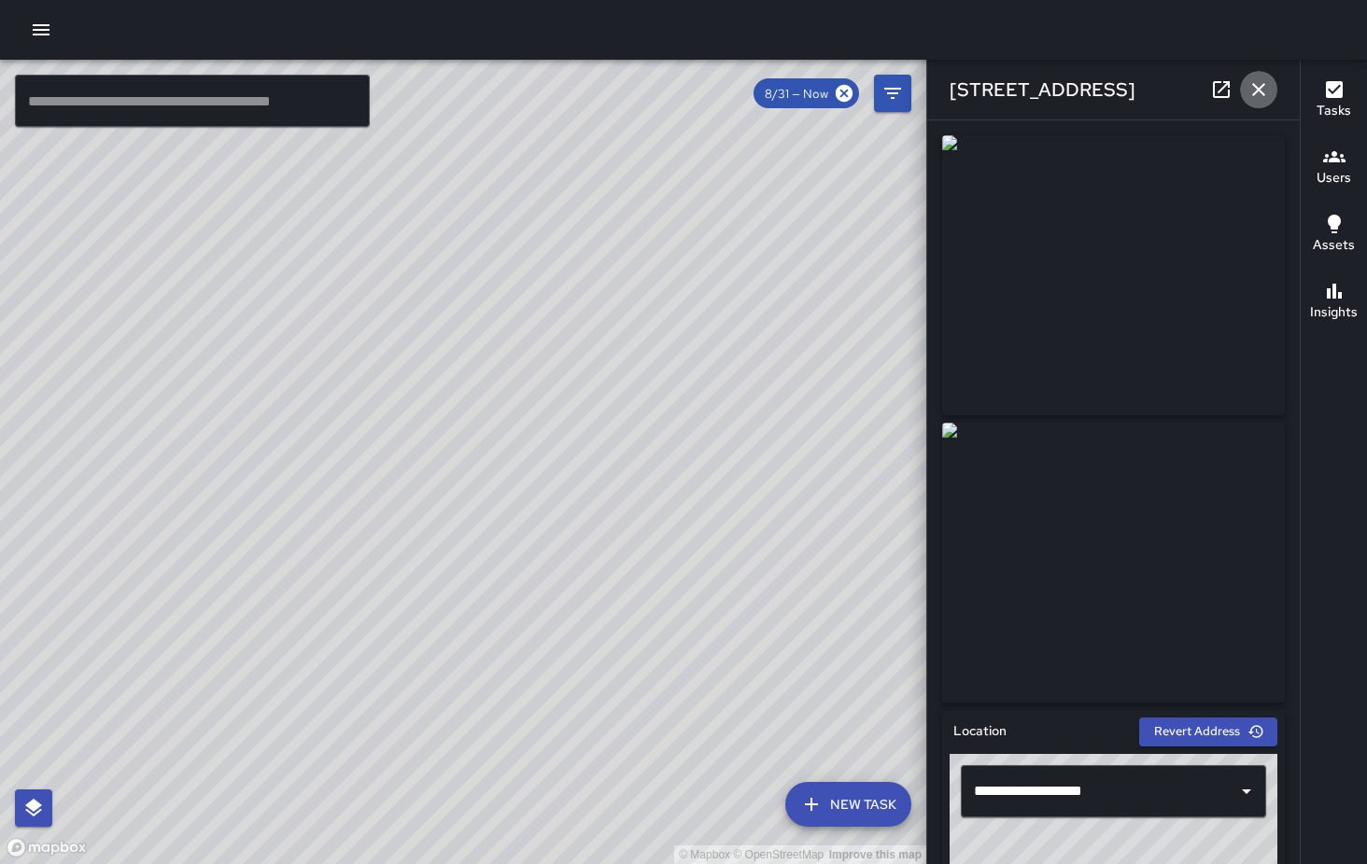
click at [1253, 93] on icon "button" at bounding box center [1258, 89] width 22 height 22
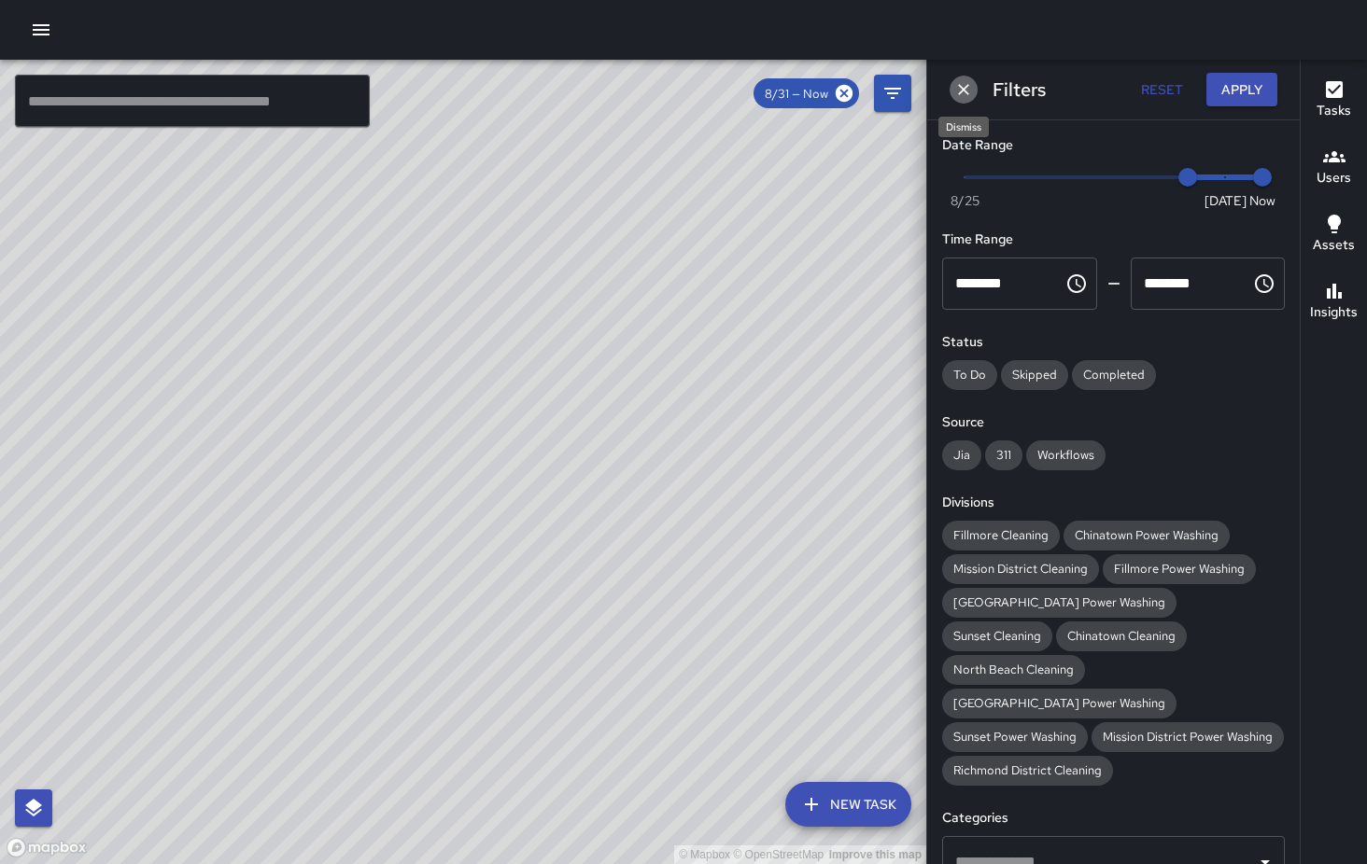
click at [961, 87] on icon "Dismiss" at bounding box center [963, 89] width 11 height 11
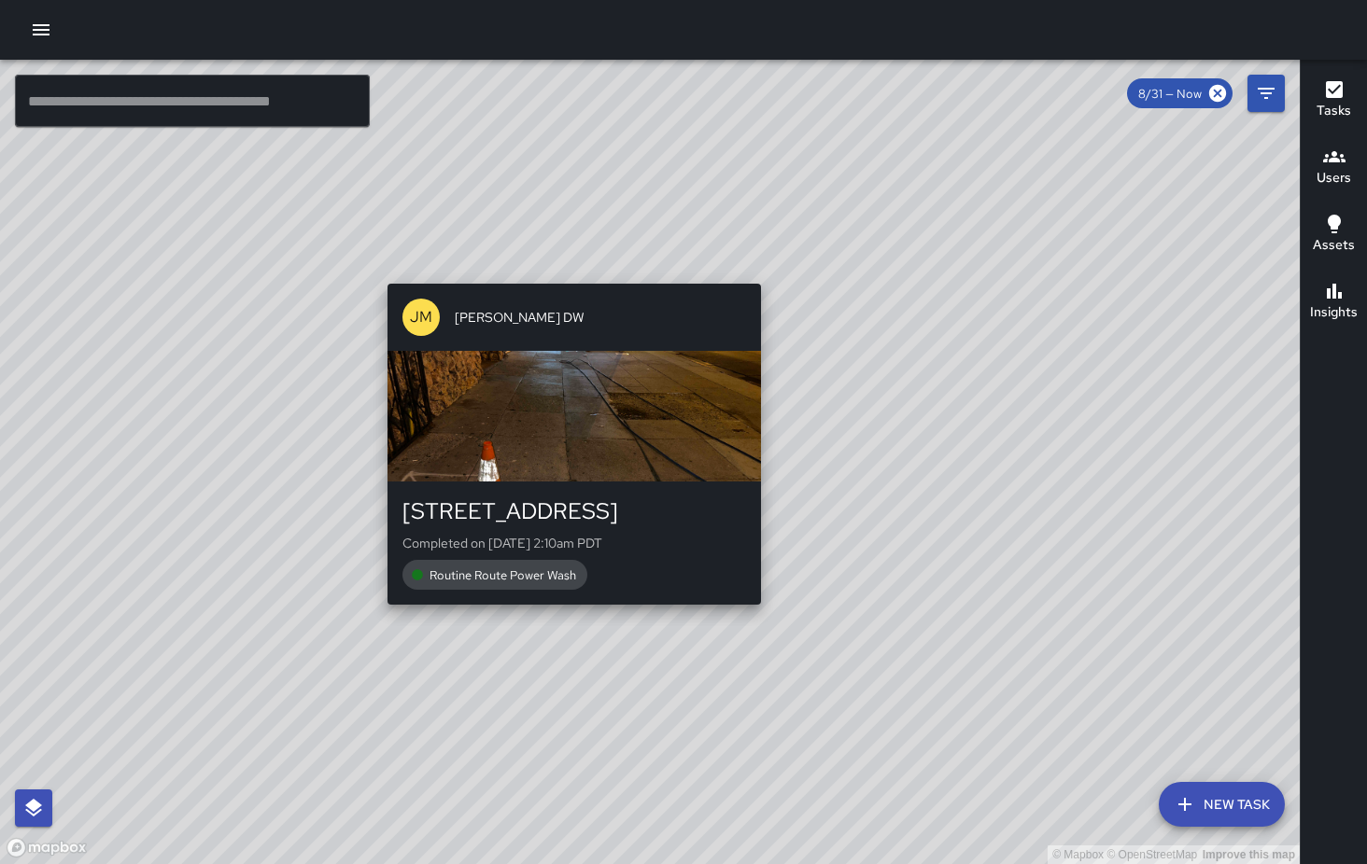
click at [567, 274] on div "© Mapbox © OpenStreetMap Improve this map JM Jamal McDade DW 2583 Mission Stree…" at bounding box center [649, 462] width 1299 height 805
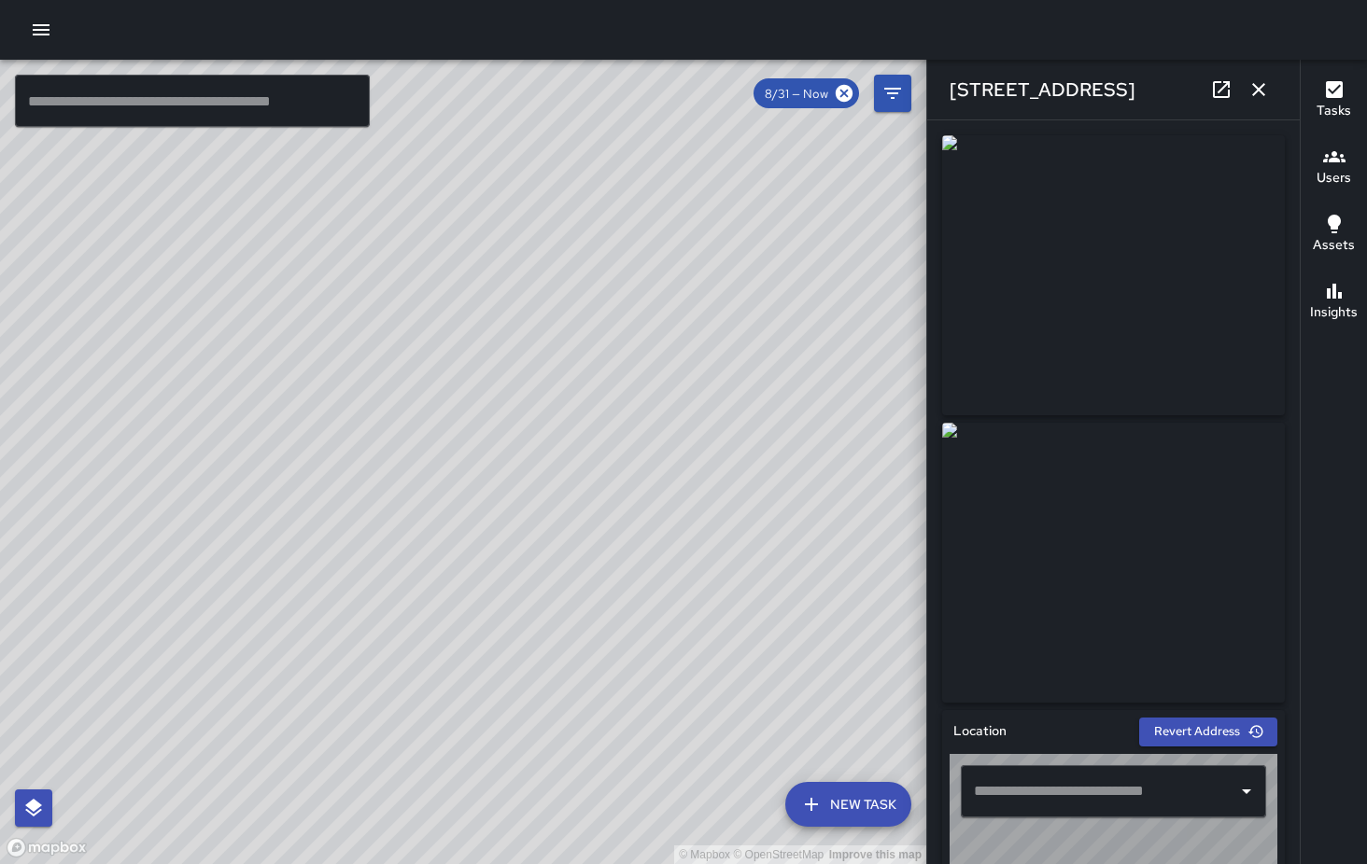
type input "**********"
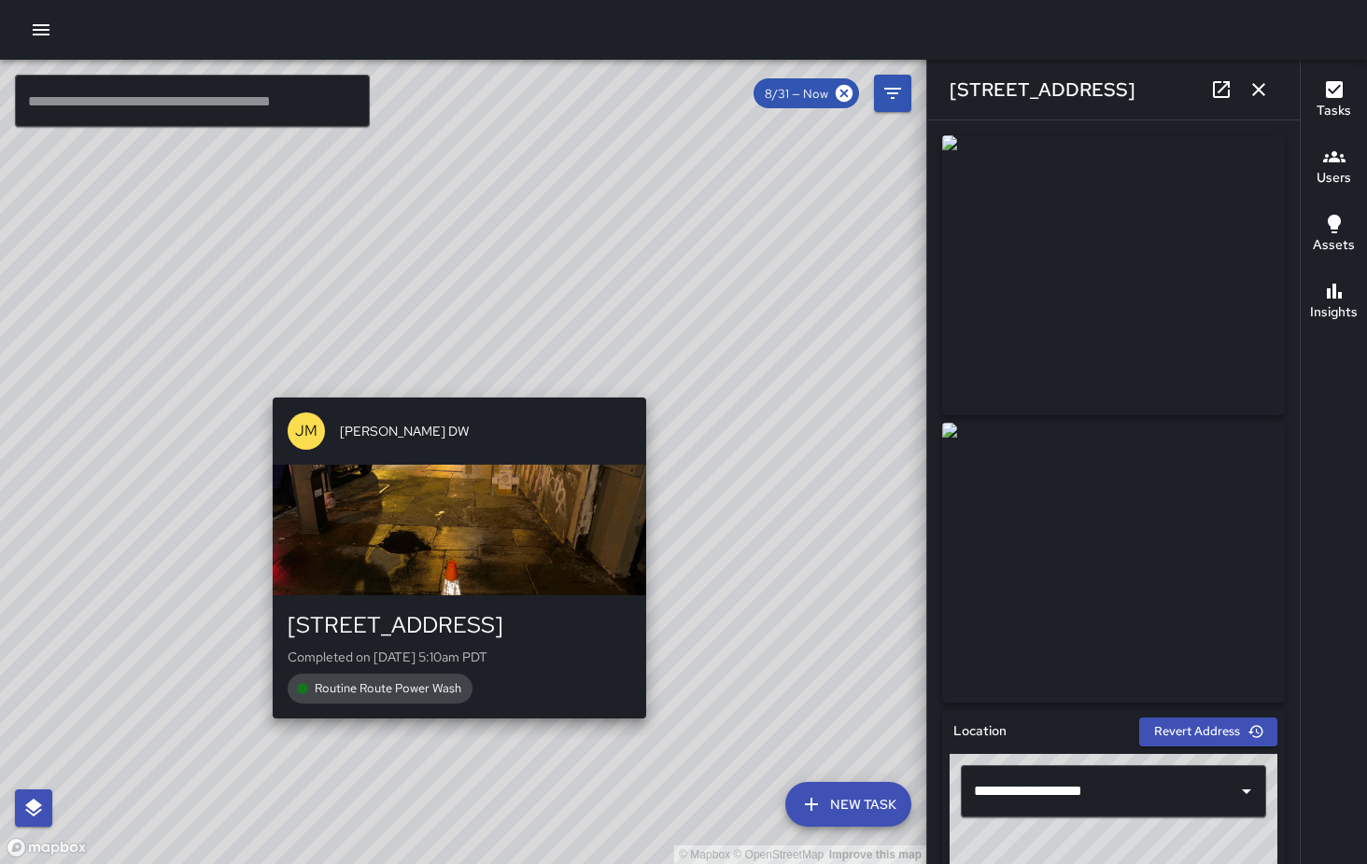
click at [449, 388] on div "© Mapbox © OpenStreetMap Improve this map JM Jamal McDade DW 2565 Mission Stree…" at bounding box center [463, 462] width 926 height 805
type input "**********"
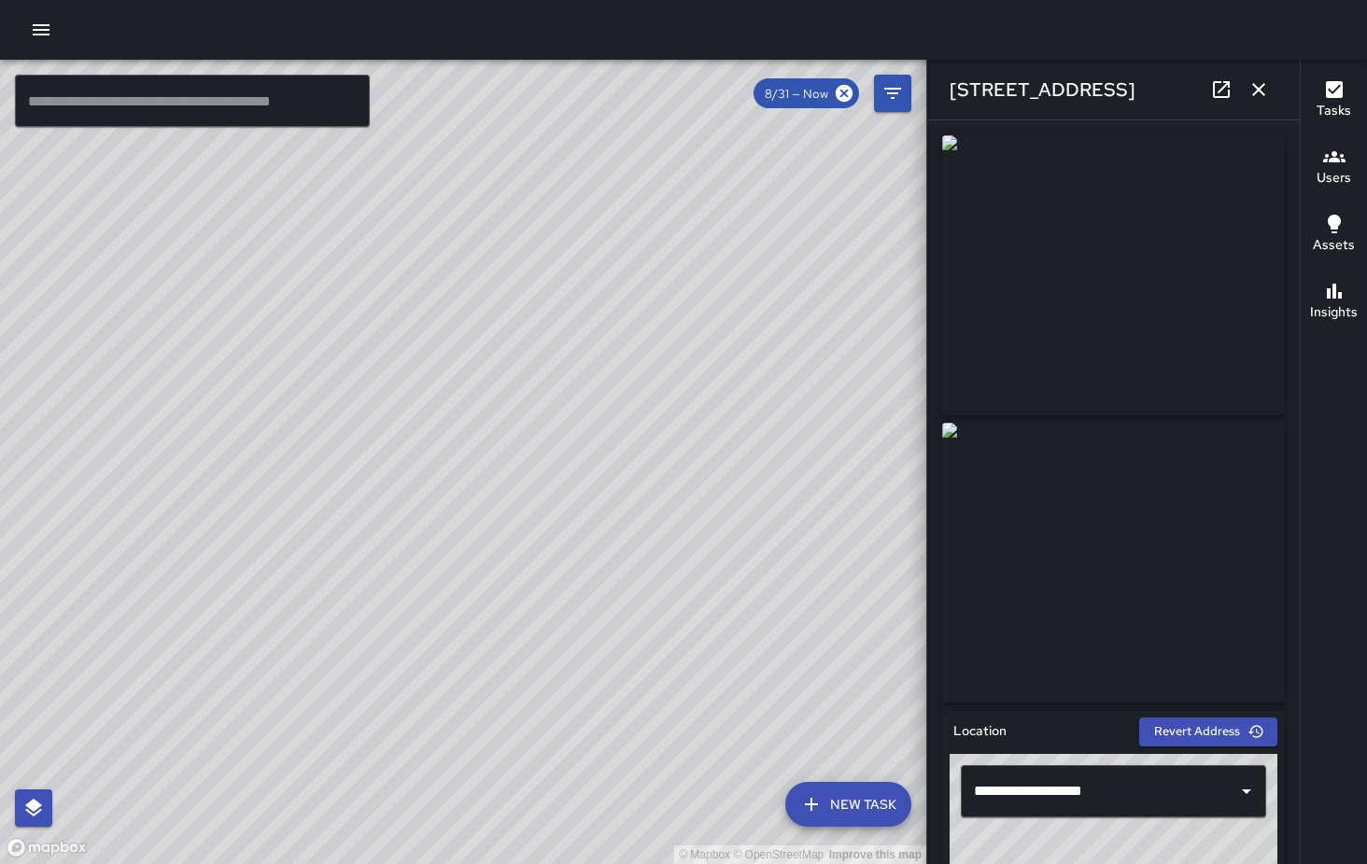
click at [1266, 90] on icon "button" at bounding box center [1258, 89] width 22 height 22
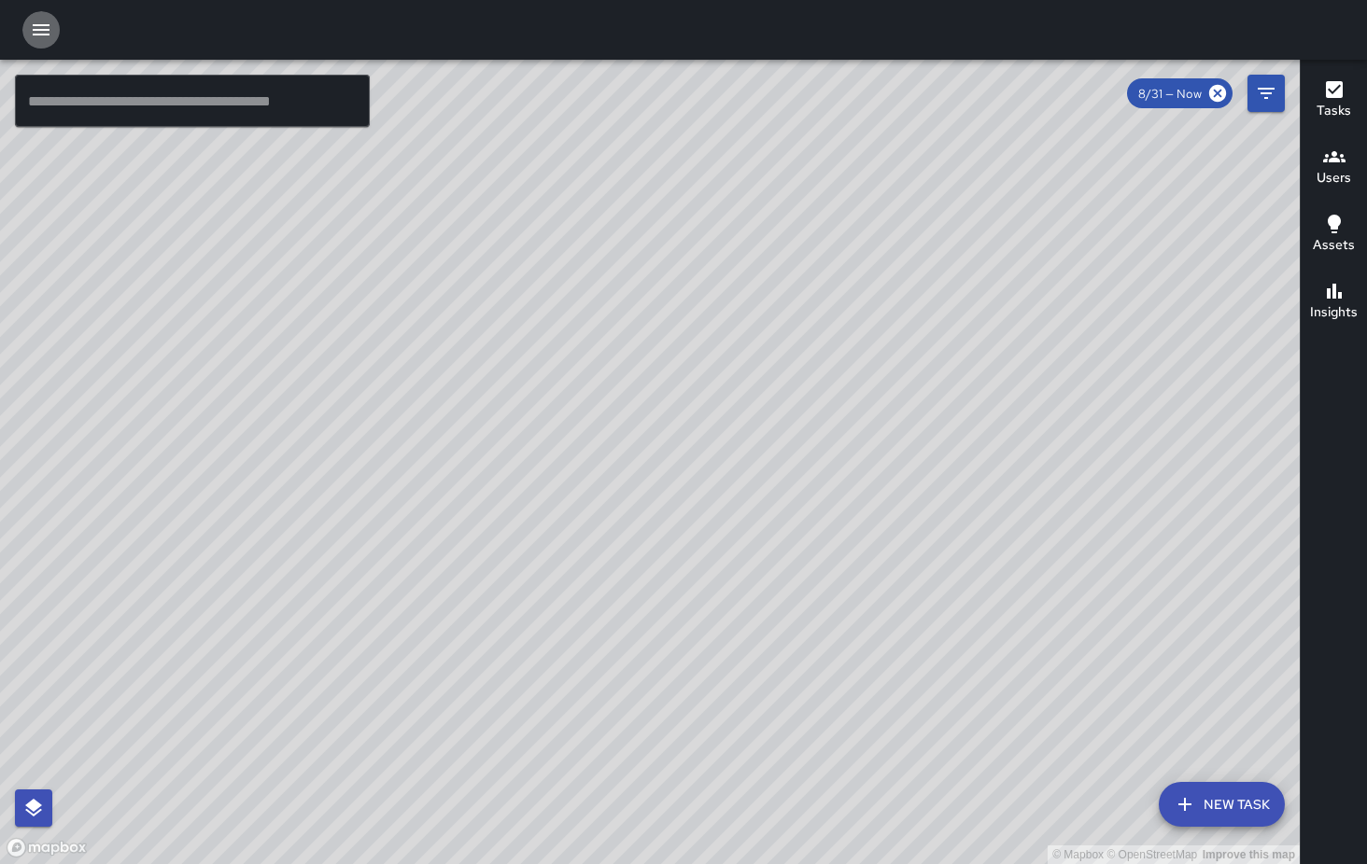
click at [38, 35] on icon "button" at bounding box center [41, 29] width 17 height 11
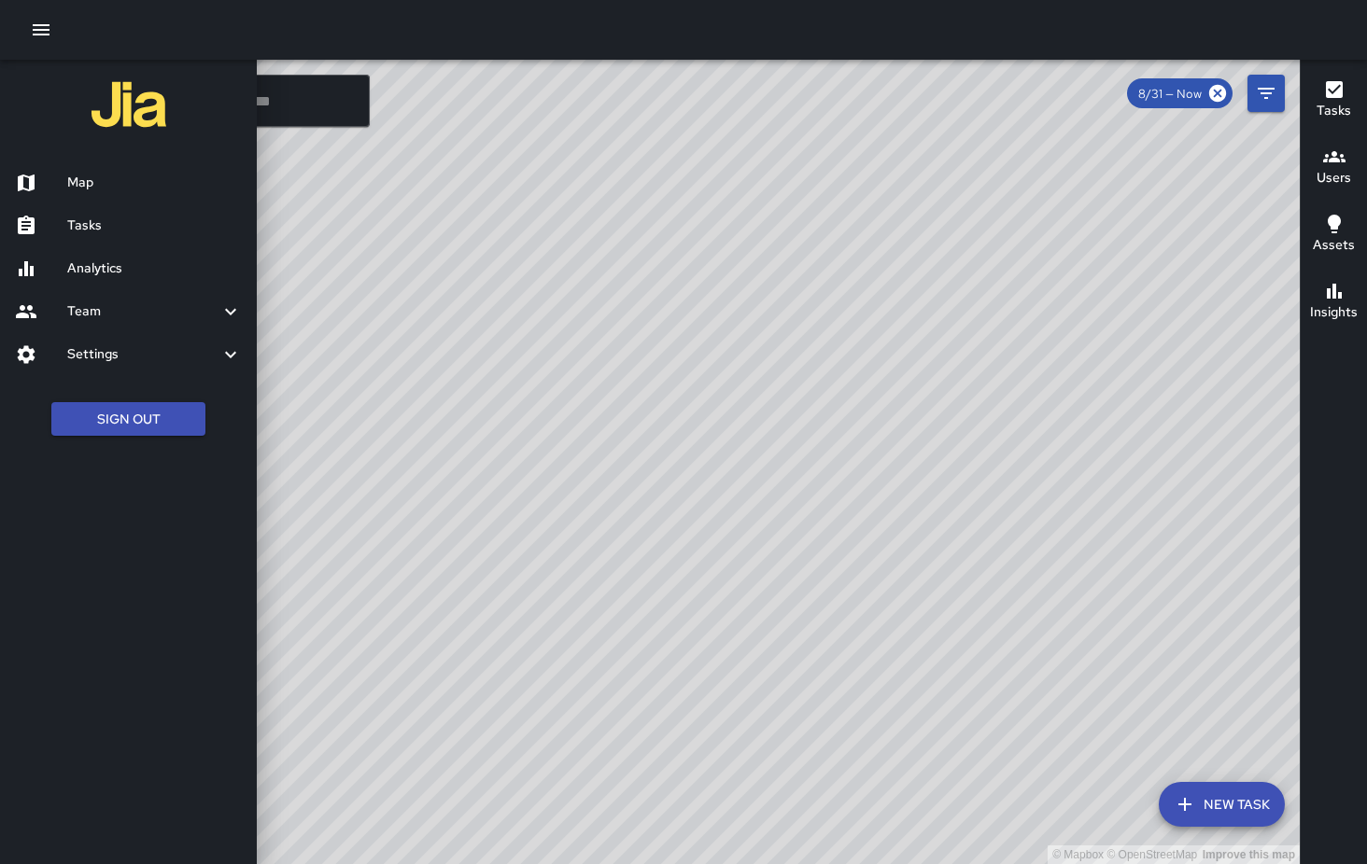
click at [98, 263] on h6 "Analytics" at bounding box center [154, 269] width 175 height 21
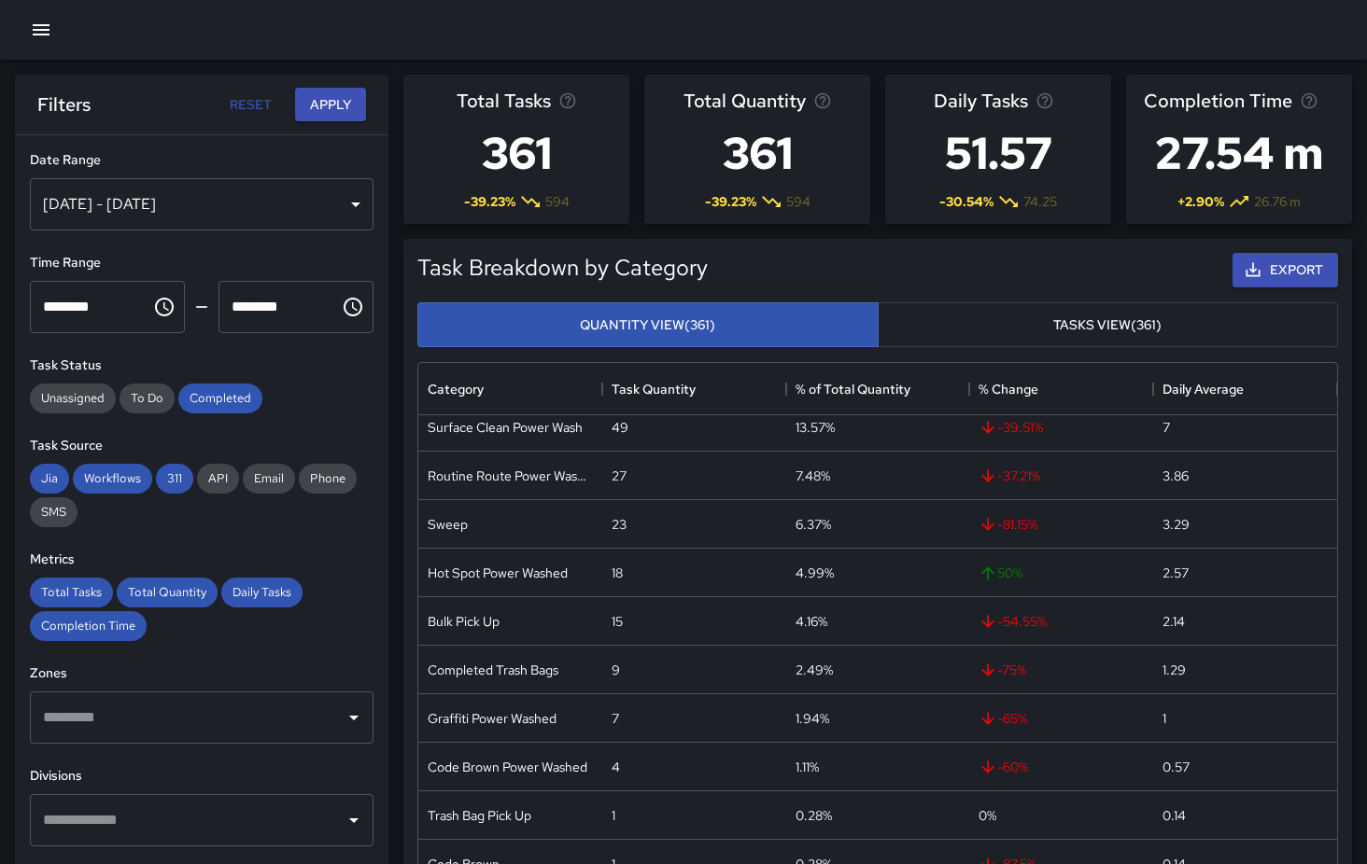
scroll to position [174, 0]
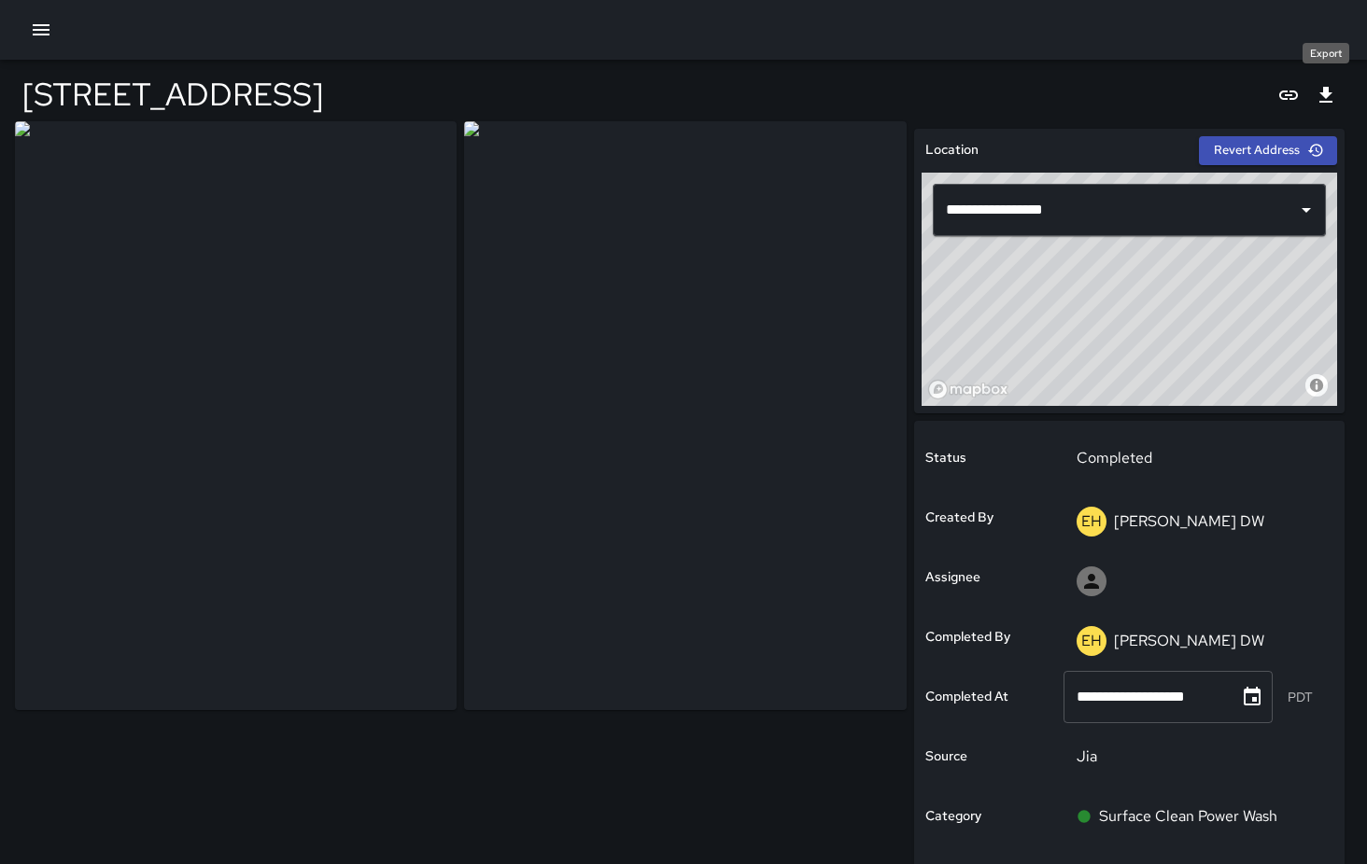
click at [1326, 99] on icon "Export" at bounding box center [1325, 95] width 22 height 22
click at [218, 35] on div at bounding box center [683, 30] width 1367 height 60
click at [1329, 100] on icon "Export" at bounding box center [1325, 95] width 22 height 22
click at [1335, 94] on icon "Export" at bounding box center [1325, 95] width 22 height 22
